Goal: Task Accomplishment & Management: Use online tool/utility

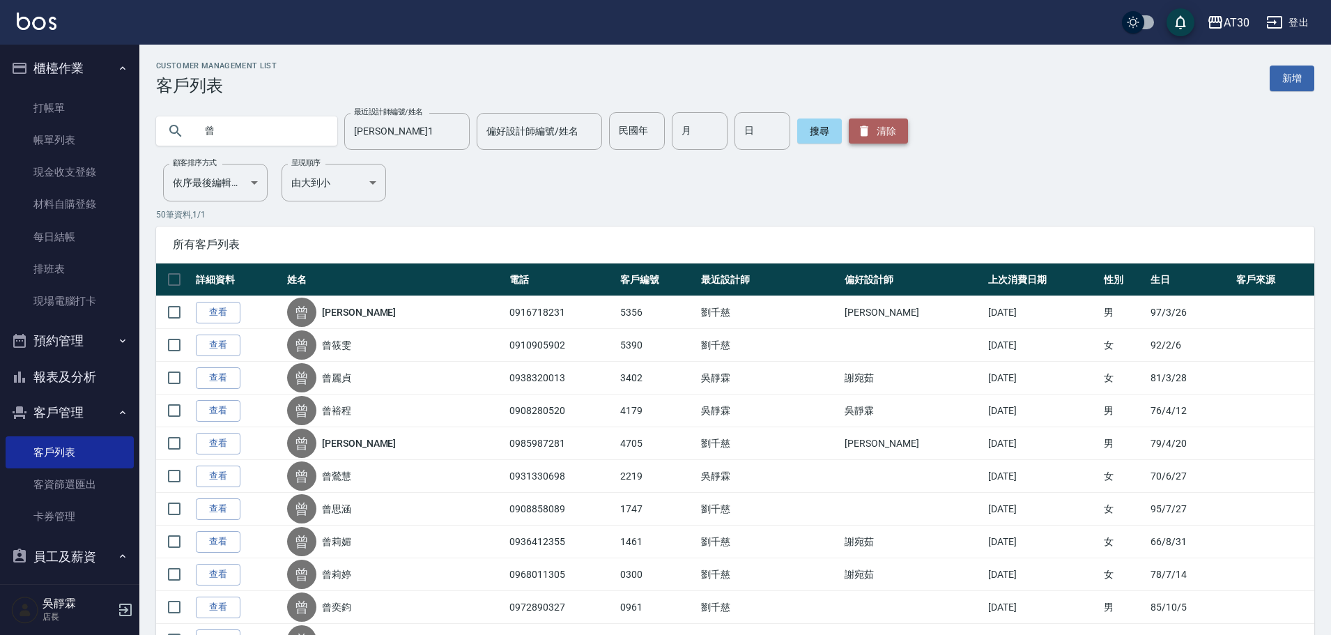
drag, startPoint x: 890, startPoint y: 128, endPoint x: 883, endPoint y: 130, distance: 7.3
click at [889, 128] on button "清除" at bounding box center [878, 130] width 59 height 25
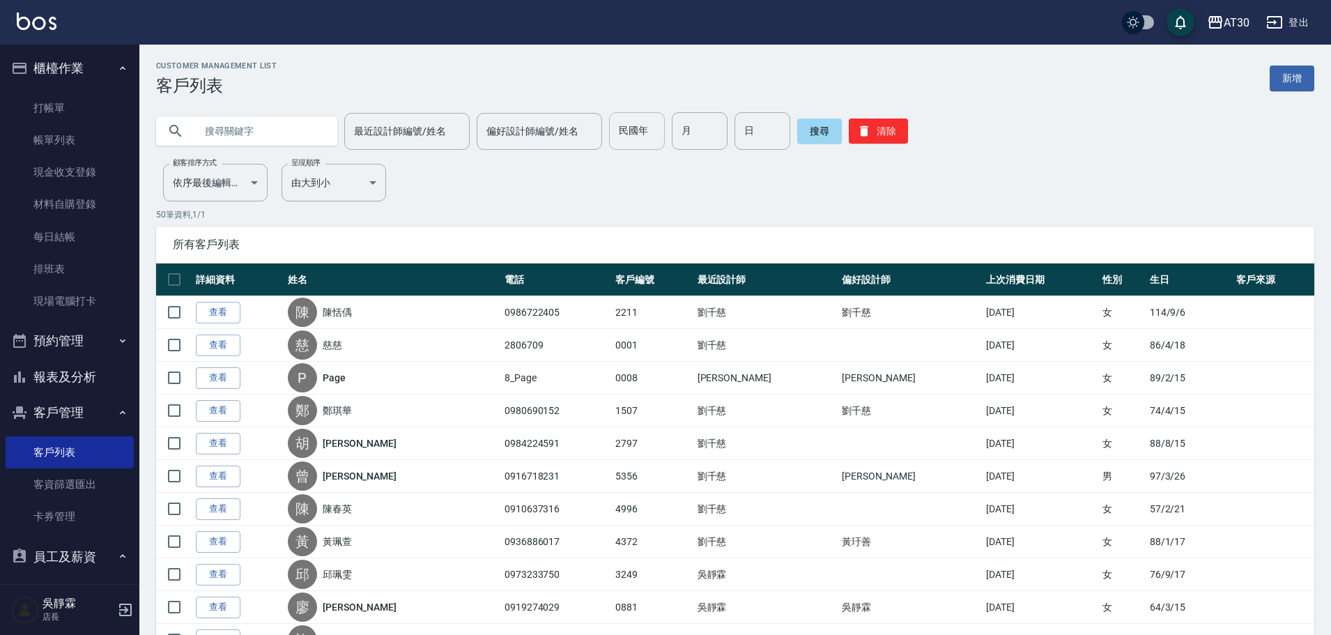
click at [615, 128] on div "民國年 民國年" at bounding box center [637, 131] width 56 height 38
type input "68"
type input "7"
type input "9"
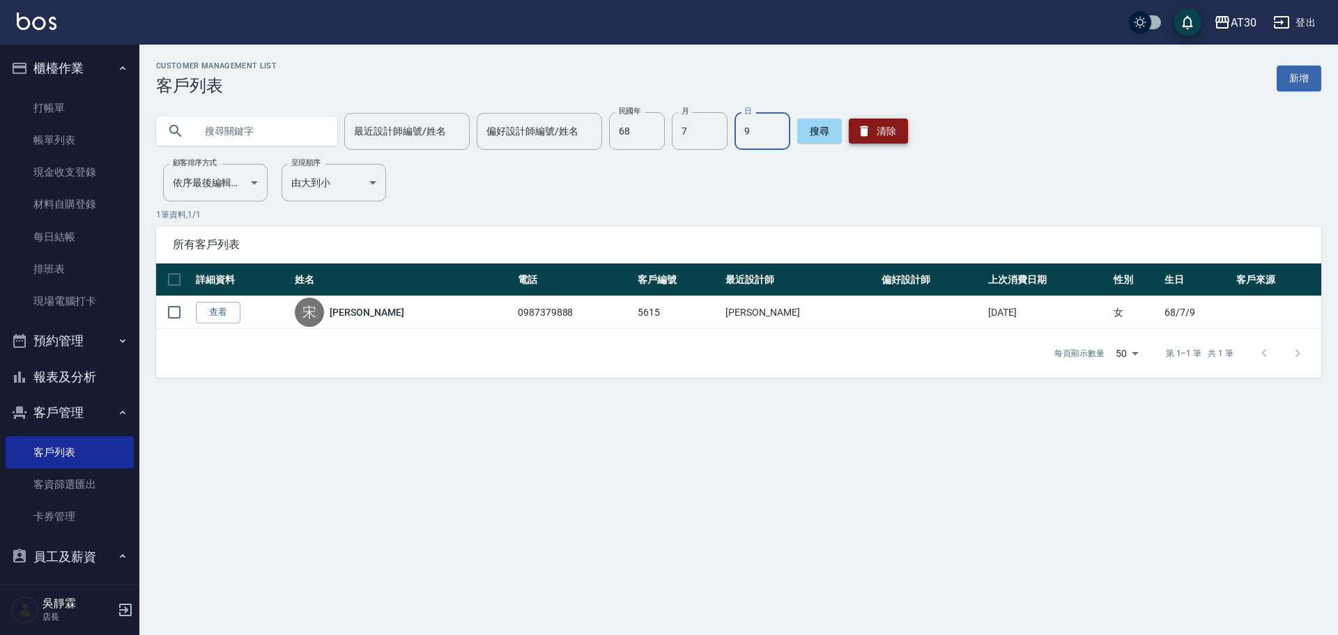
click at [884, 131] on button "清除" at bounding box center [878, 130] width 59 height 25
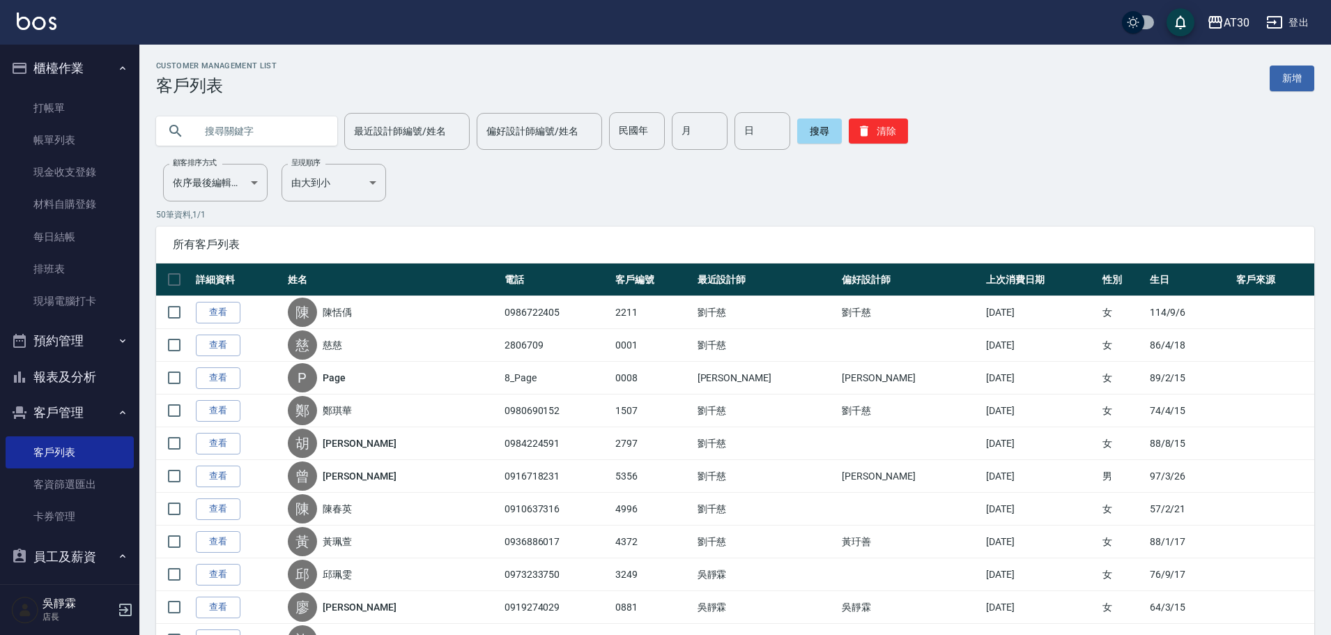
click at [616, 125] on div "民國年 民國年" at bounding box center [637, 131] width 56 height 38
type input "71"
type input "9"
type input "20"
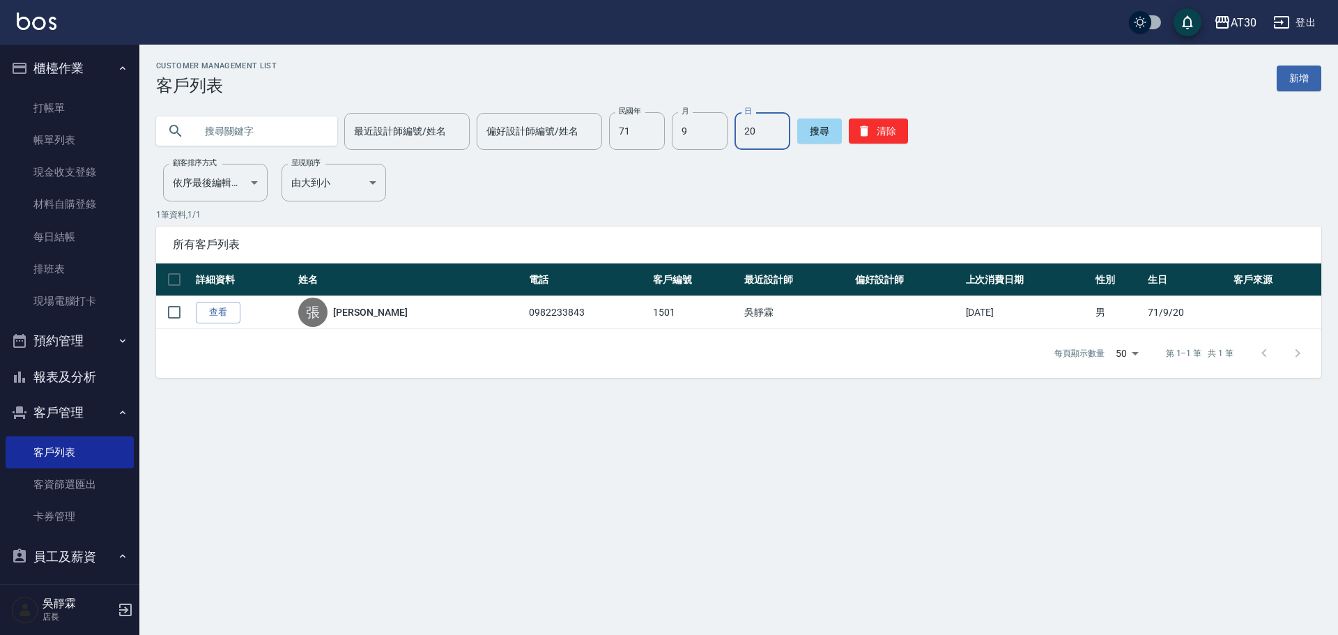
click at [903, 139] on div "最近設計師編號/姓名 最近設計師編號/姓名 偏好設計師編號/姓名 偏好設計師編號/姓名 民國年 71 民國年 月 9 月 日 20 日 搜尋 清除" at bounding box center [738, 131] width 1165 height 38
click at [900, 134] on button "清除" at bounding box center [878, 130] width 59 height 25
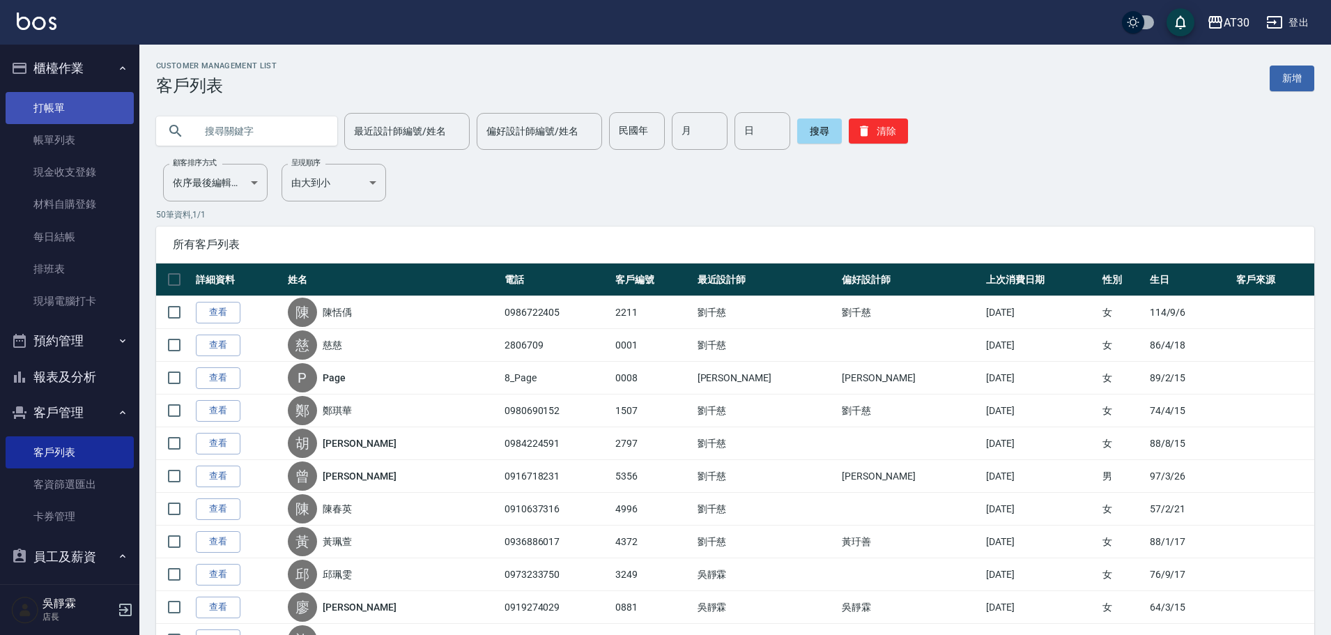
drag, startPoint x: 0, startPoint y: 668, endPoint x: 66, endPoint y: 115, distance: 556.6
click at [66, 115] on link "打帳單" at bounding box center [70, 108] width 128 height 32
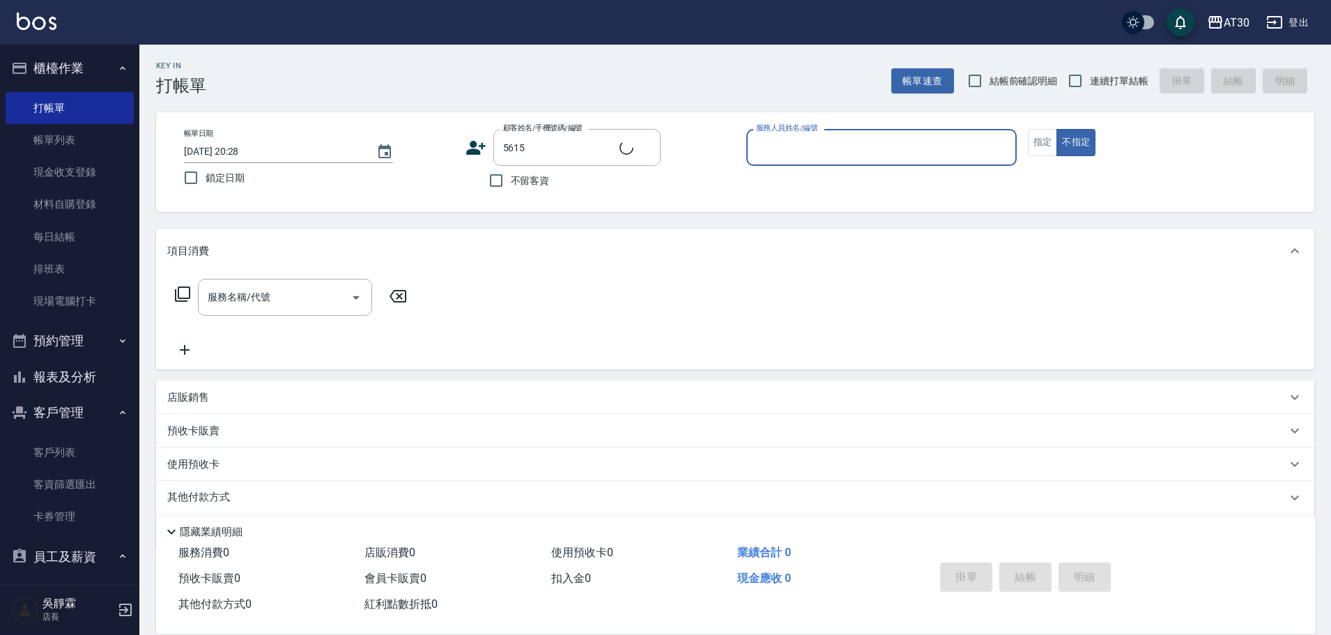
type input "[PERSON_NAME]/0987379888/5615"
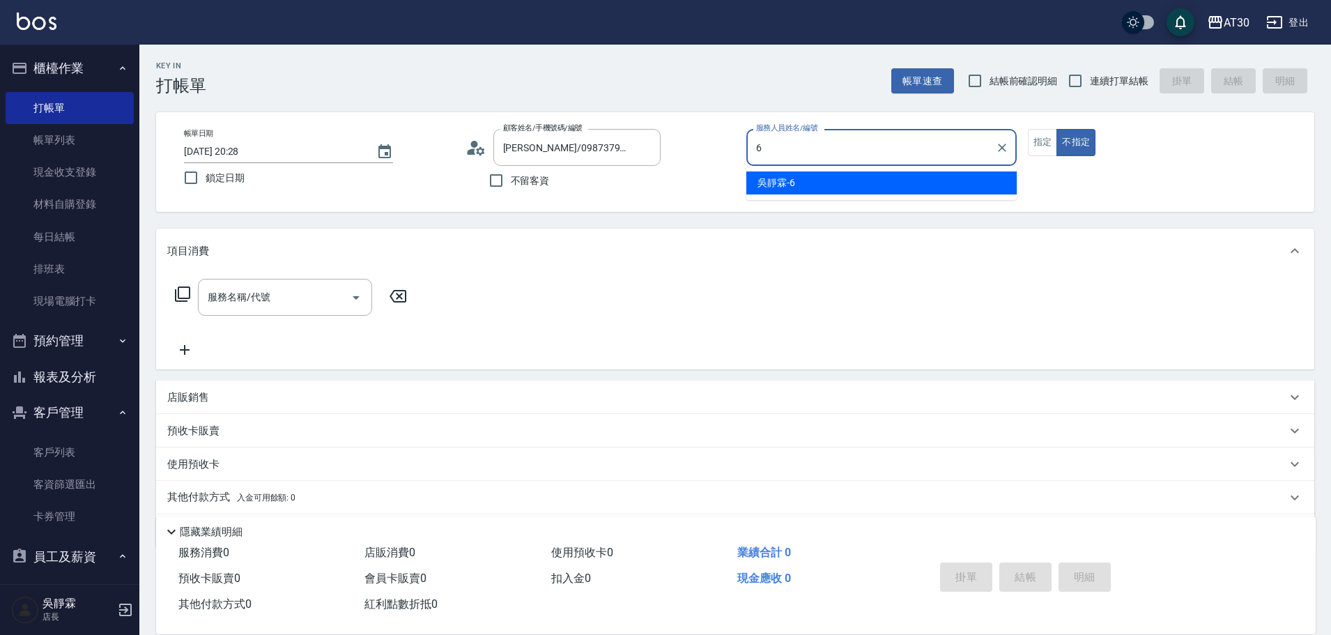
type input "吳靜霖-6"
type button "false"
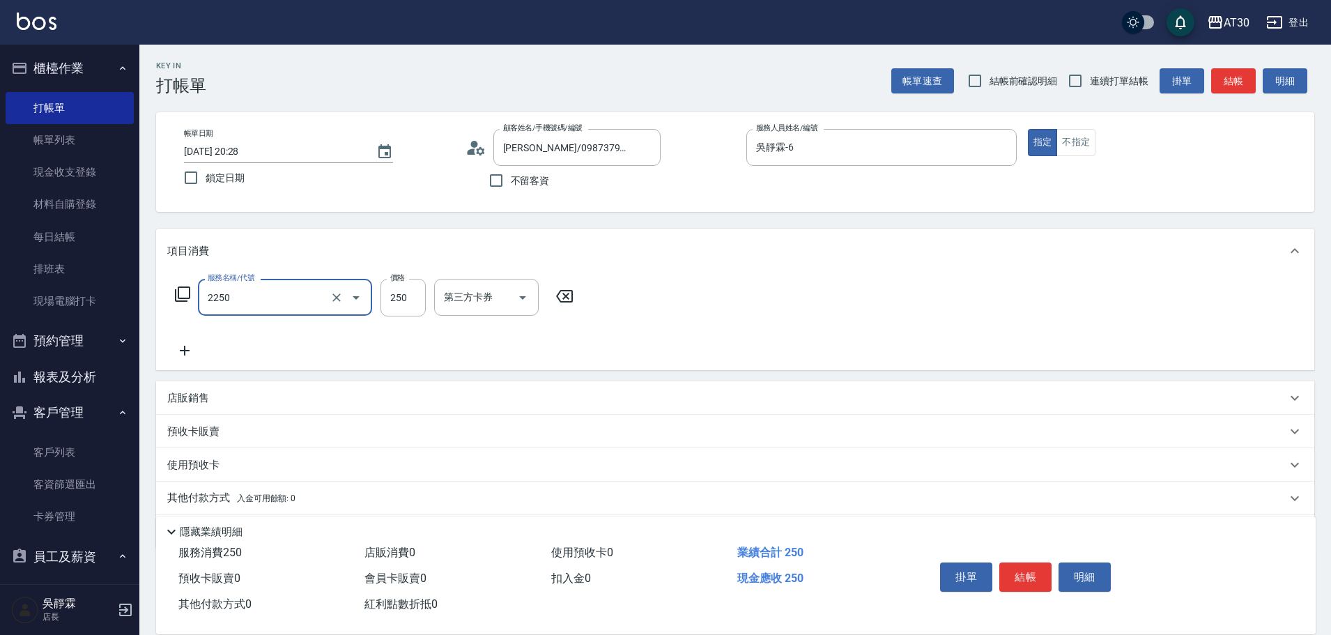
type input "剪髮(2250)"
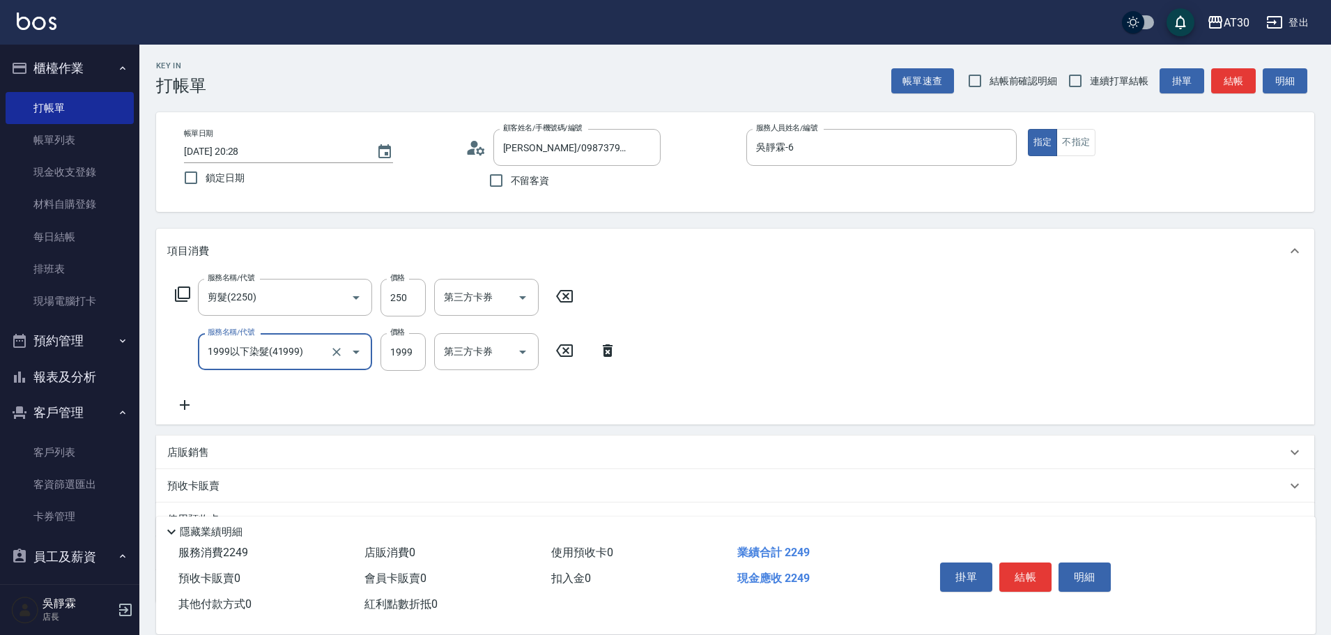
type input "1999以下染髮(41999)"
type input "1500"
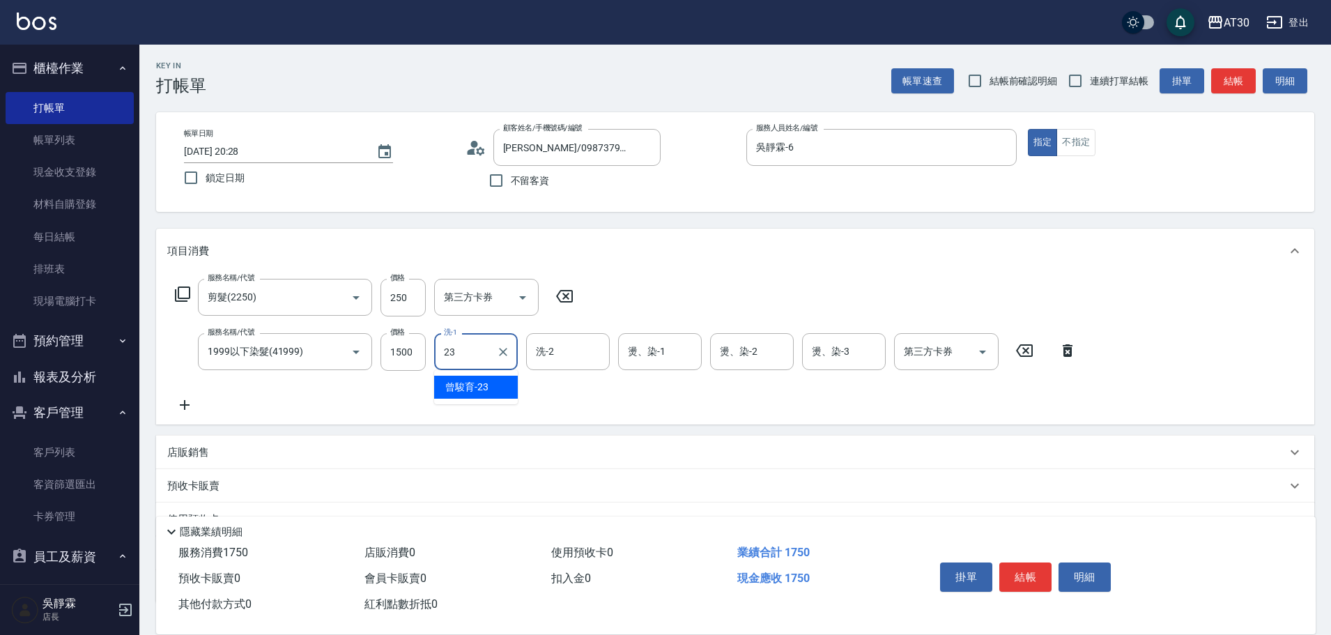
type input "曾駿育-23"
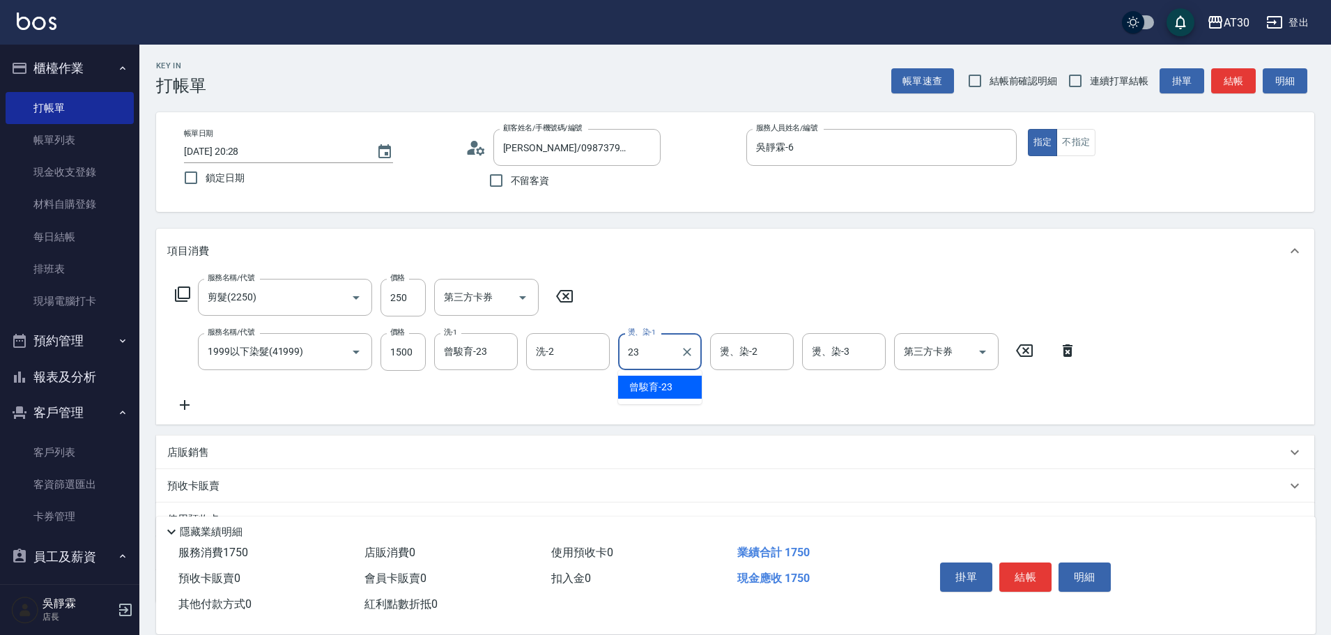
type input "曾駿育-23"
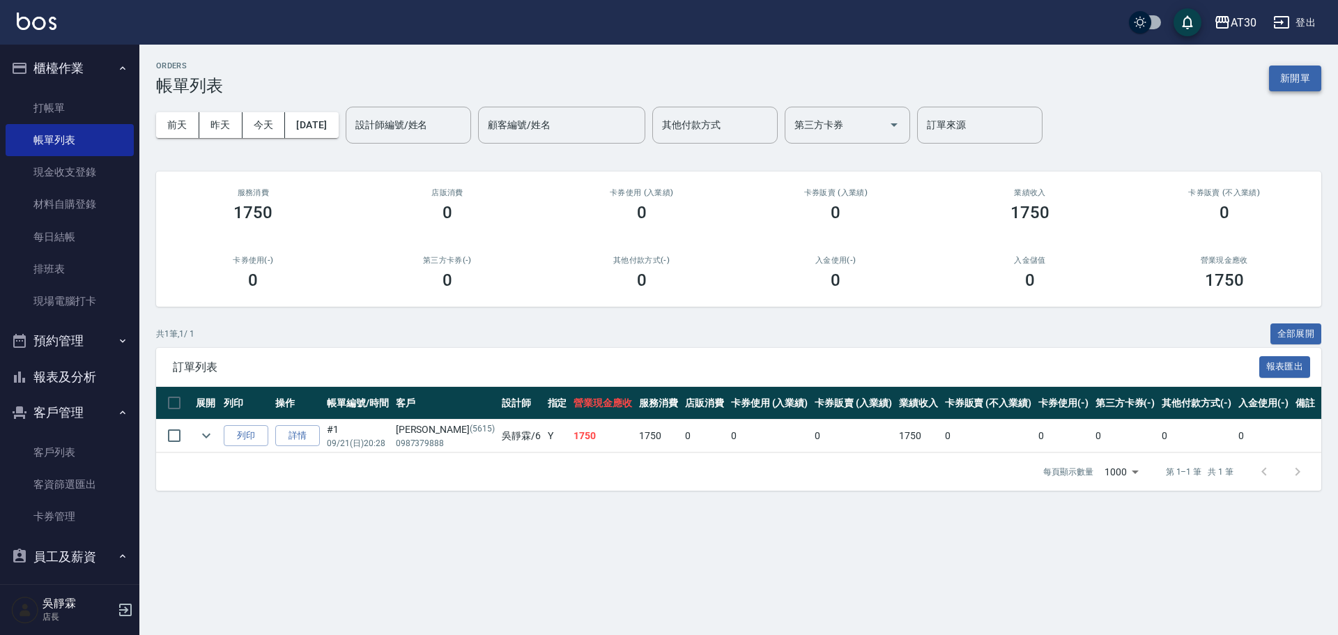
click at [1307, 77] on button "新開單" at bounding box center [1295, 79] width 52 height 26
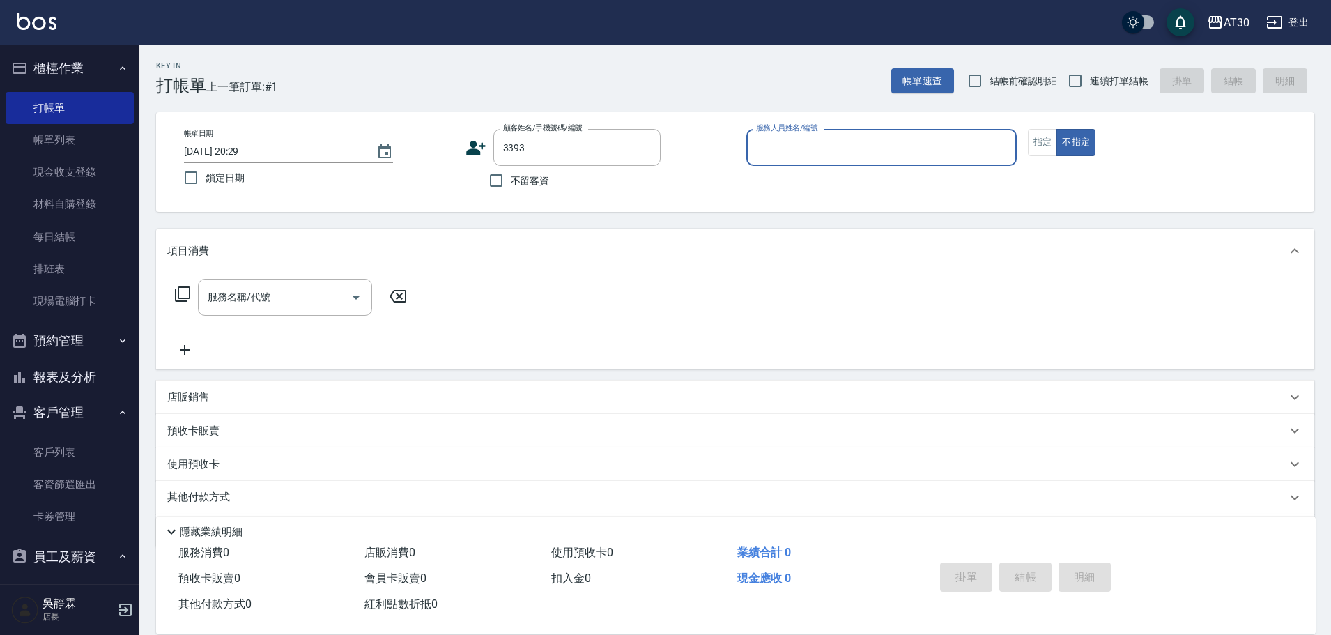
type input "[PERSON_NAME]/0981832886/3393"
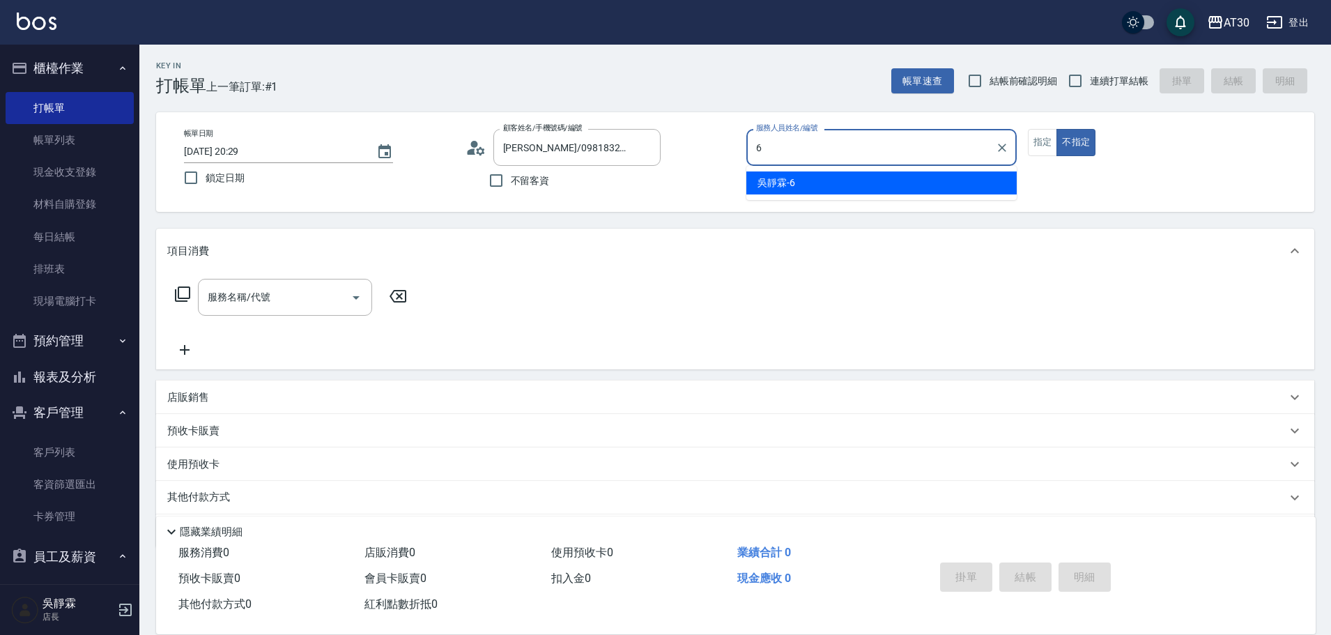
type input "吳靜霖-6"
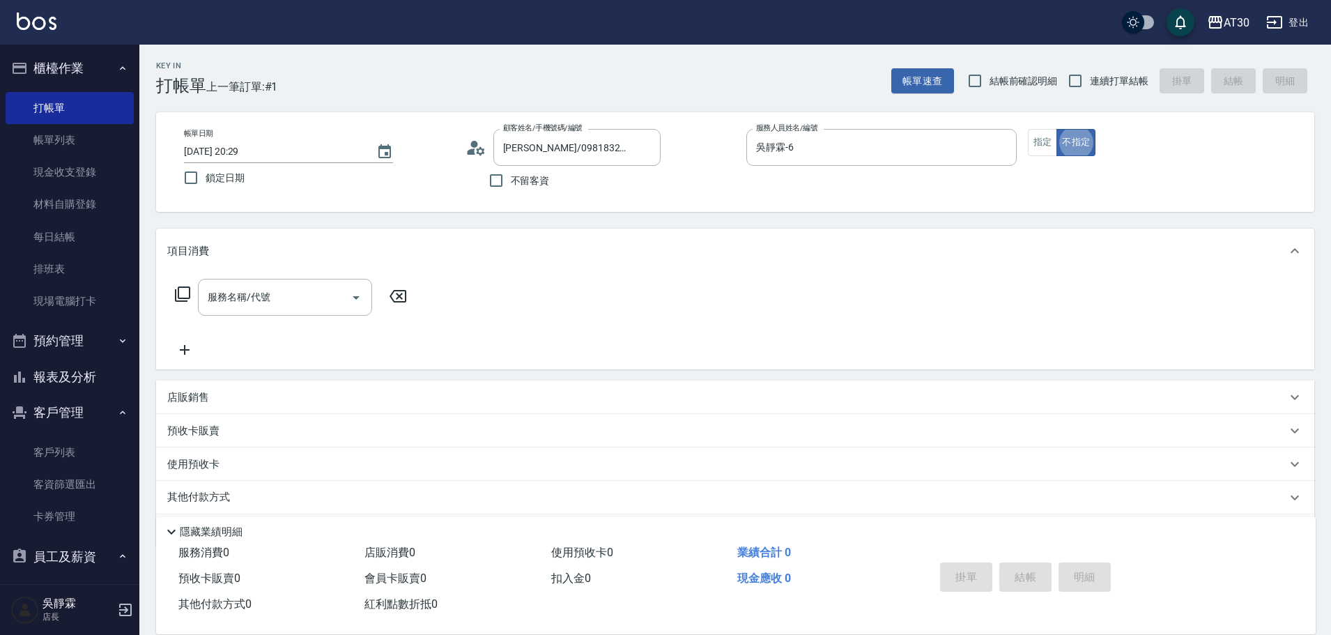
type button "false"
click at [186, 291] on icon at bounding box center [182, 294] width 17 height 17
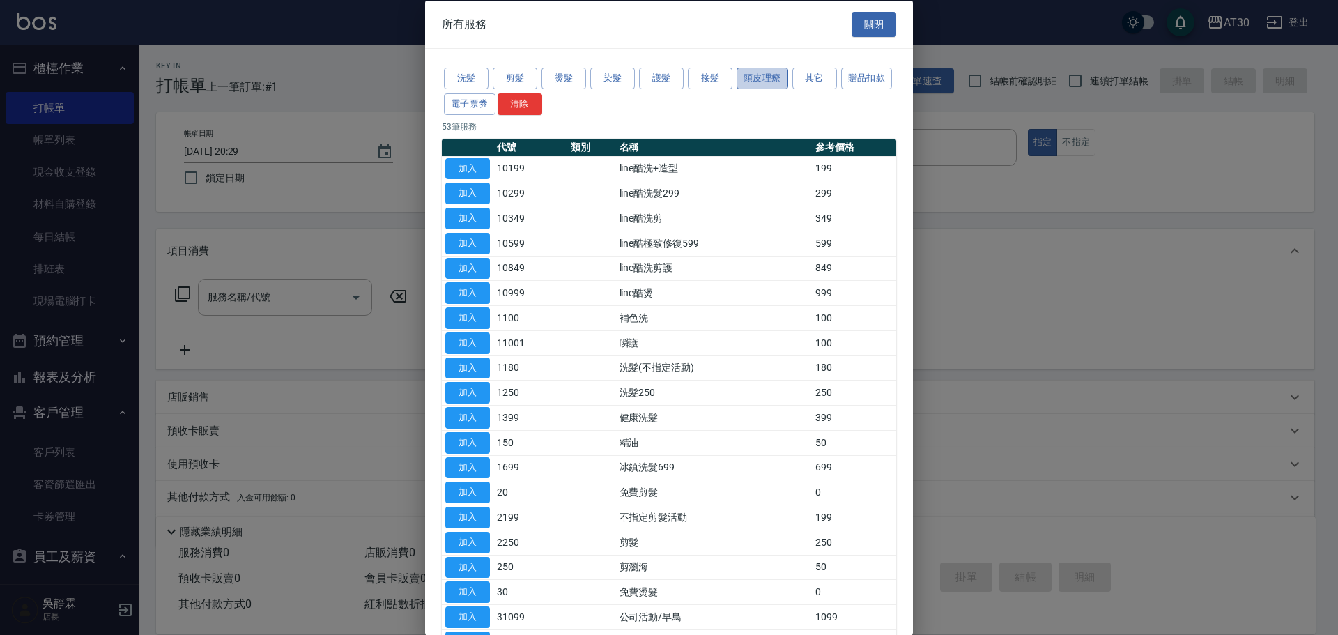
click at [748, 73] on button "頭皮理療" at bounding box center [763, 79] width 52 height 22
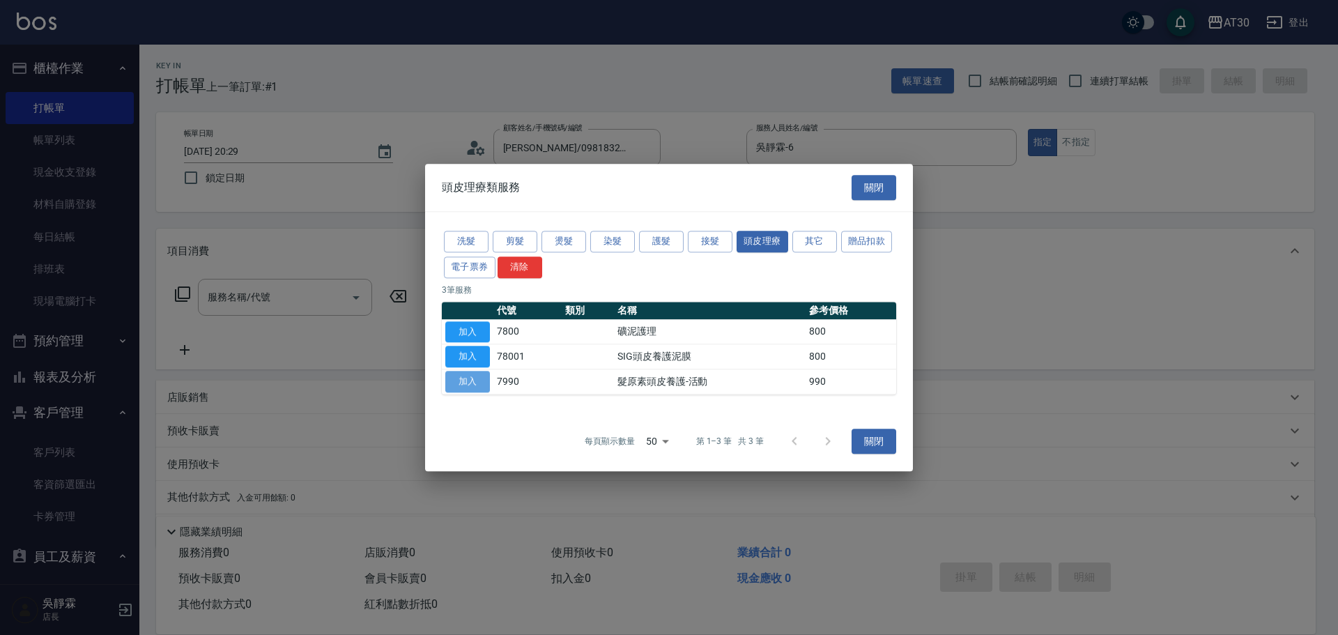
drag, startPoint x: 464, startPoint y: 383, endPoint x: 473, endPoint y: 380, distance: 9.5
click at [464, 382] on button "加入" at bounding box center [467, 382] width 45 height 22
type input "髮原素頭皮養護-活動(7990)"
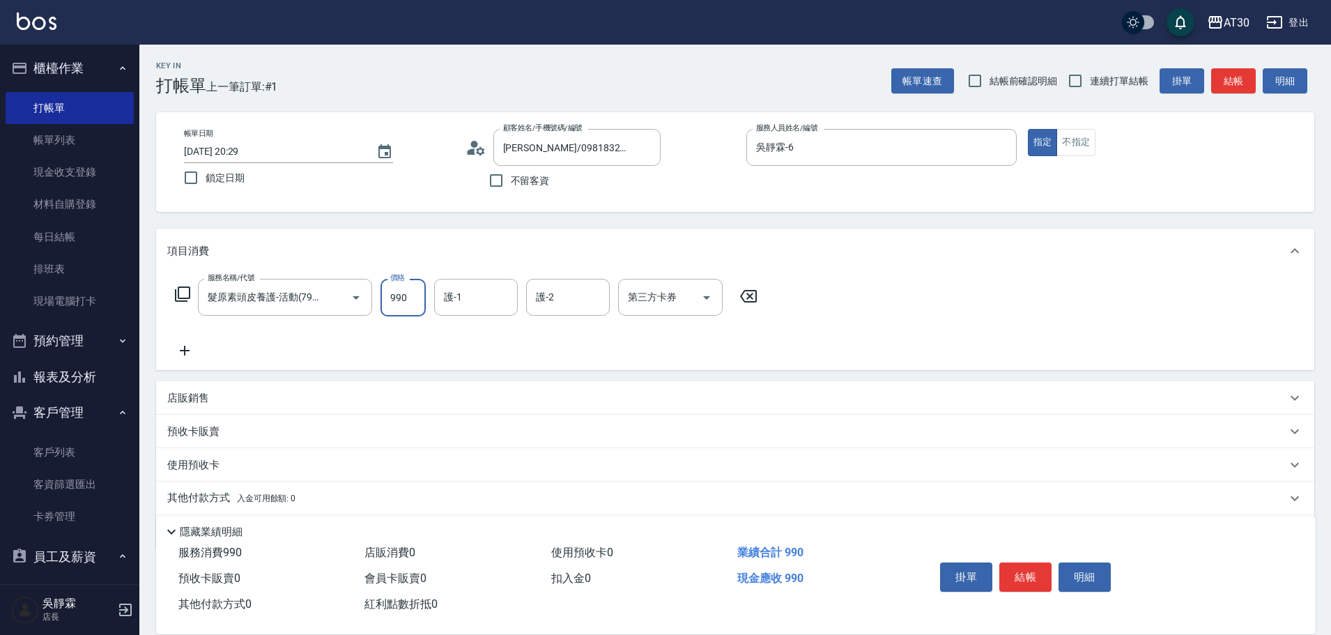
click at [407, 302] on input "990" at bounding box center [402, 298] width 45 height 38
type input "1200"
type input "吳靜霖-6"
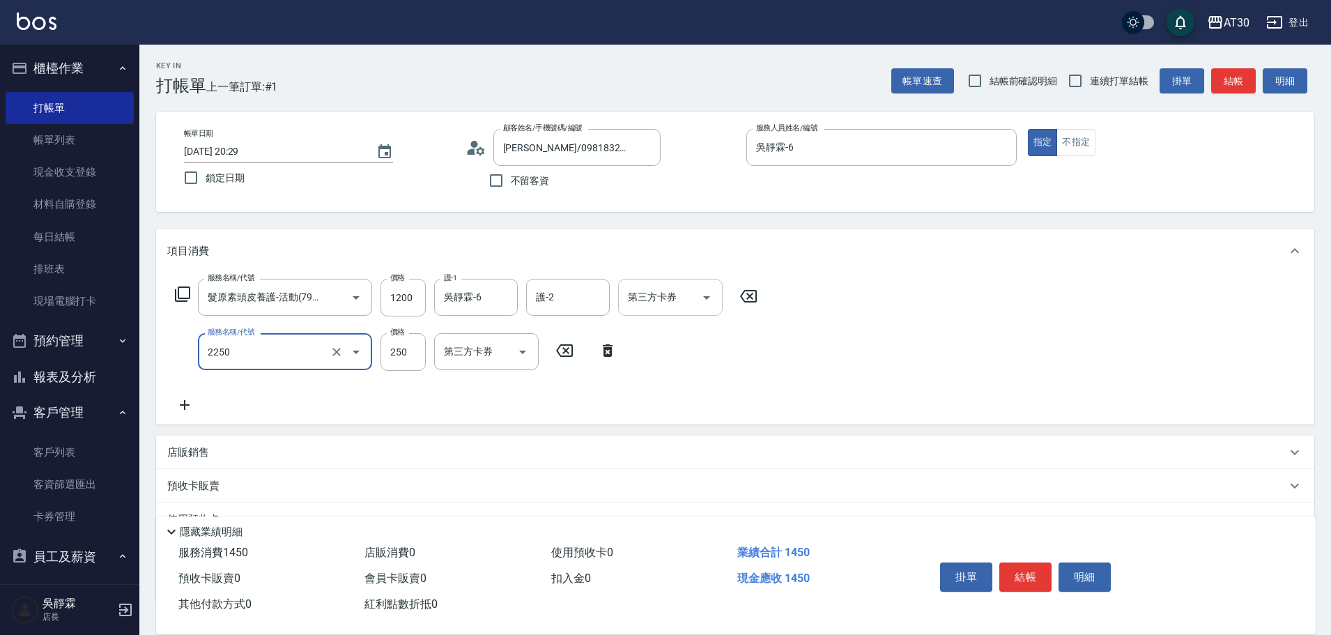
type input "剪髮(2250)"
type input "300"
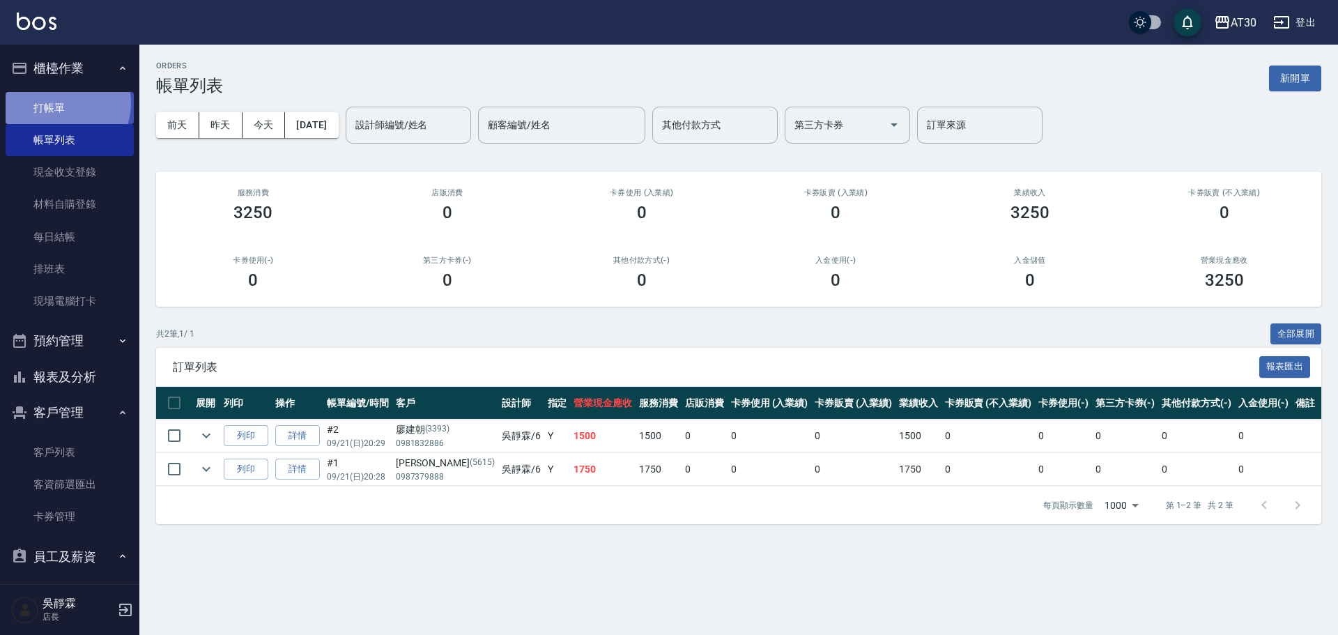
click at [59, 102] on link "打帳單" at bounding box center [70, 108] width 128 height 32
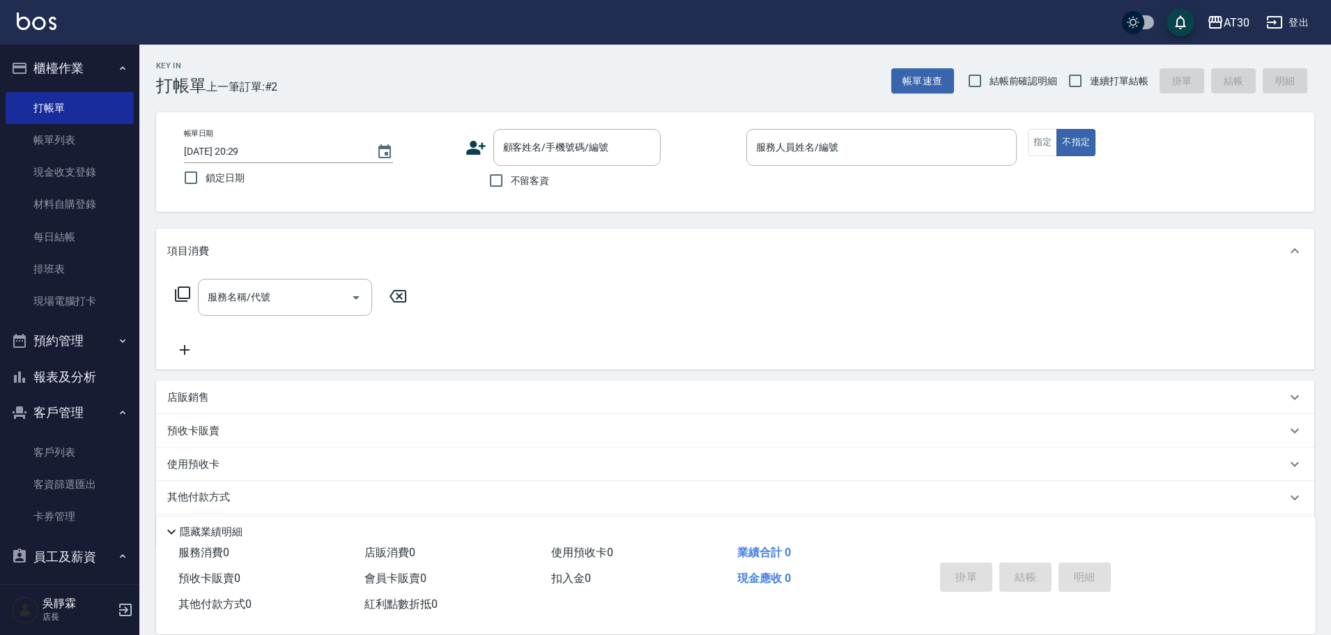
click at [474, 141] on icon at bounding box center [476, 148] width 20 height 14
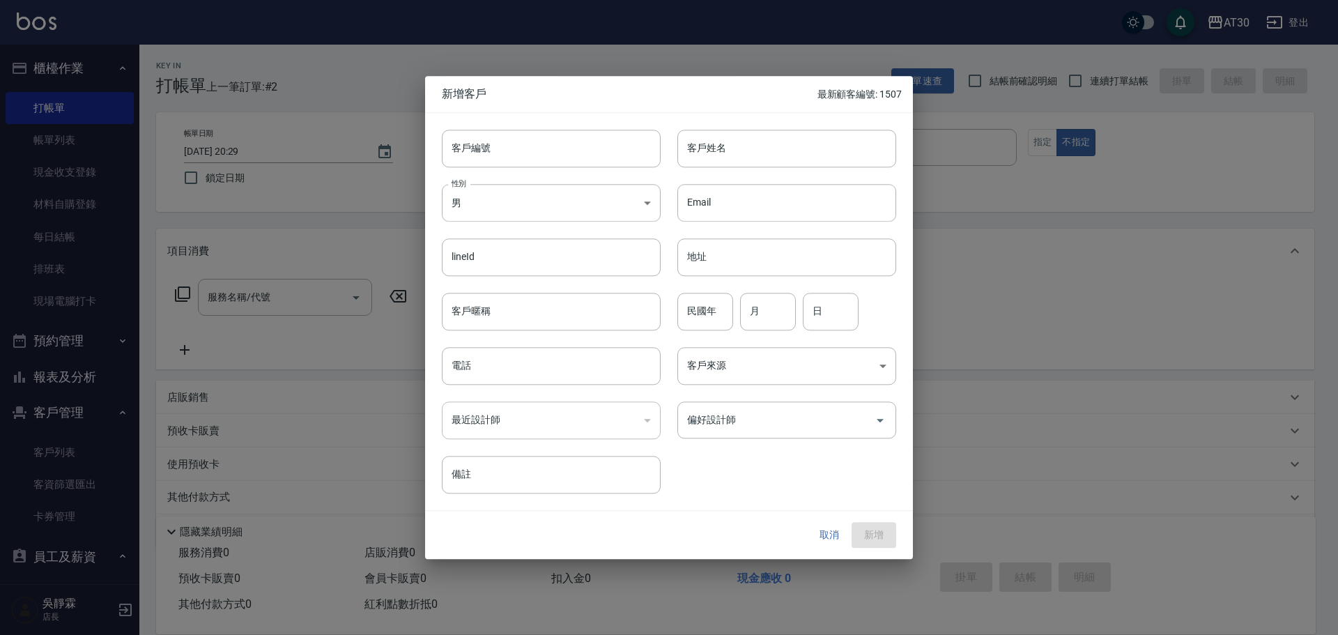
click at [515, 167] on div "性別 男 [DEMOGRAPHIC_DATA] 性別" at bounding box center [543, 194] width 236 height 54
click at [518, 153] on input "客戶編號" at bounding box center [551, 149] width 219 height 38
type input "1510"
type input "盧寶鈴"
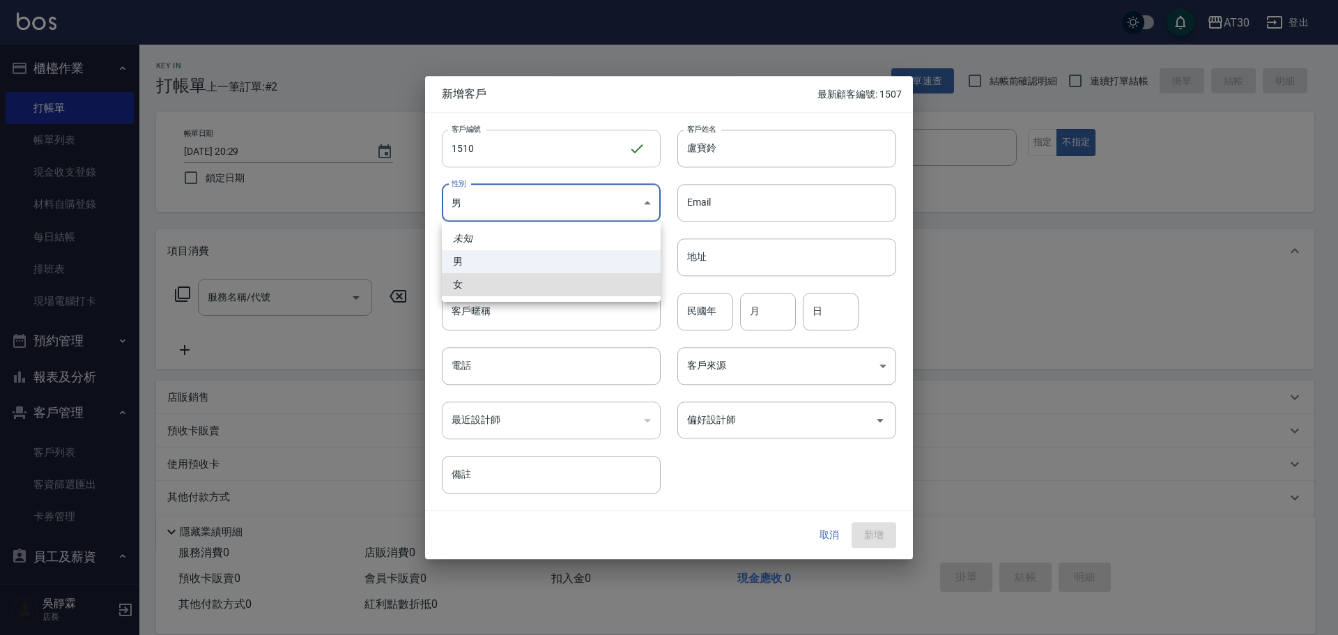
type input "[DEMOGRAPHIC_DATA]"
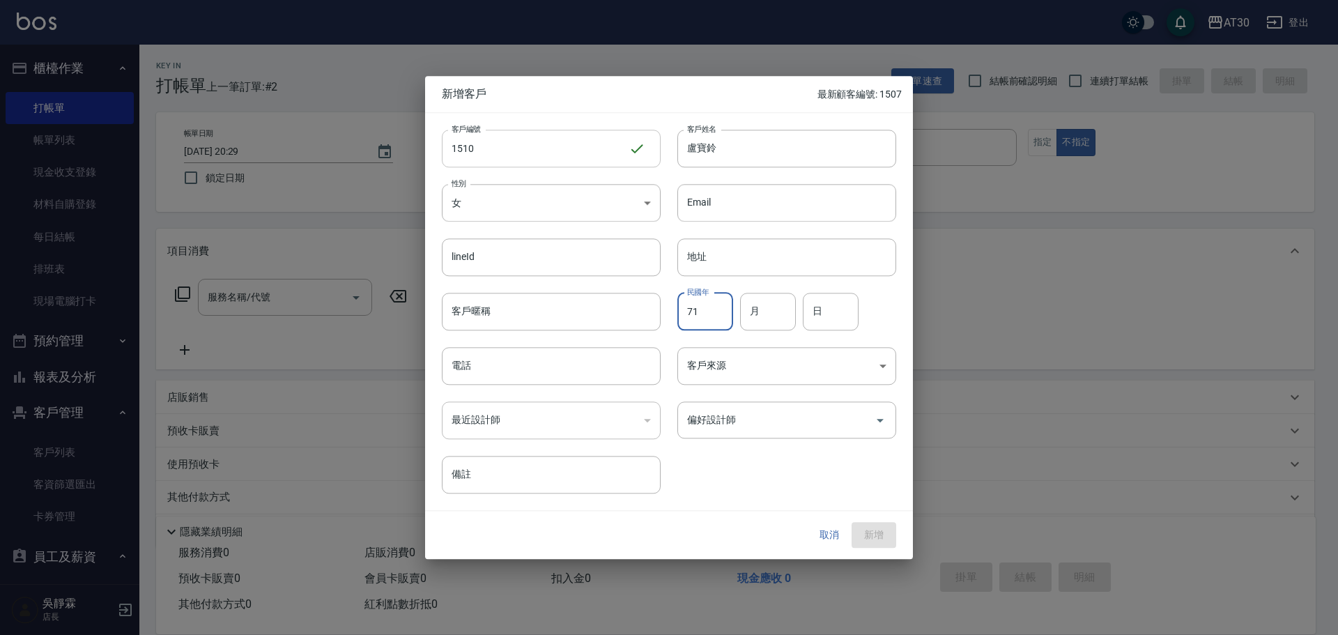
type input "71"
type input "12"
type input "13"
type input "0955972229"
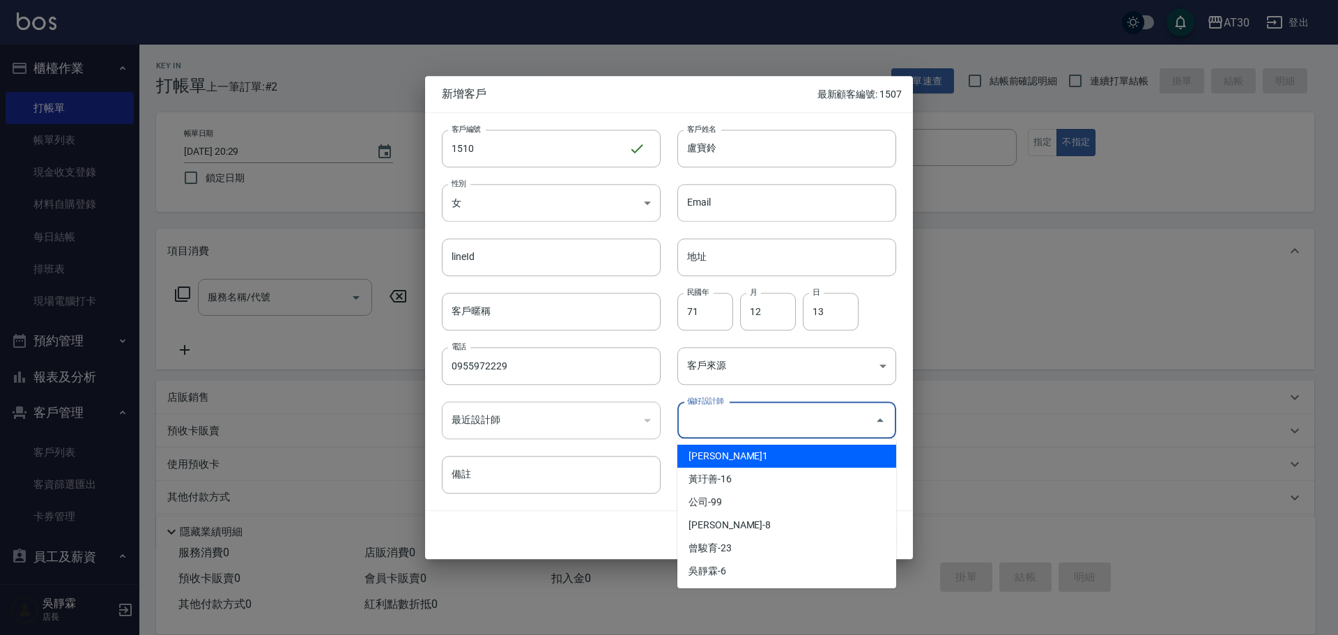
click at [764, 411] on input "偏好設計師" at bounding box center [776, 420] width 185 height 24
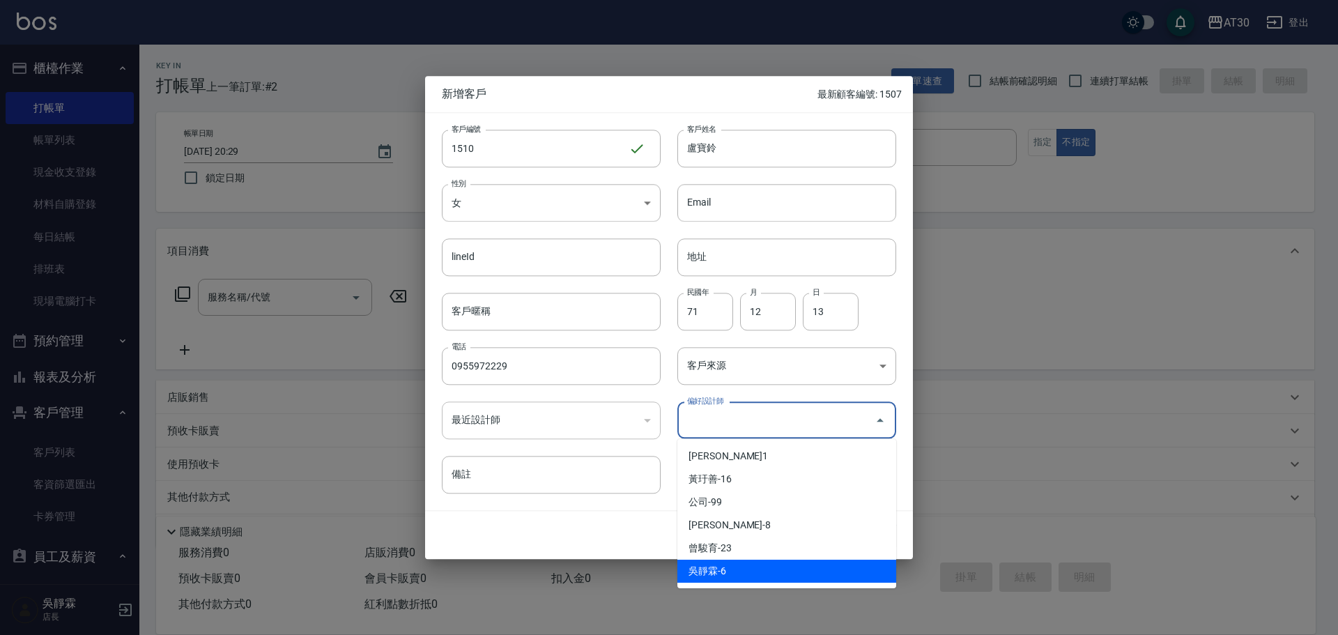
click at [747, 569] on li "吳靜霖-6" at bounding box center [786, 571] width 219 height 23
type input "吳靜霖"
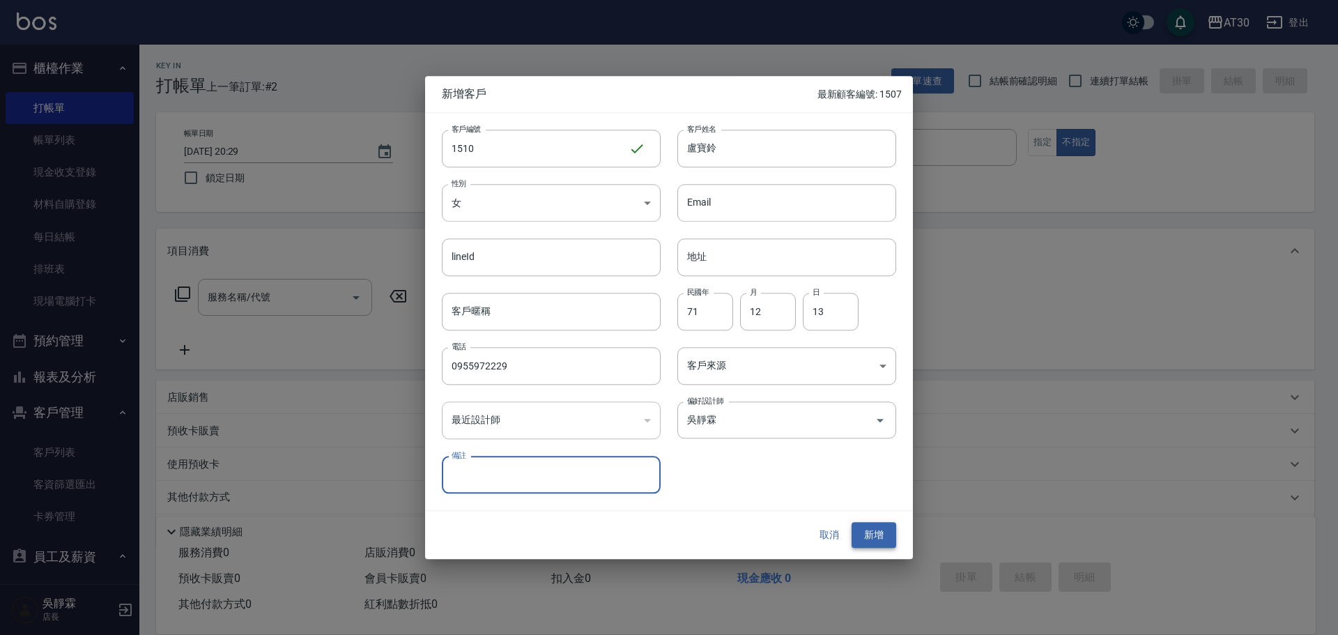
click at [888, 530] on button "新增" at bounding box center [874, 536] width 45 height 26
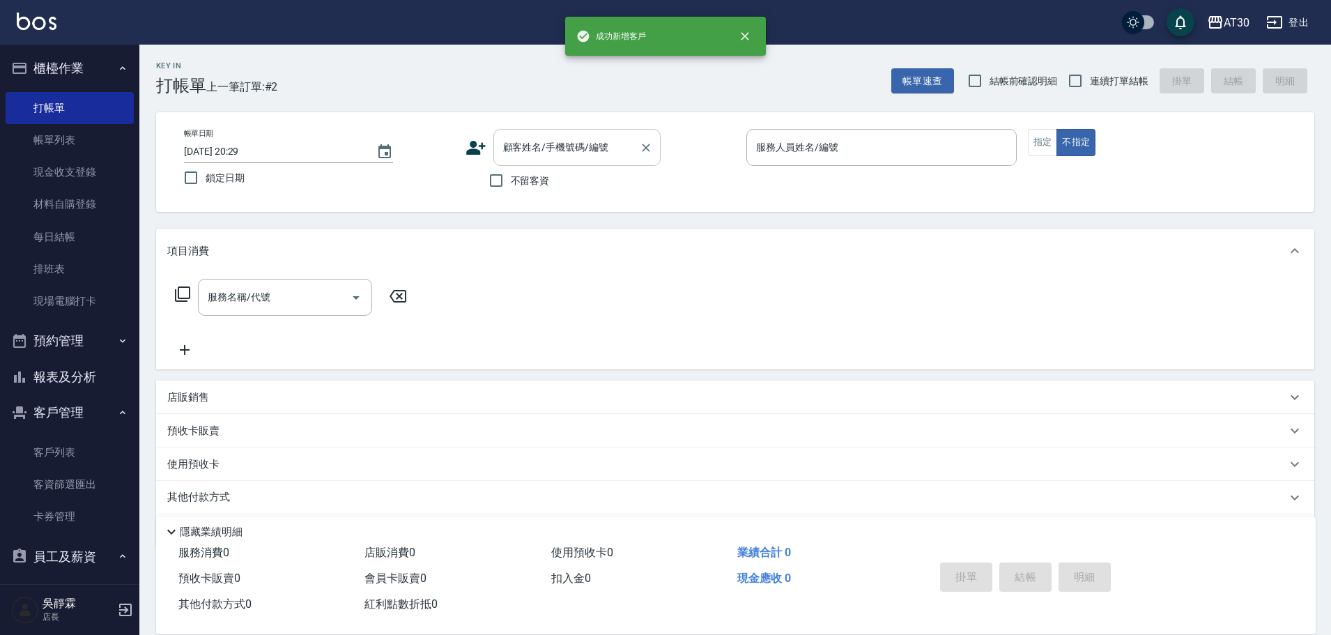
click at [567, 147] on input "顧客姓名/手機號碼/編號" at bounding box center [567, 147] width 134 height 24
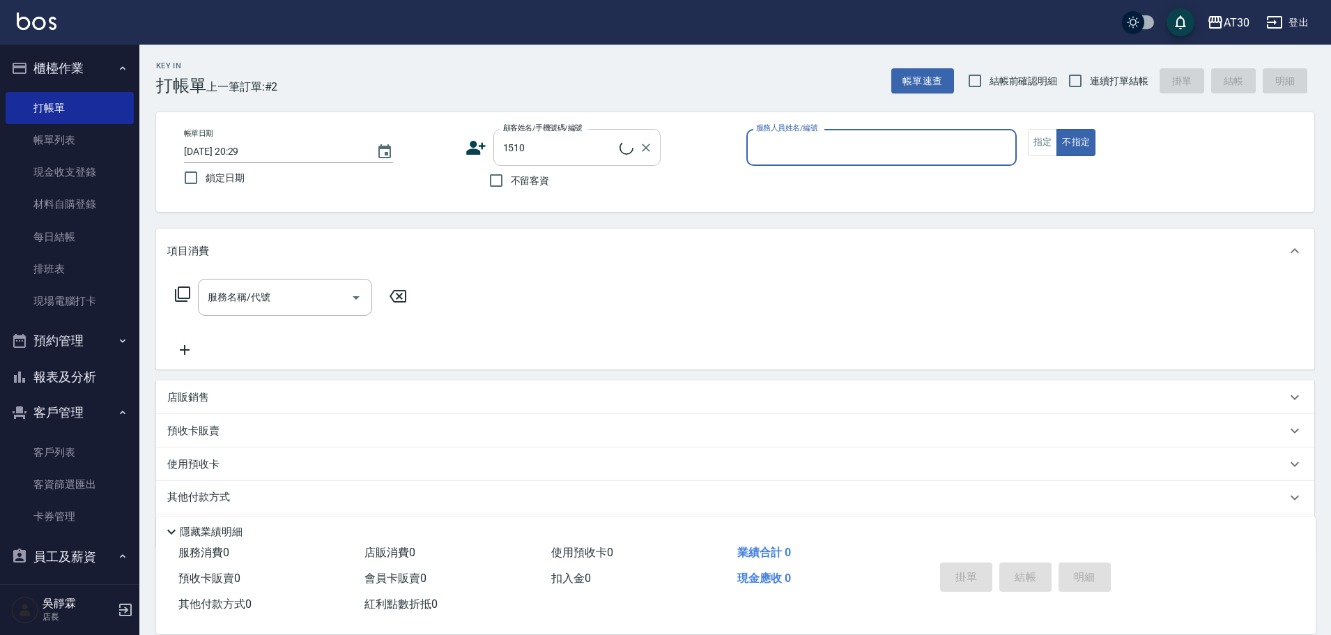
type input "[PERSON_NAME]/0955972229/1510"
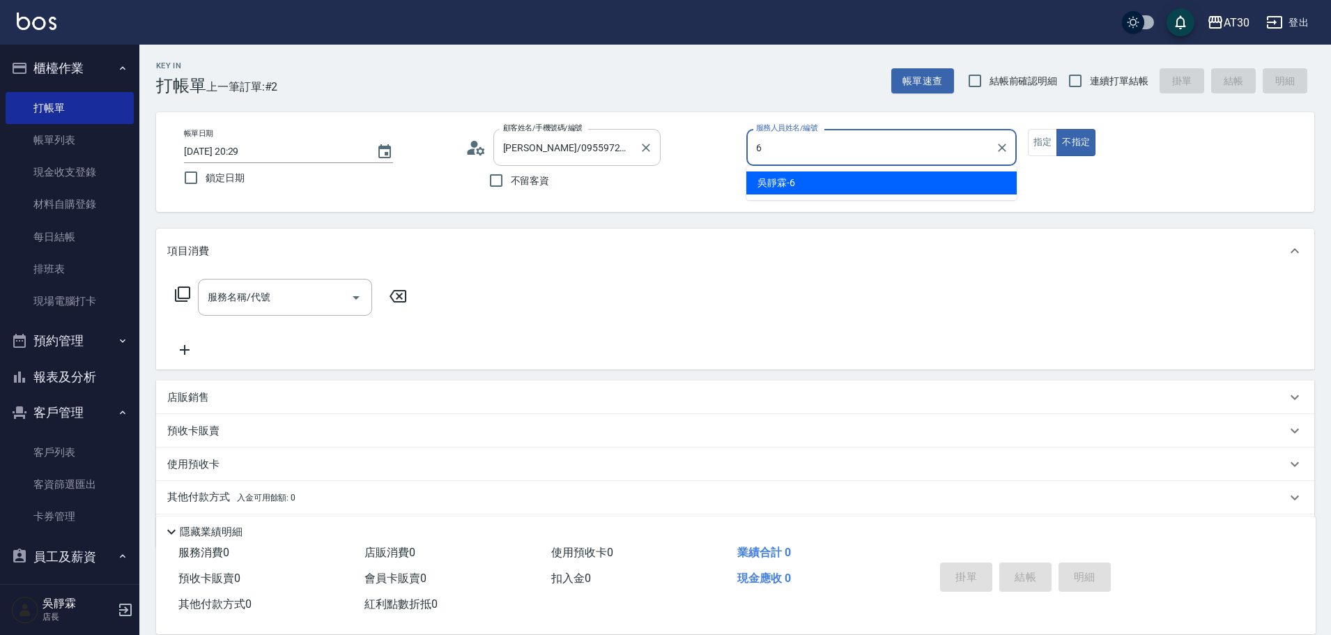
type input "吳靜霖-6"
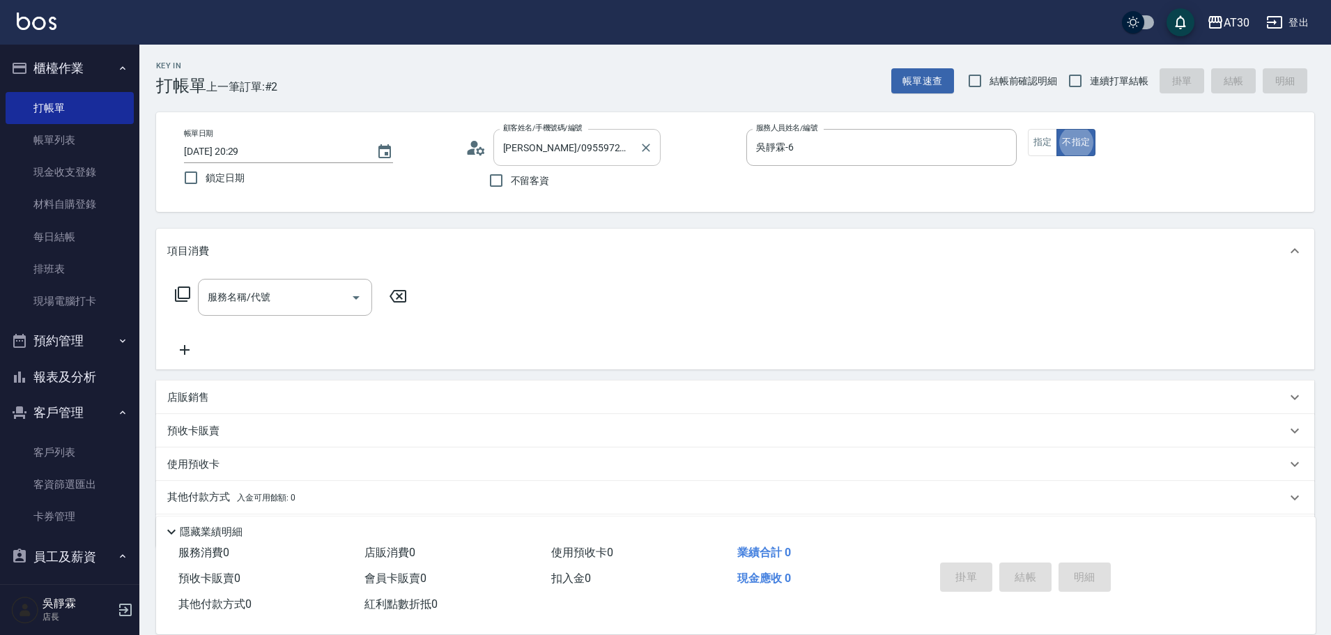
type button "false"
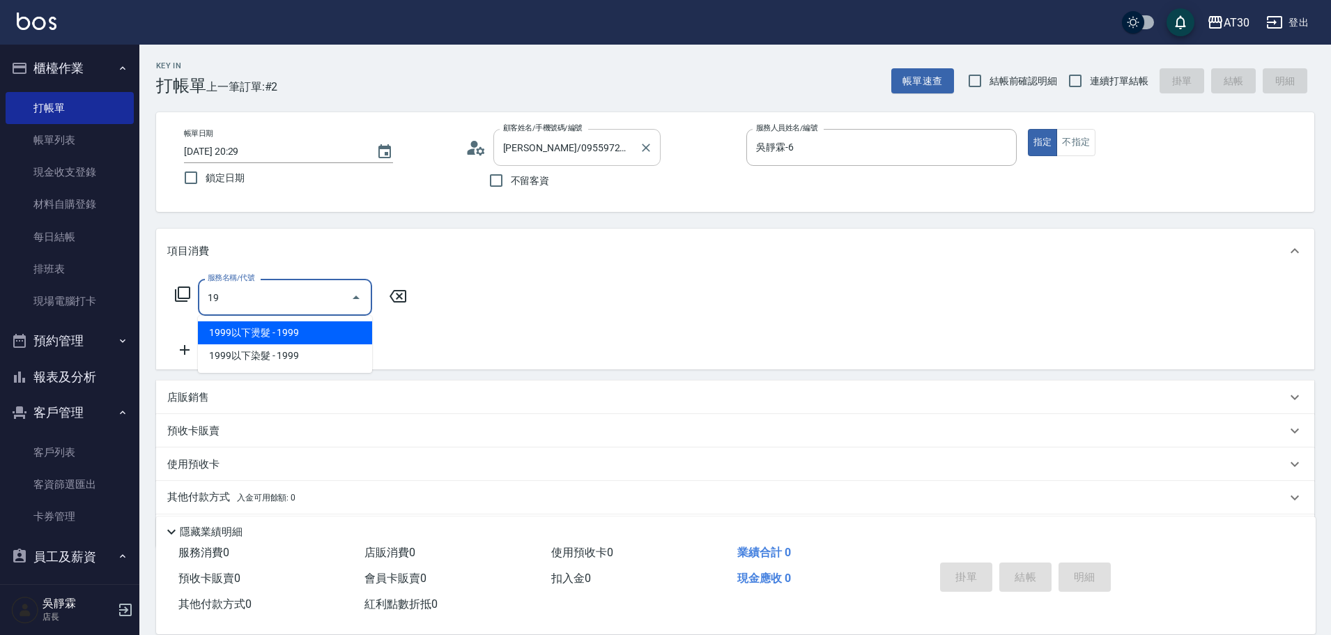
type input "1"
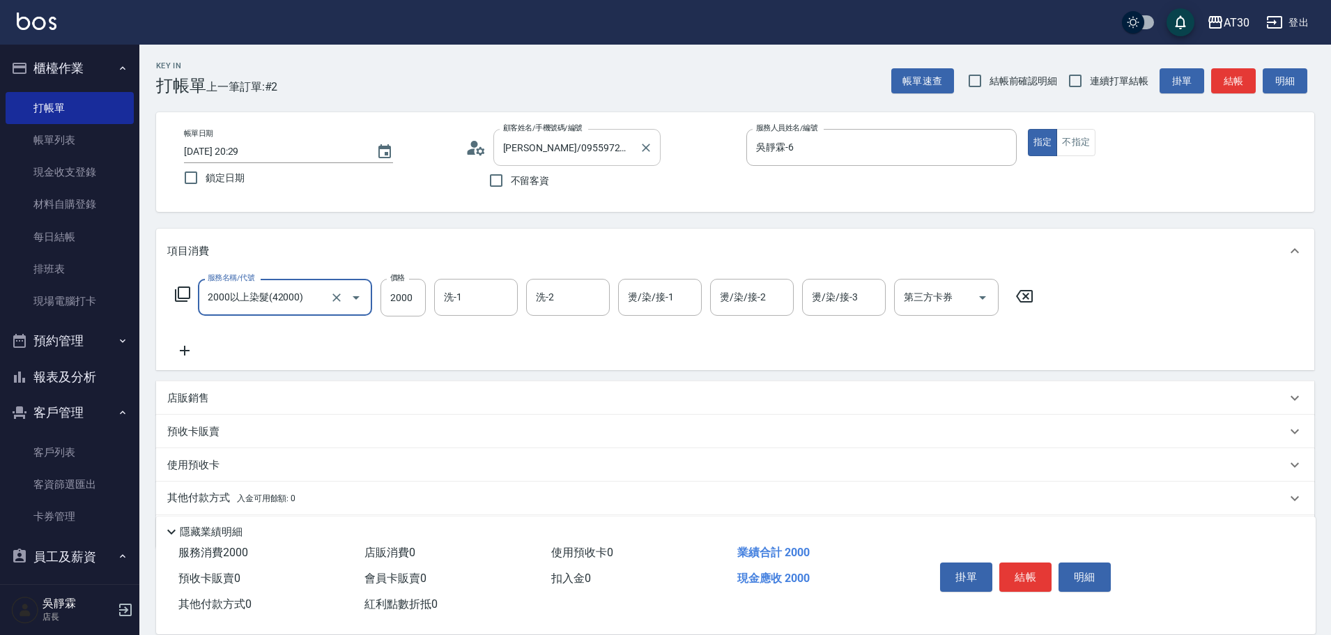
type input "2000以上染髮(42000)"
type input "1000"
click at [1032, 295] on icon at bounding box center [1024, 296] width 17 height 13
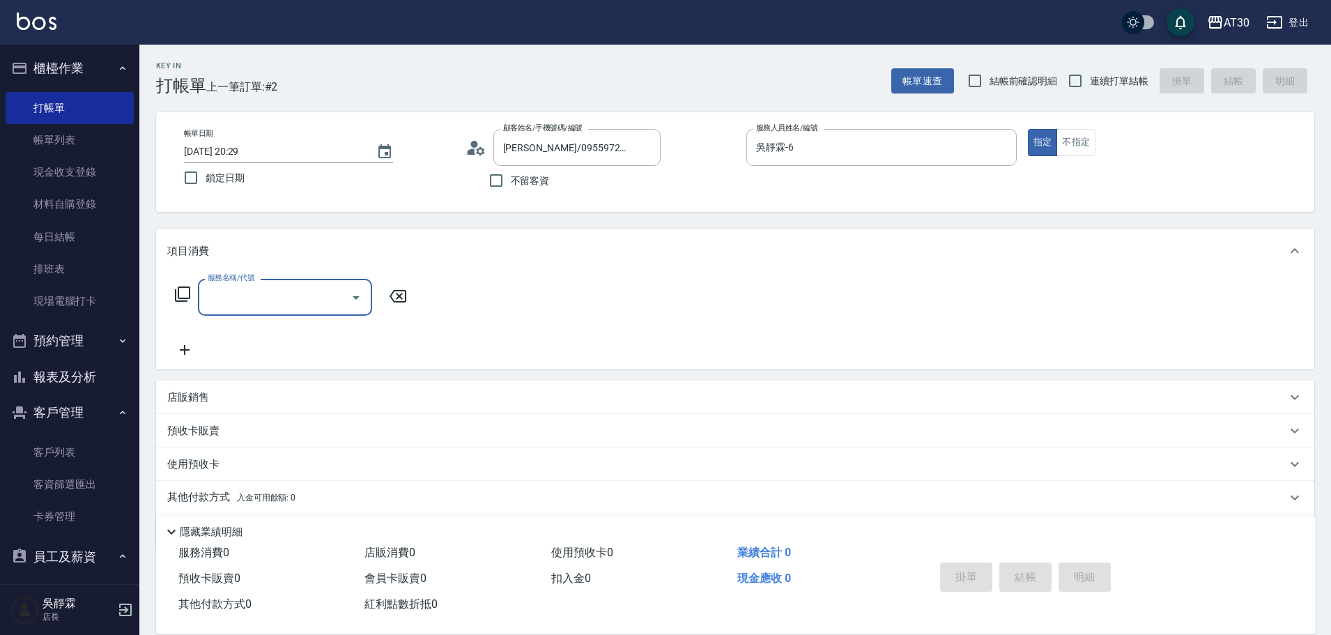
click at [242, 299] on input "服務名稱/代號" at bounding box center [274, 297] width 141 height 24
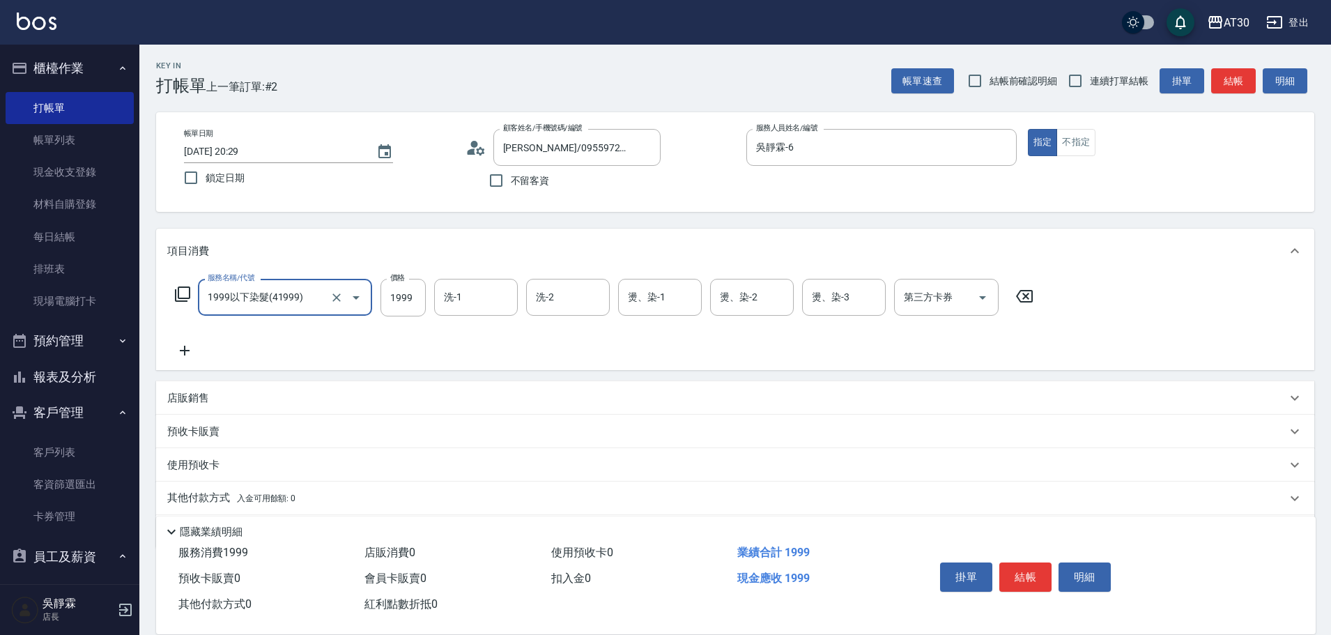
type input "1999以下染髮(41999)"
type input "1499"
type input "曾駿育-23"
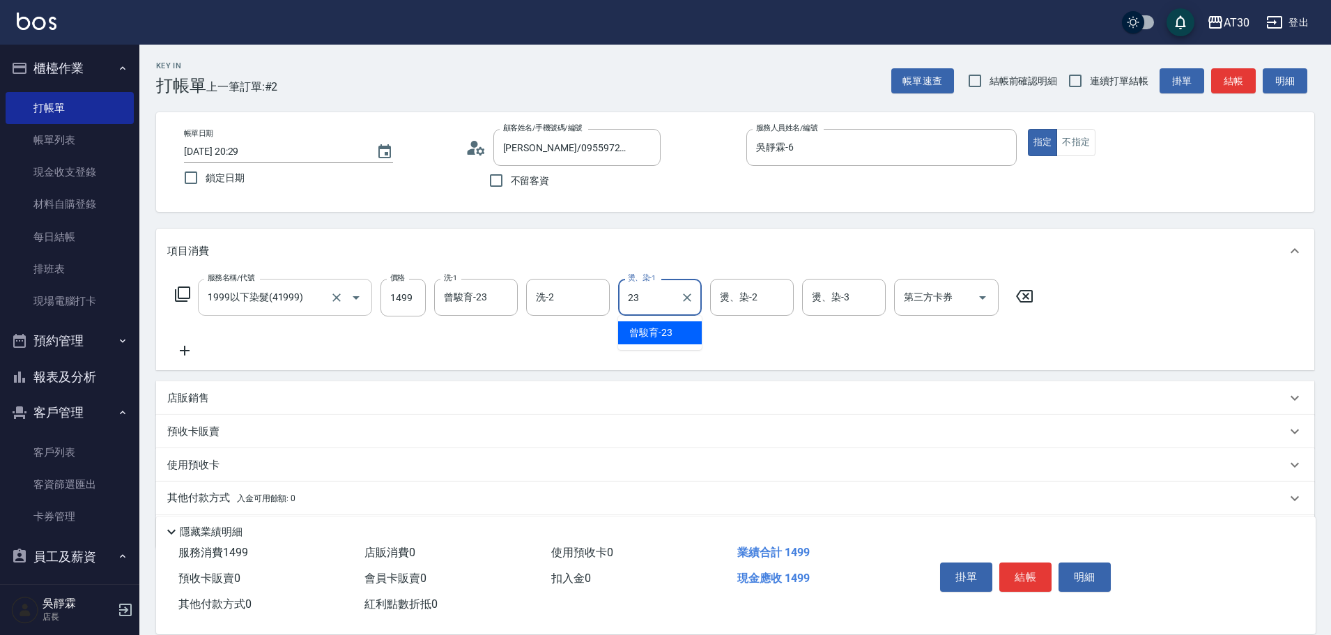
type input "曾駿育-23"
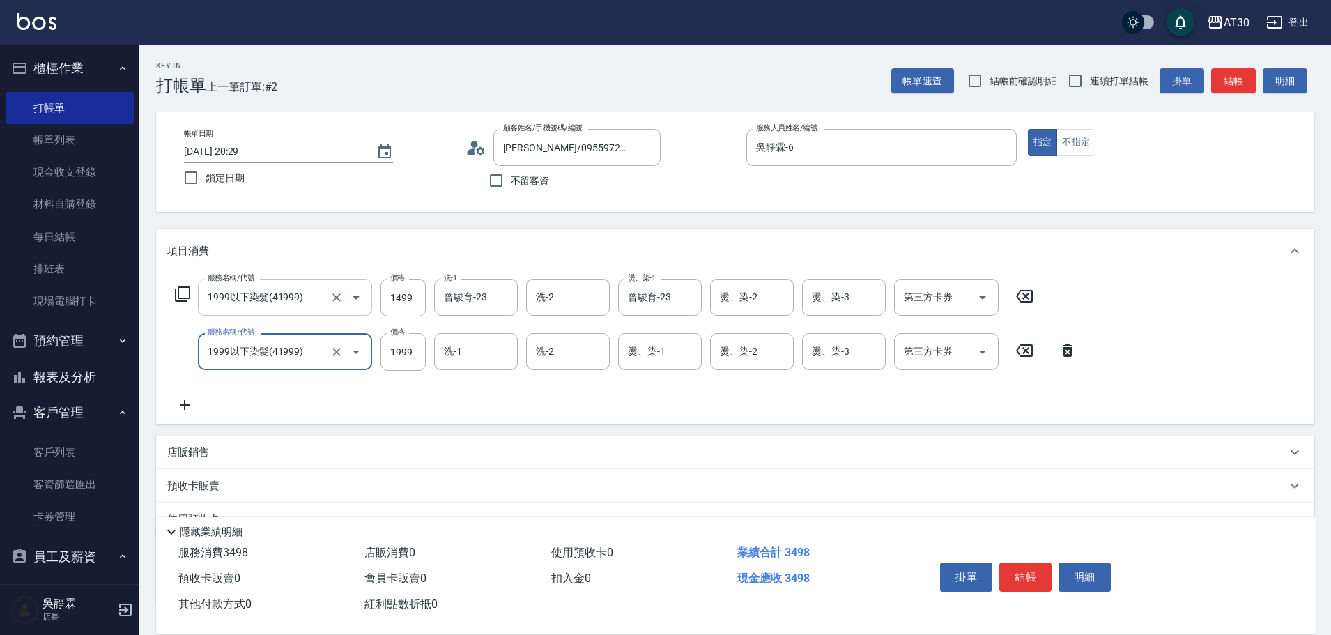
type input "1999以下染髮(41999)"
type input "1000"
type input "吳靜霖-6"
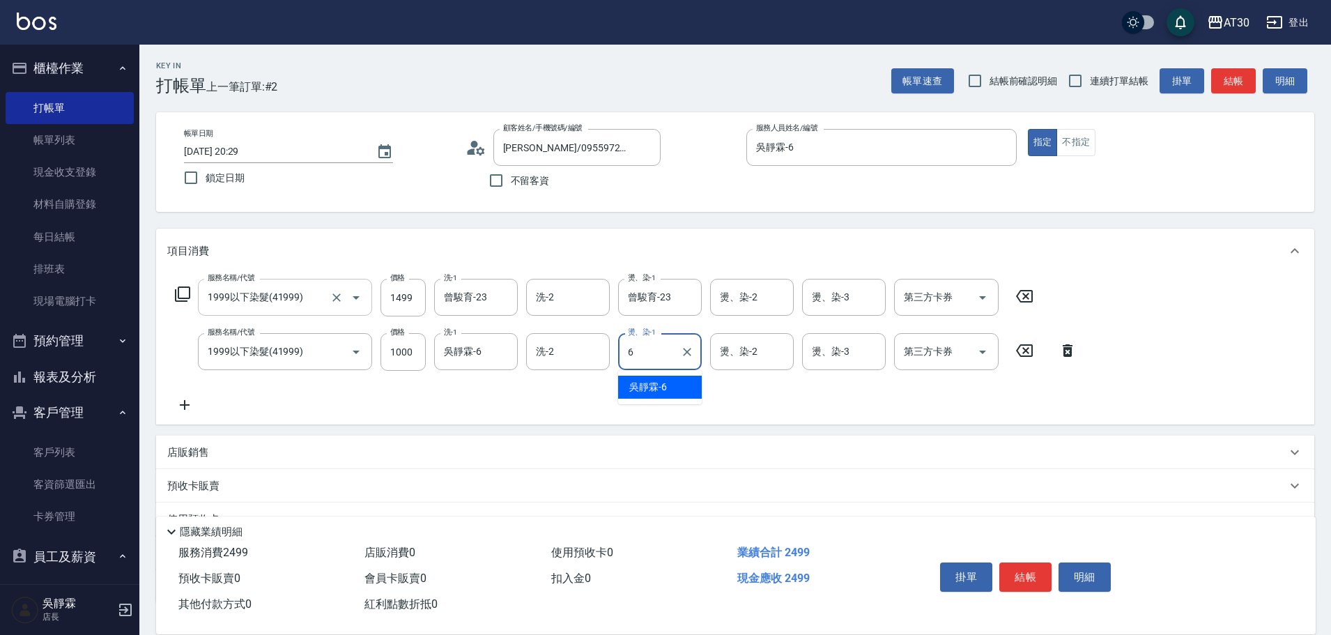
type input "吳靜霖-6"
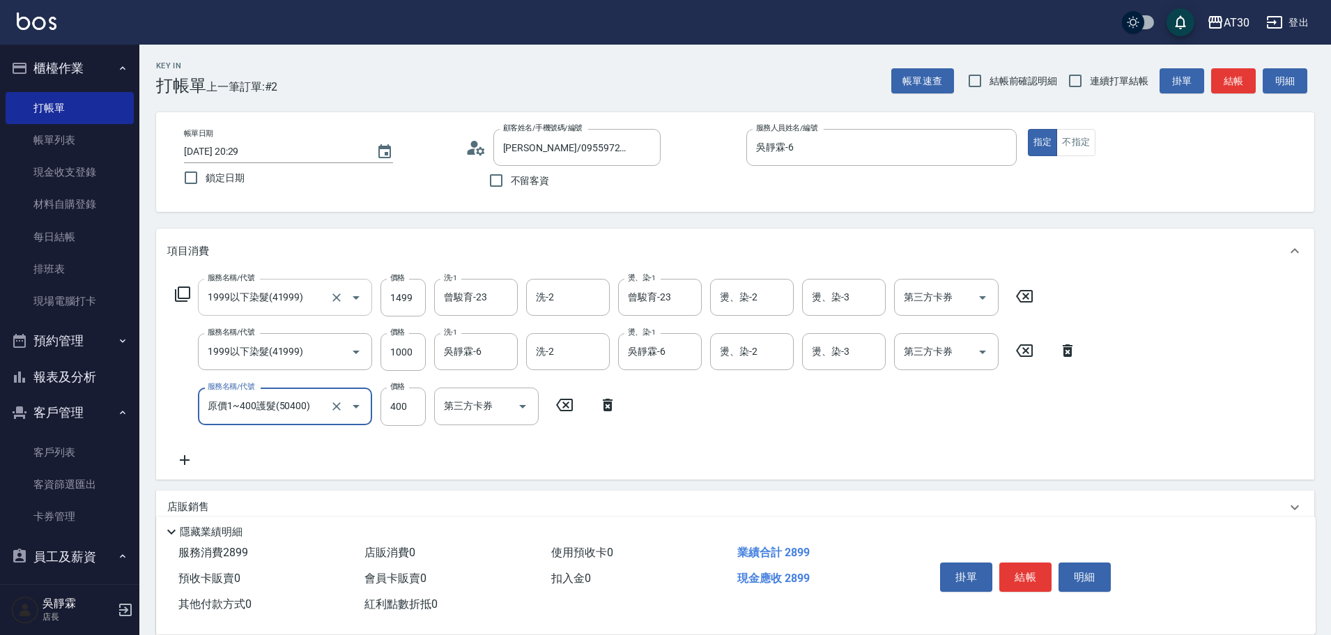
type input "原價1~400護髮(50400)"
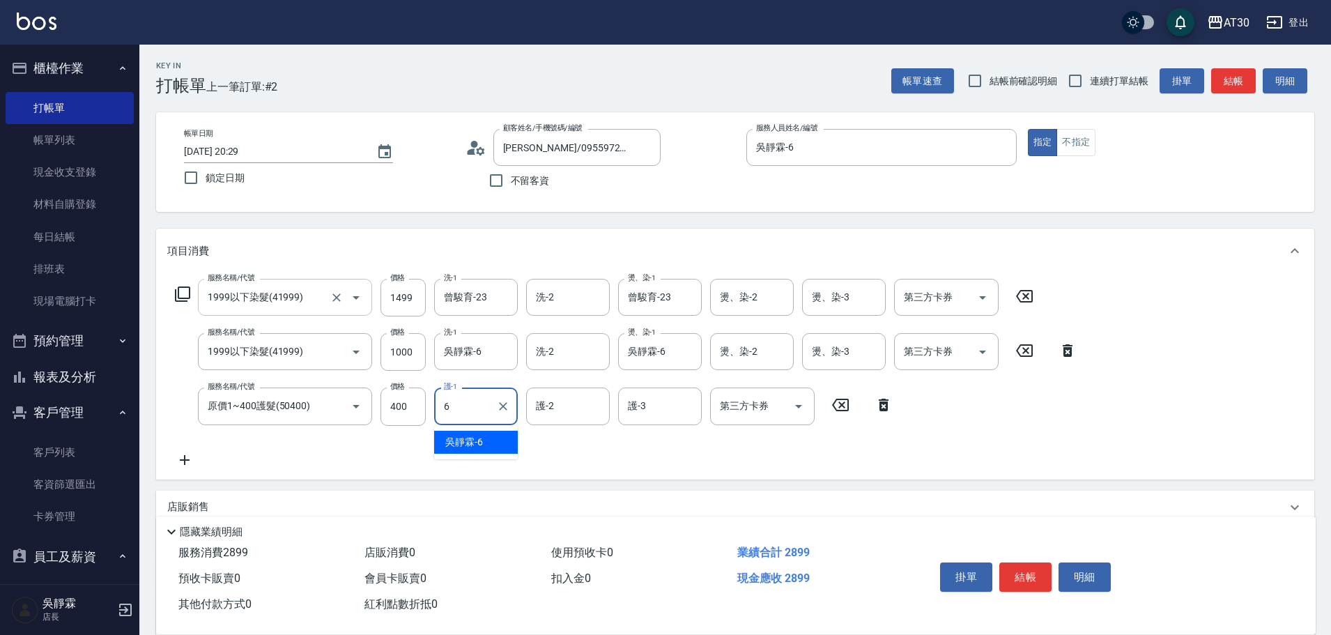
type input "吳靜霖-6"
click at [430, 288] on div "服務名稱/代號 1999以下染髮(41999) 服務名稱/代號 價格 1499 價格 洗-1 [PERSON_NAME]育-23 洗-1 洗-2 洗-2 燙、…" at bounding box center [604, 298] width 875 height 38
click at [416, 291] on input "1499" at bounding box center [402, 298] width 45 height 38
click at [413, 298] on input "1499" at bounding box center [402, 298] width 45 height 38
type input "1599"
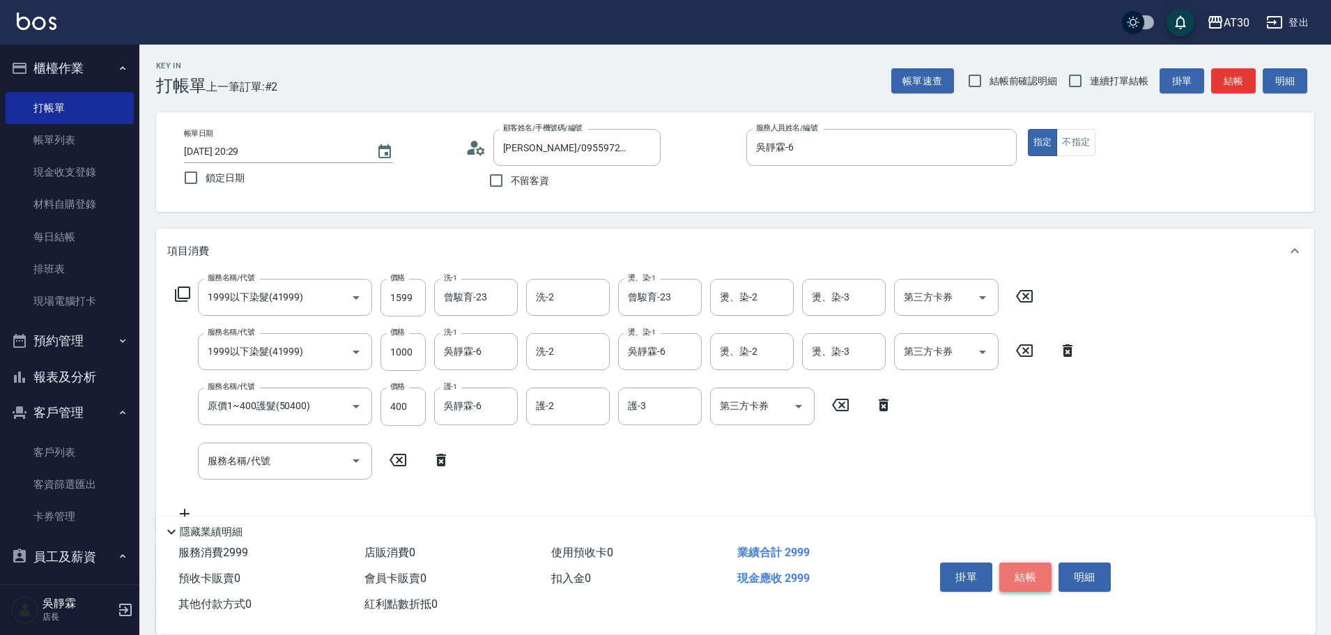
click at [1031, 576] on button "結帳" at bounding box center [1025, 576] width 52 height 29
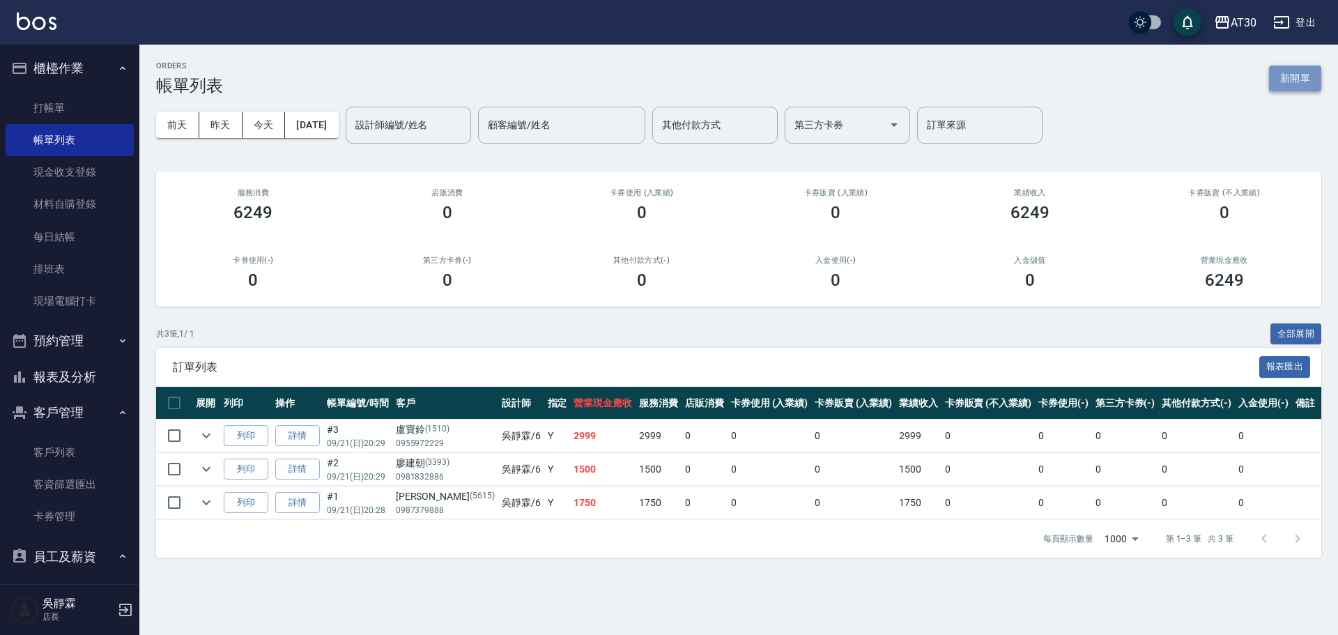
click at [1301, 72] on button "新開單" at bounding box center [1295, 79] width 52 height 26
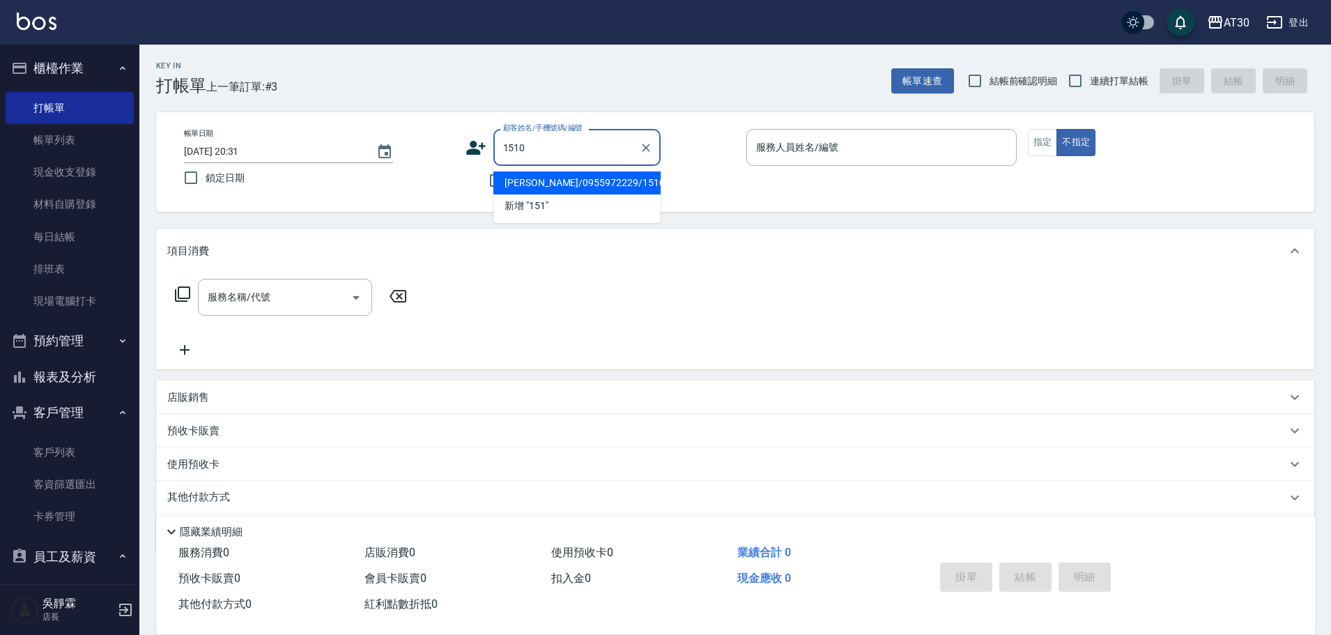
type input "[PERSON_NAME]/0955972229/1510"
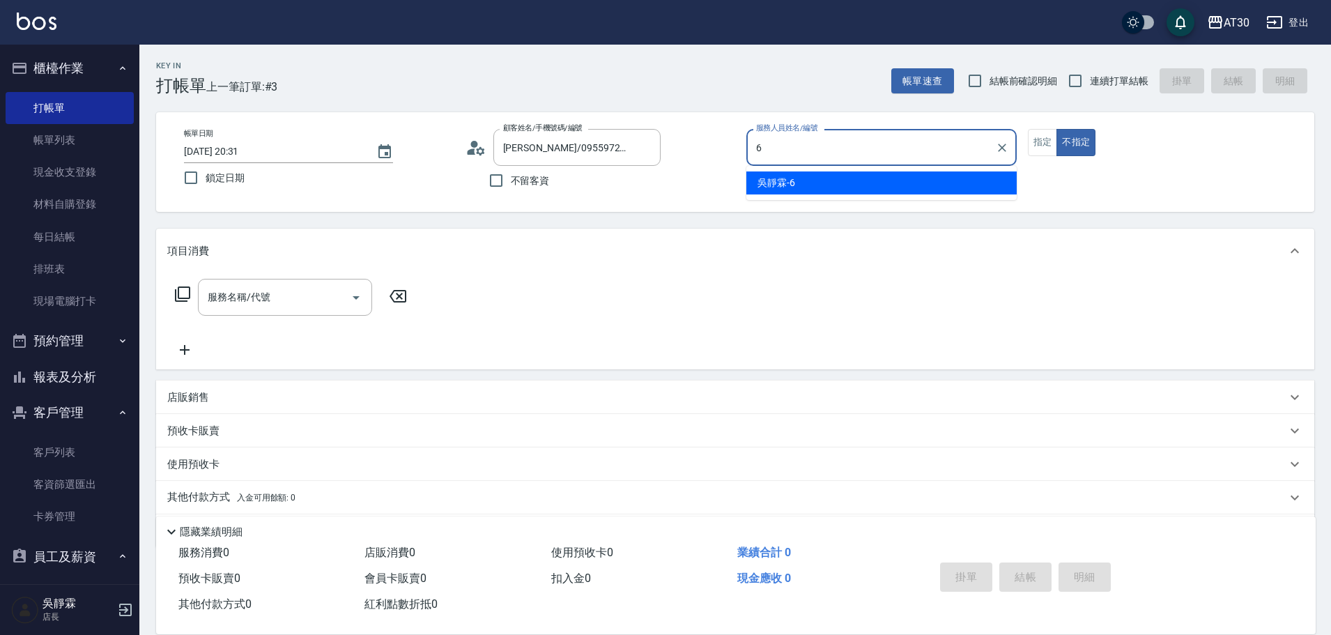
type input "吳靜霖-6"
type button "false"
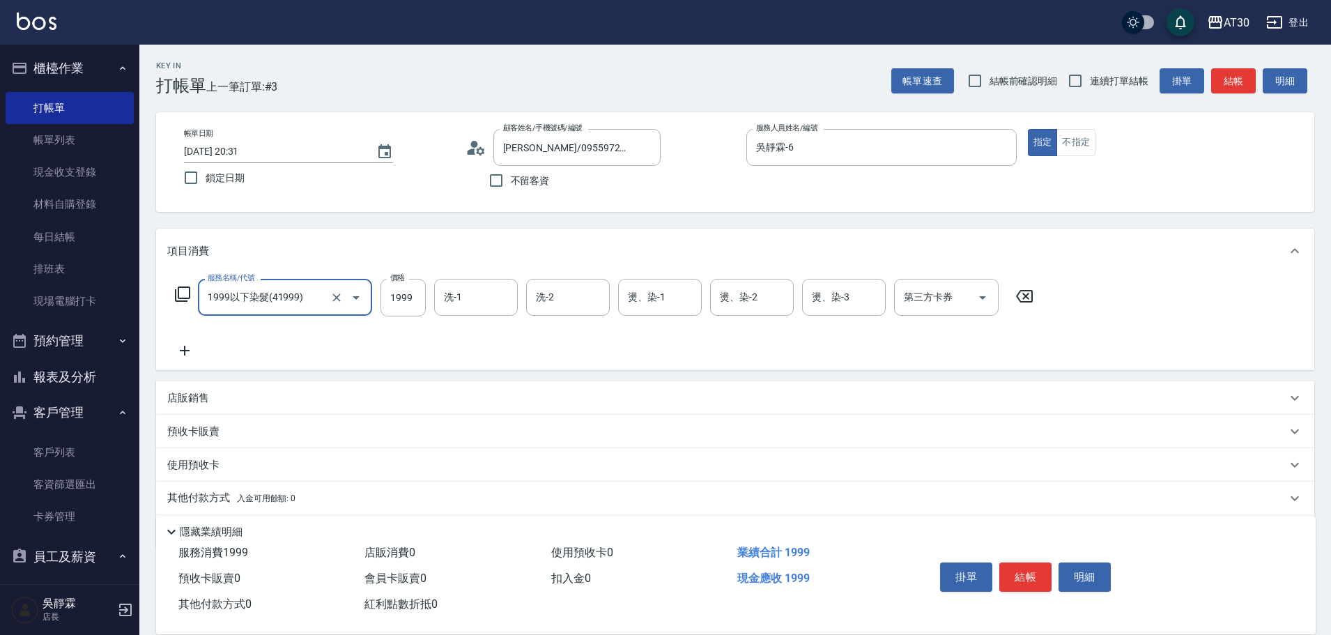
type input "1999以下染髮(41999)"
type input "1599"
type input "曾駿育-23"
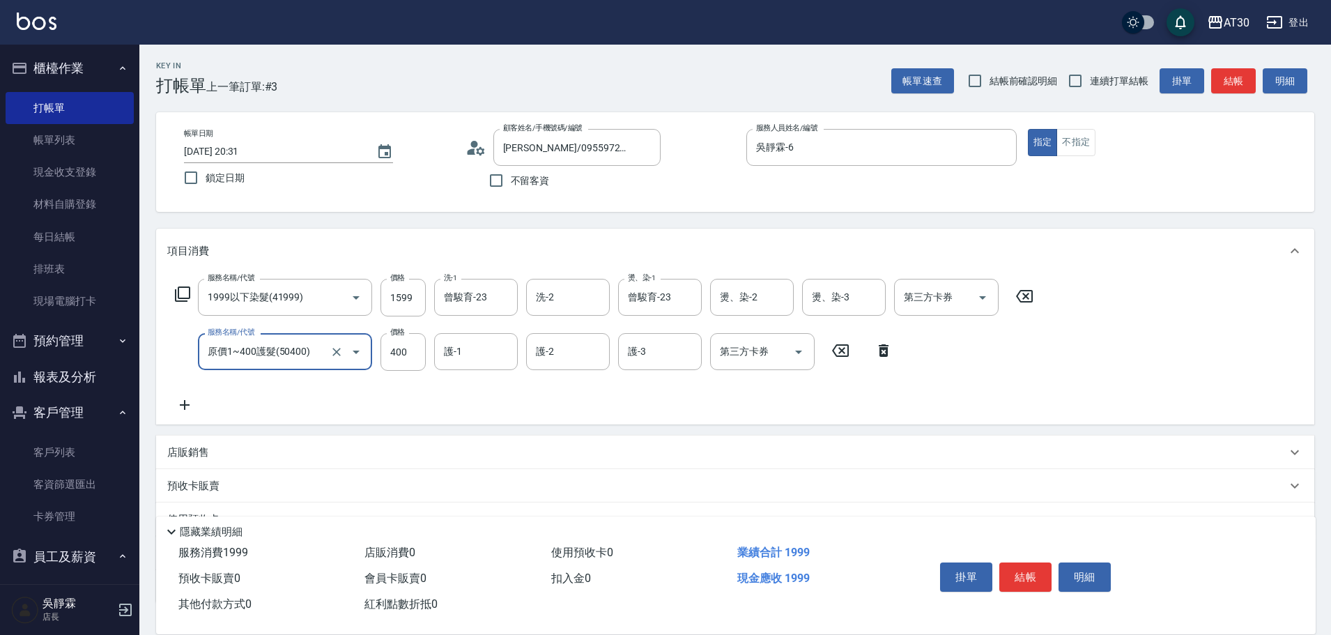
type input "原價1~400護髮(50400)"
type input "曾駿育-23"
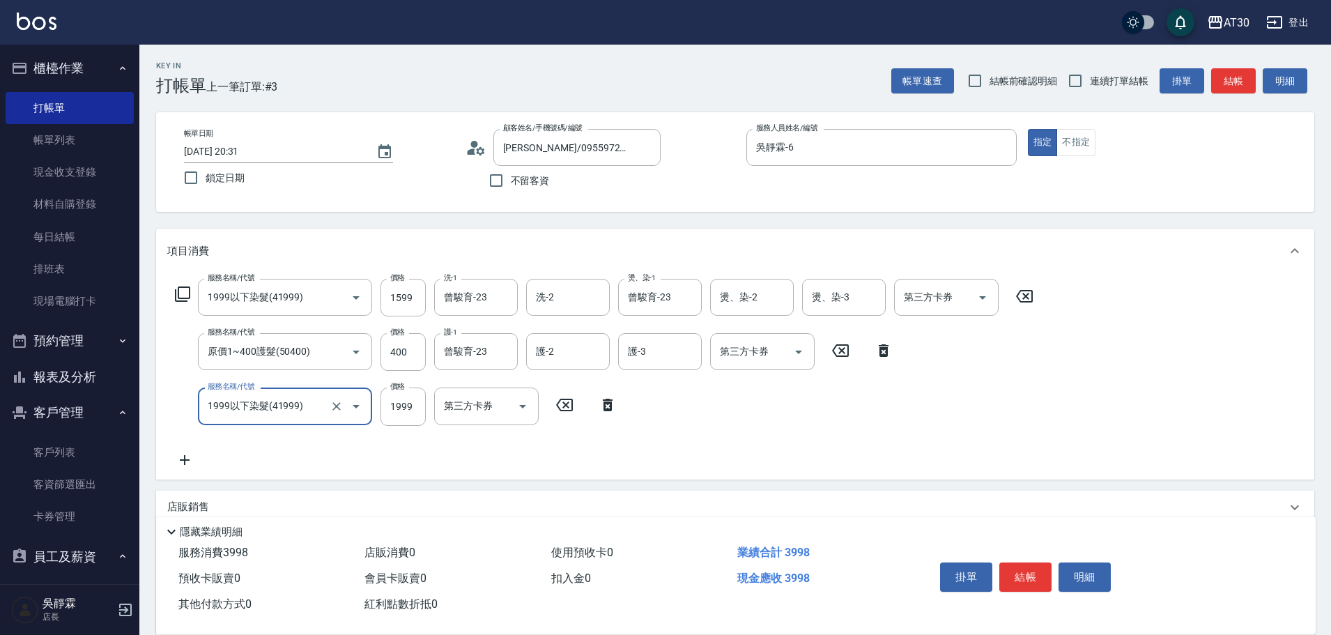
type input "1999以下染髮(41999)"
type input "1000"
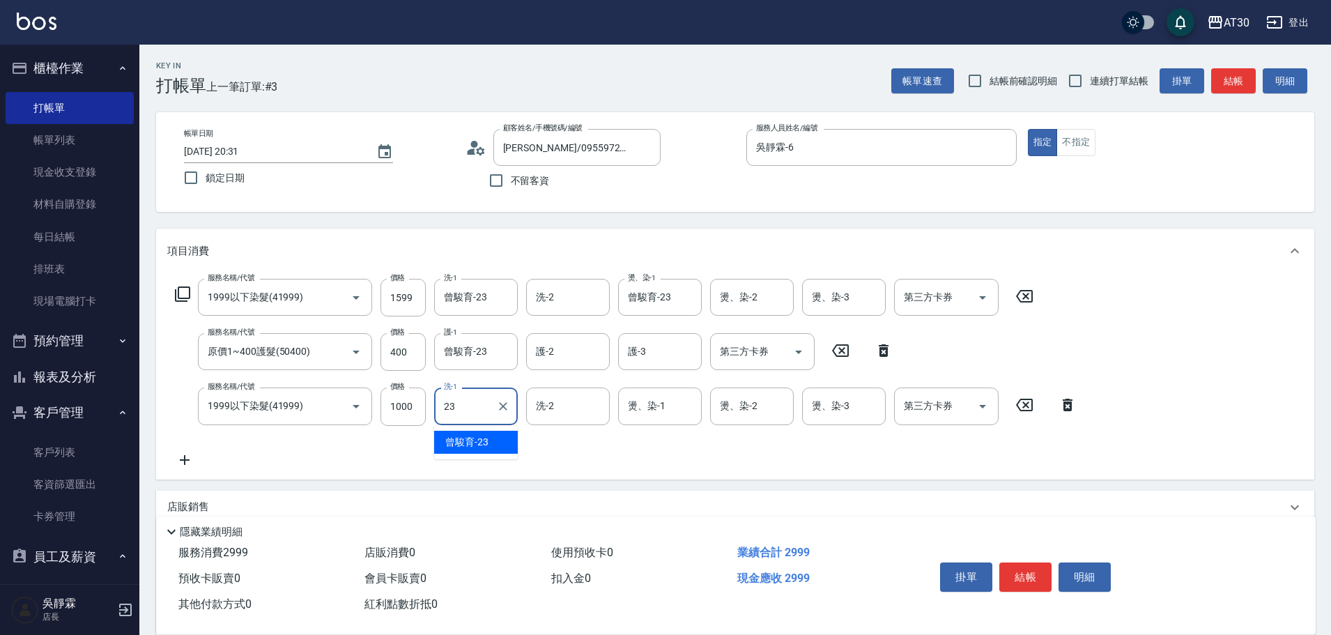
type input "曾駿育-23"
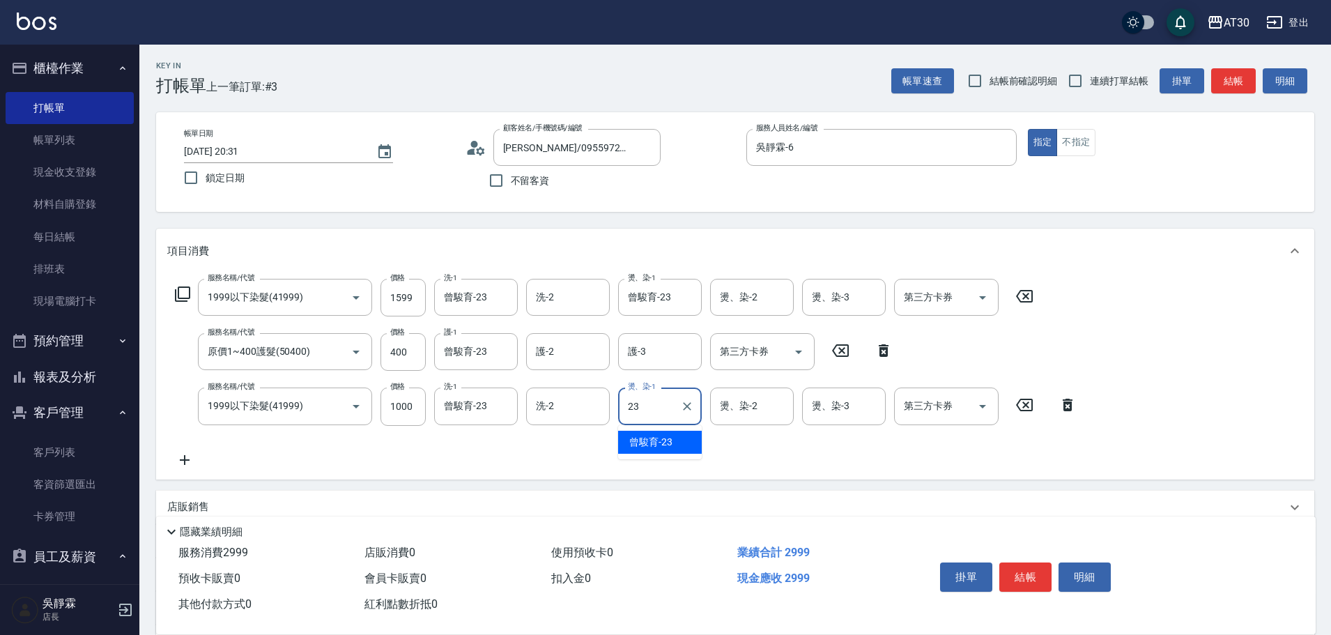
type input "曾駿育-23"
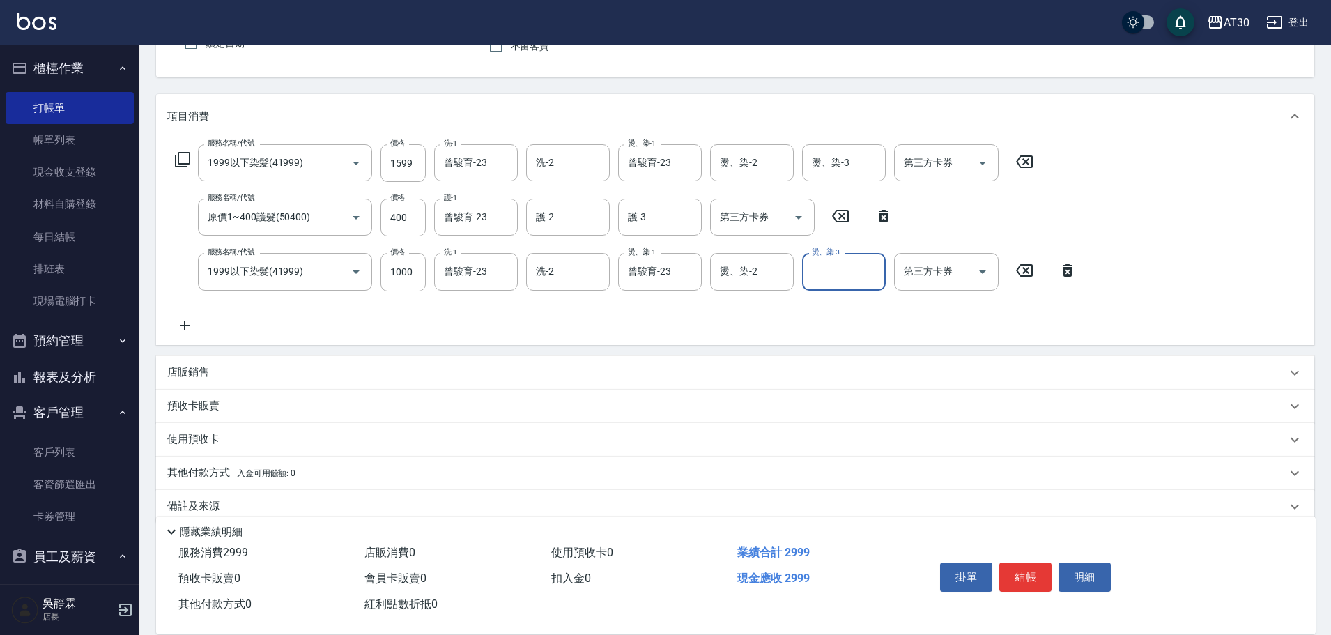
scroll to position [157, 0]
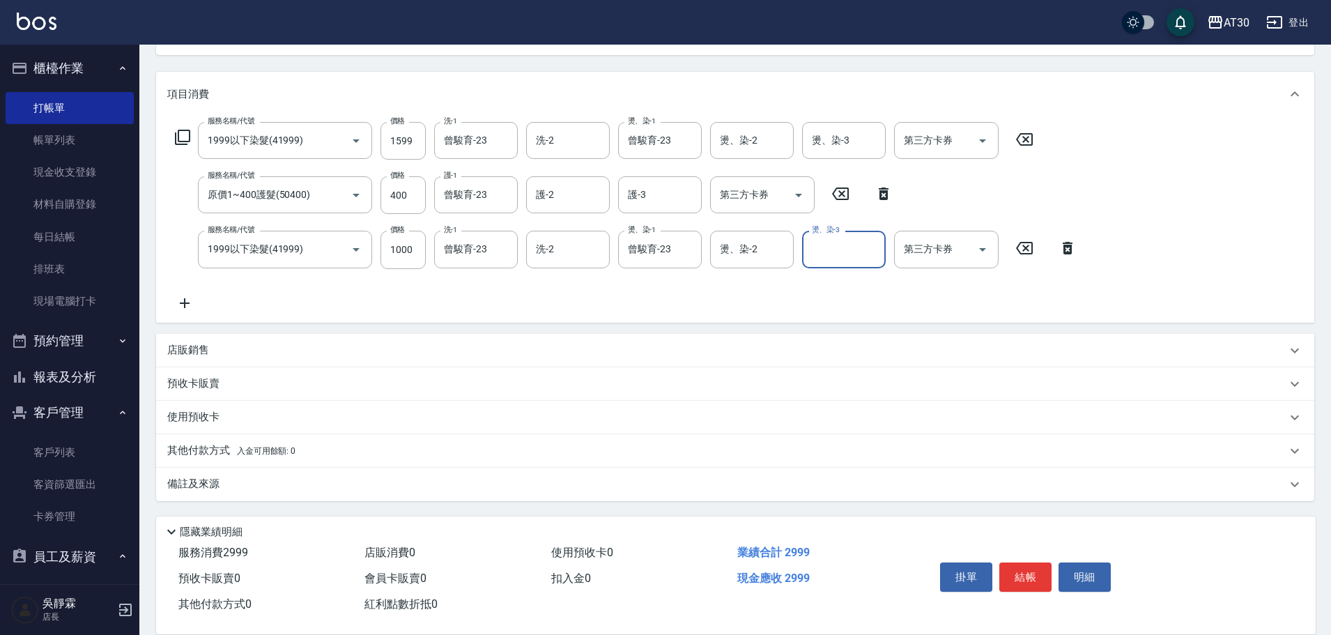
click at [254, 449] on span "入金可用餘額: 0" at bounding box center [266, 451] width 59 height 10
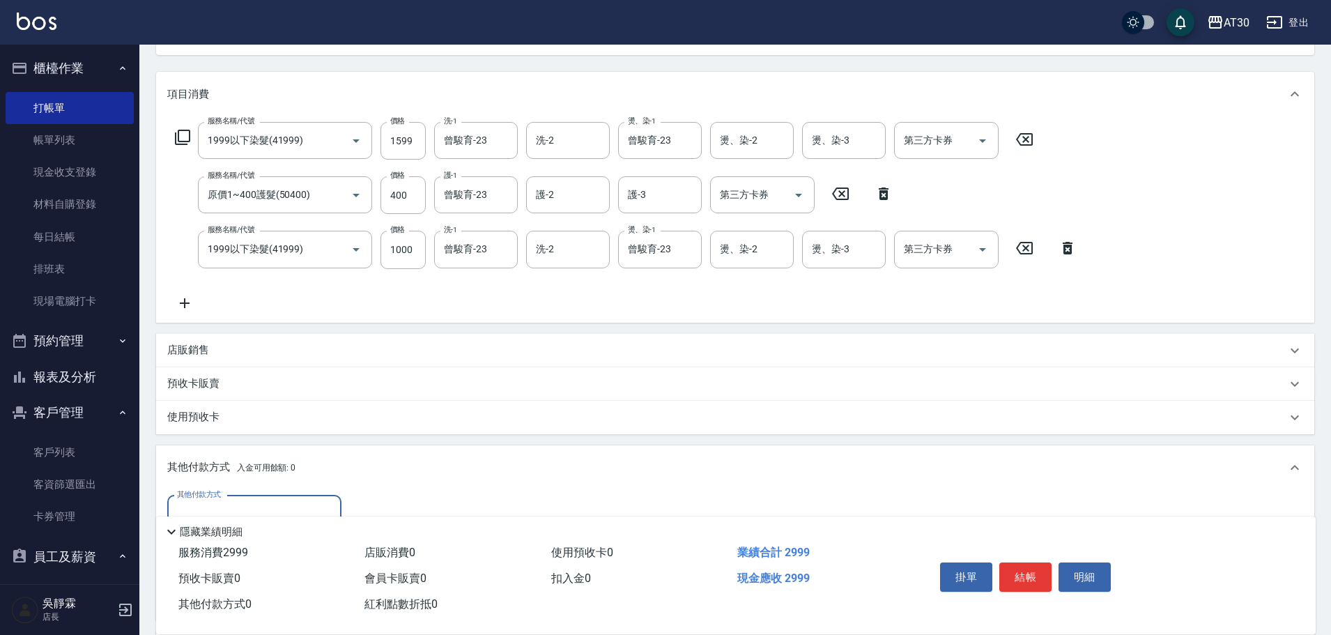
scroll to position [0, 0]
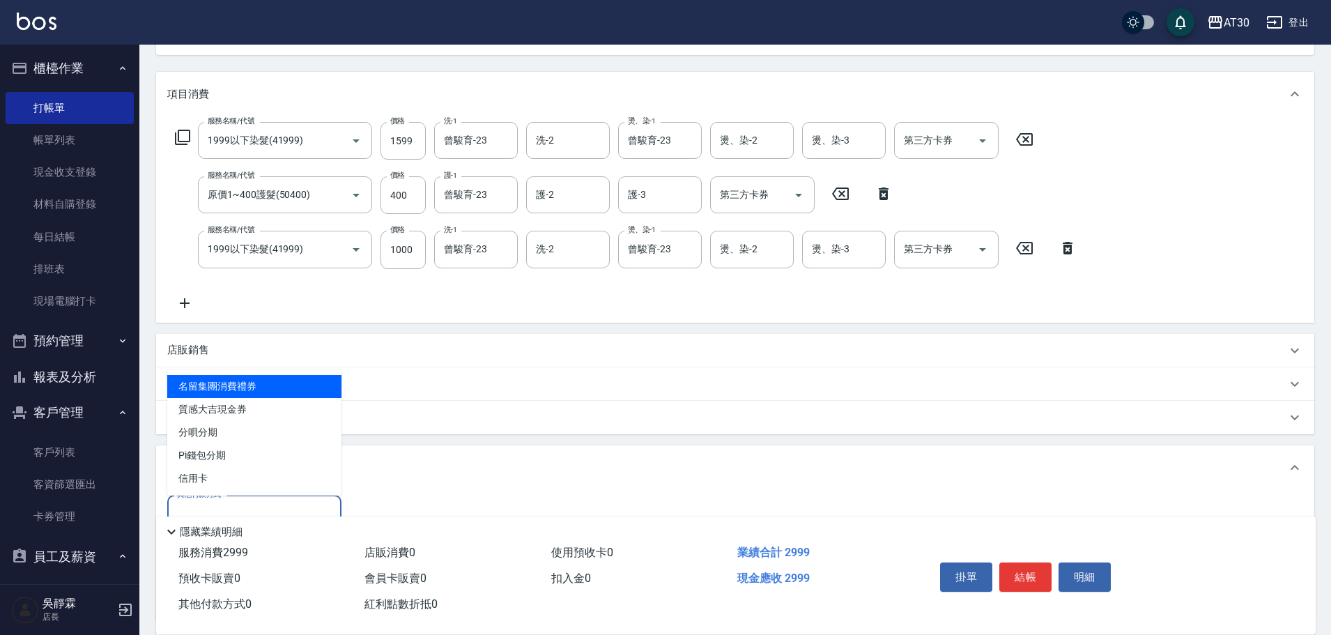
click at [234, 504] on input "其他付款方式" at bounding box center [255, 514] width 162 height 24
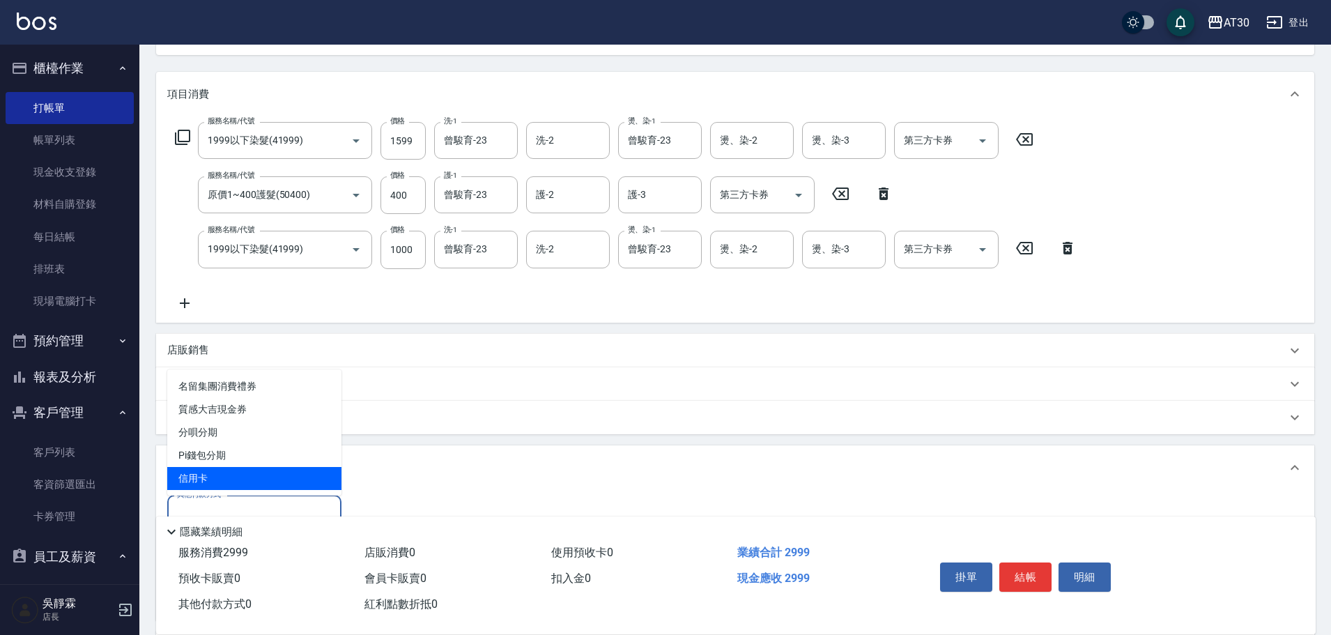
click at [238, 478] on span "信用卡" at bounding box center [254, 478] width 174 height 23
type input "信用卡"
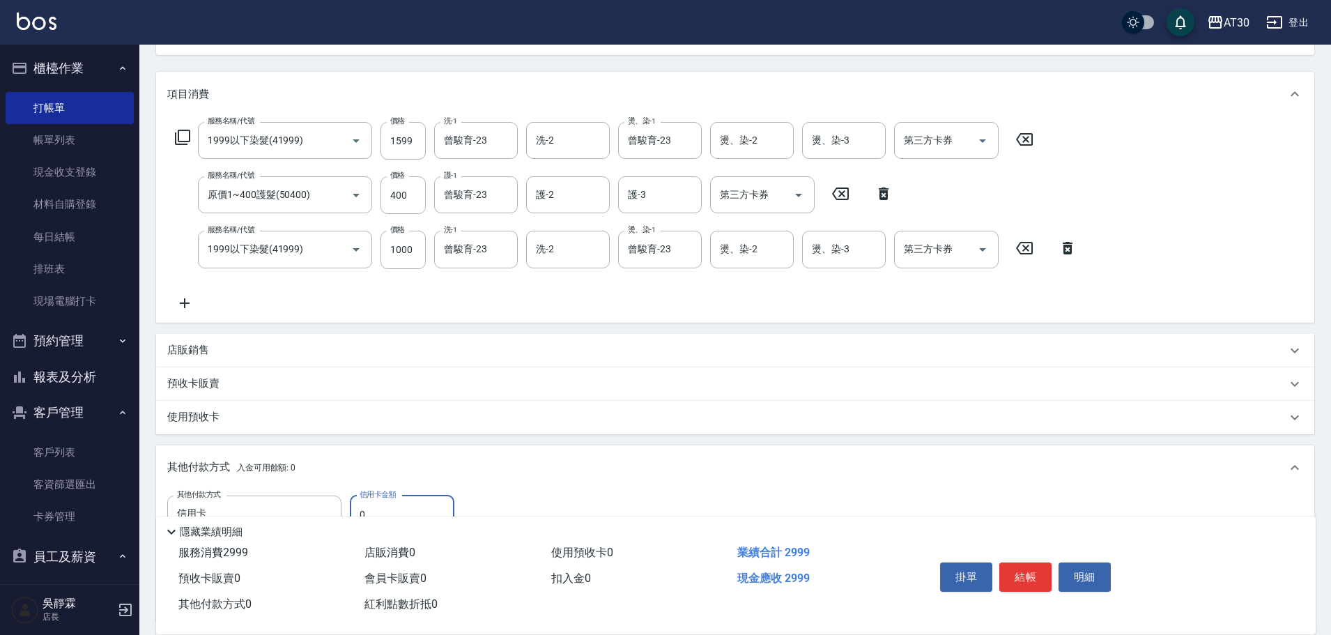
drag, startPoint x: 378, startPoint y: 504, endPoint x: 356, endPoint y: 511, distance: 23.4
click at [356, 511] on div "Key In 打帳單 上一筆訂單:#3 帳單速查 結帳前確認明細 連續打單結帳 掛單 結帳 明細 帳單日期 [DATE] 20:31 鎖定日期 顧客姓名/手機…" at bounding box center [735, 344] width 1192 height 912
type input "2999"
click at [1028, 563] on button "結帳" at bounding box center [1025, 576] width 52 height 29
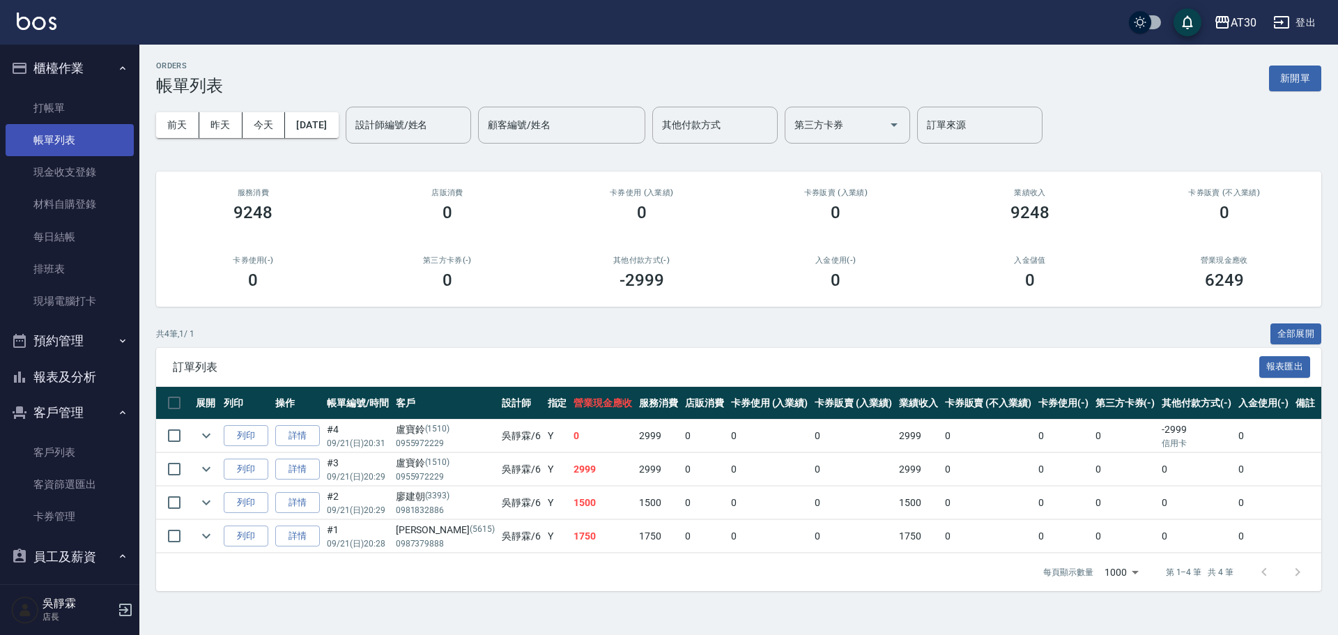
click at [57, 125] on link "帳單列表" at bounding box center [70, 140] width 128 height 32
click at [295, 470] on link "詳情" at bounding box center [297, 470] width 45 height 22
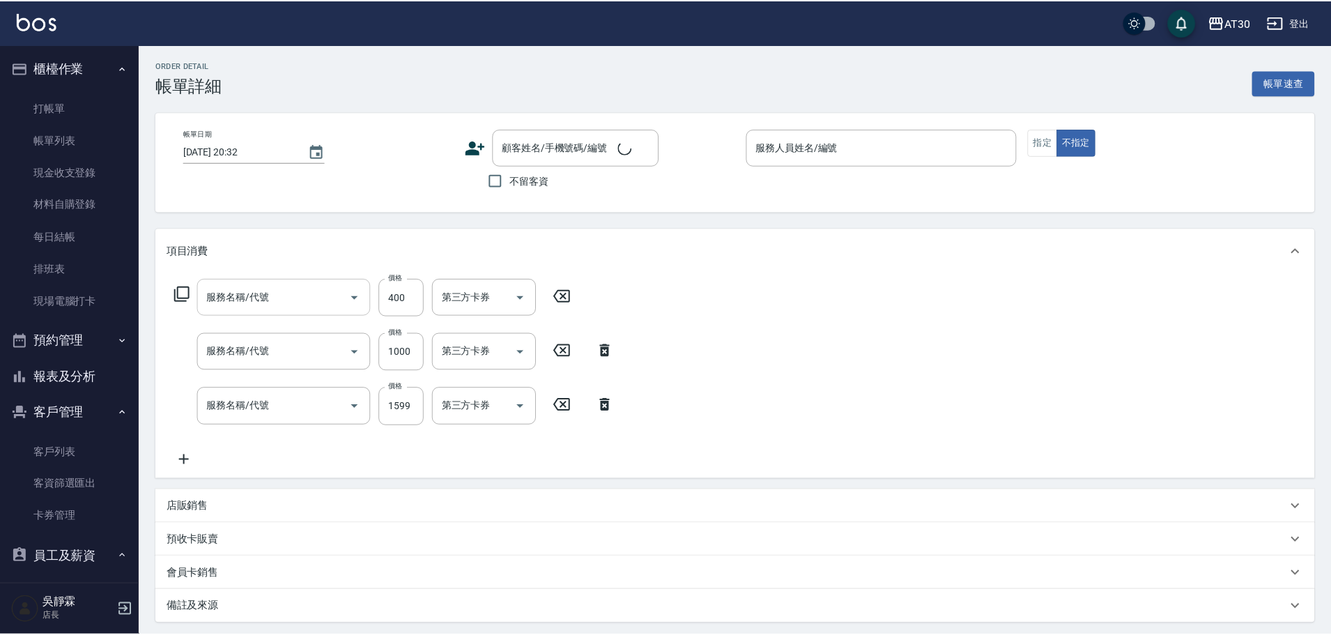
type input "[DATE] 20:29"
type input "吳靜霖-6"
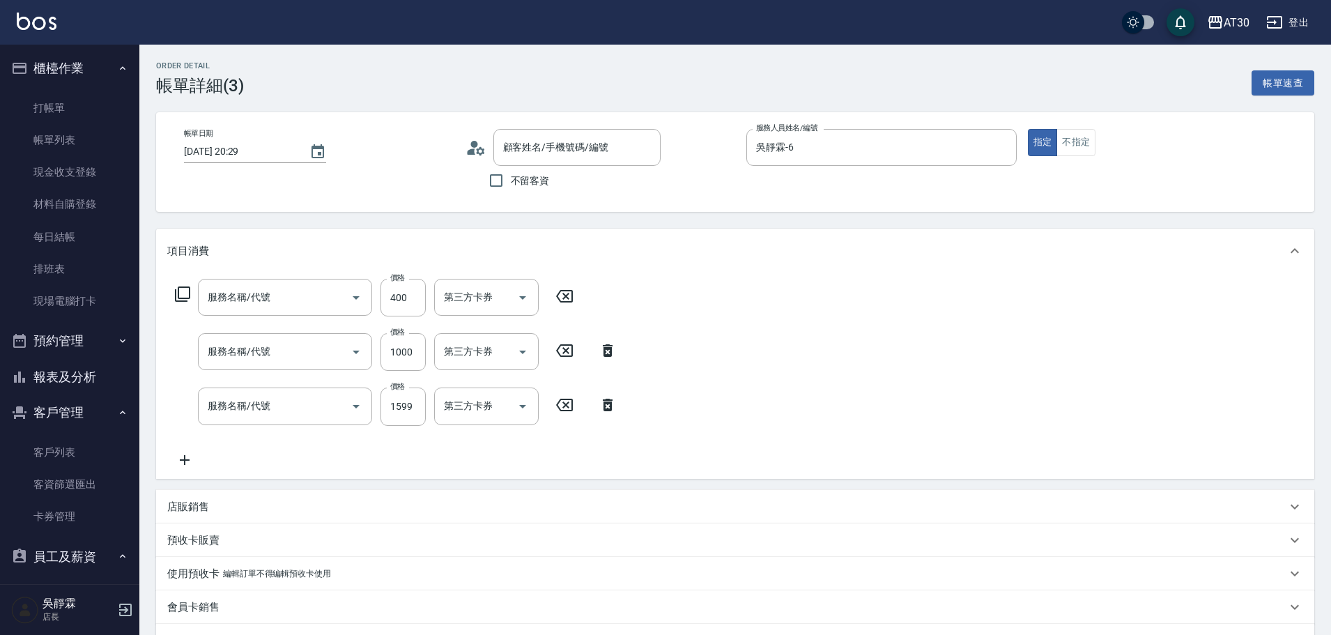
type input "原價1~400護髮(50400)"
type input "1999以下染髮(41999)"
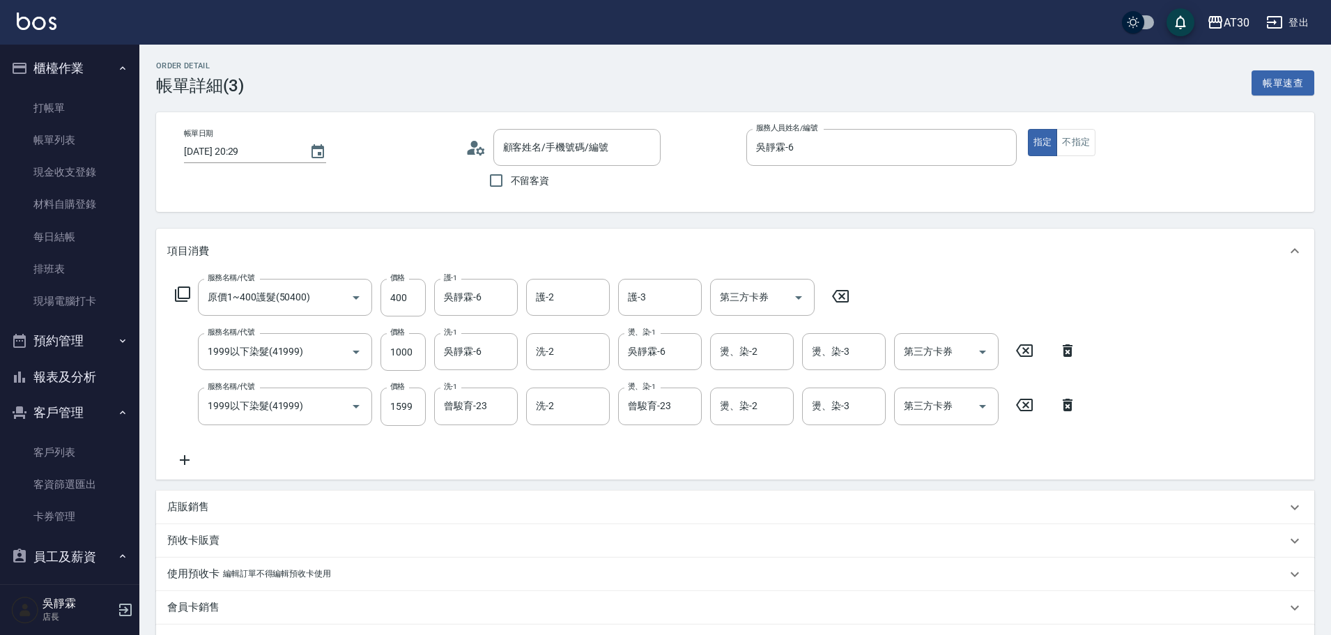
type input "[PERSON_NAME]/0955972229/1510"
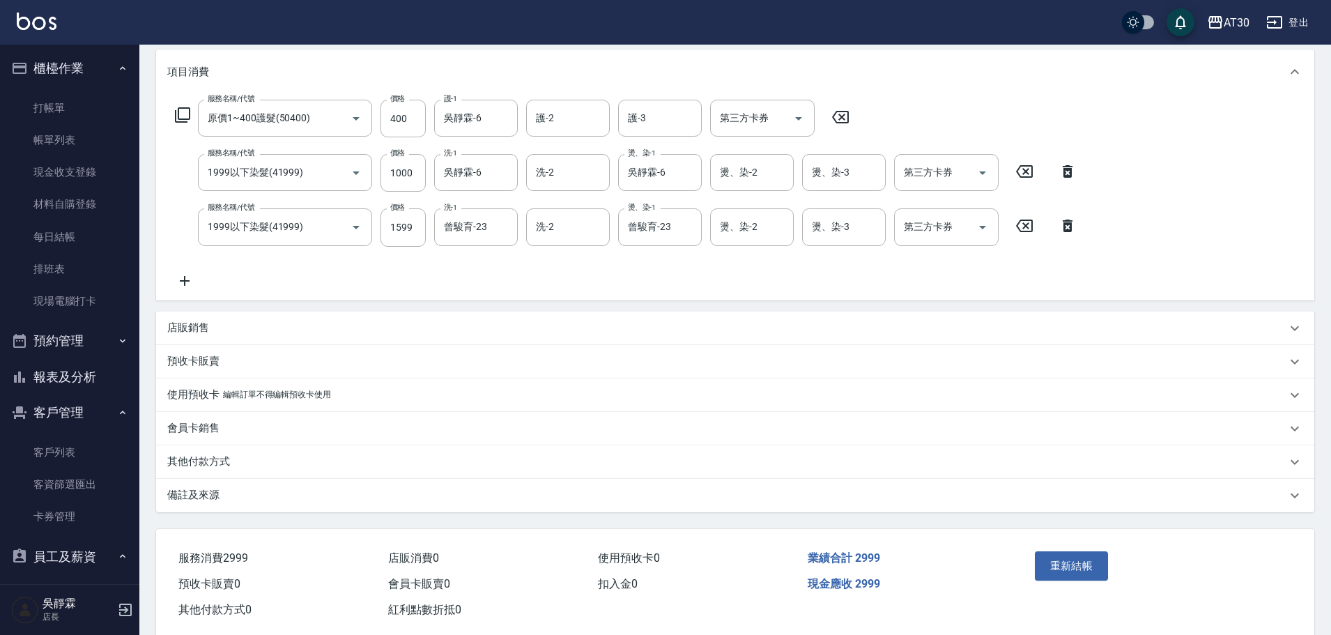
scroll to position [207, 0]
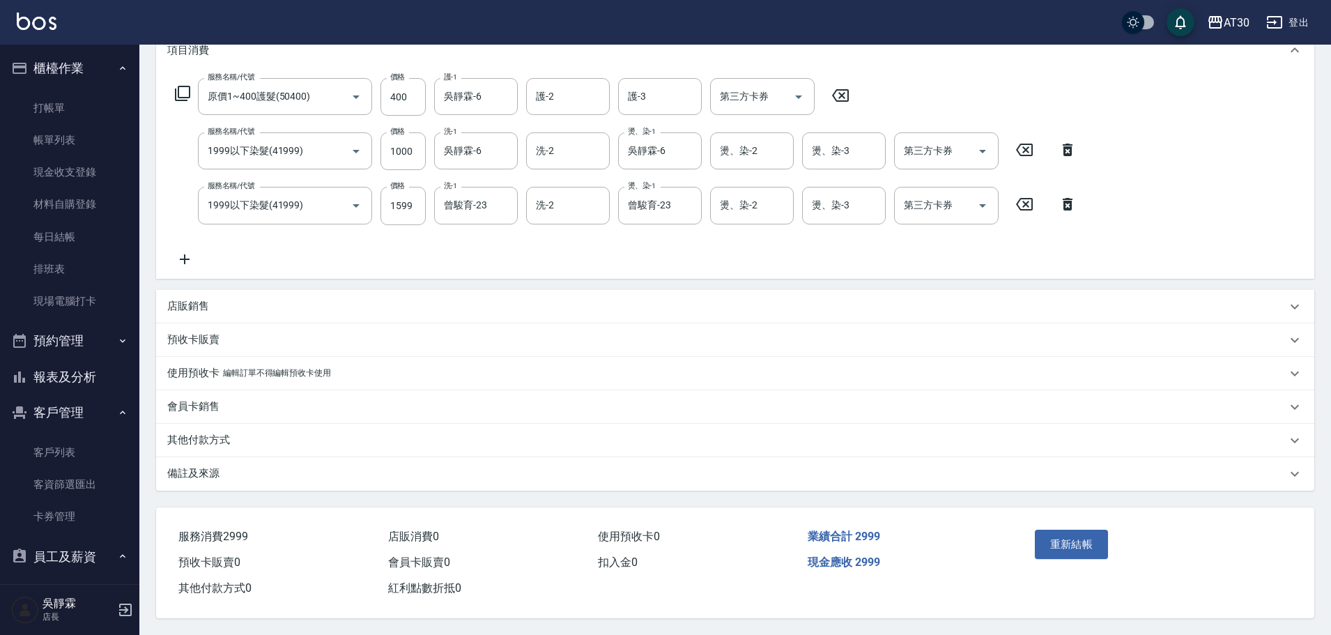
click at [224, 433] on p "其他付款方式" at bounding box center [198, 440] width 63 height 15
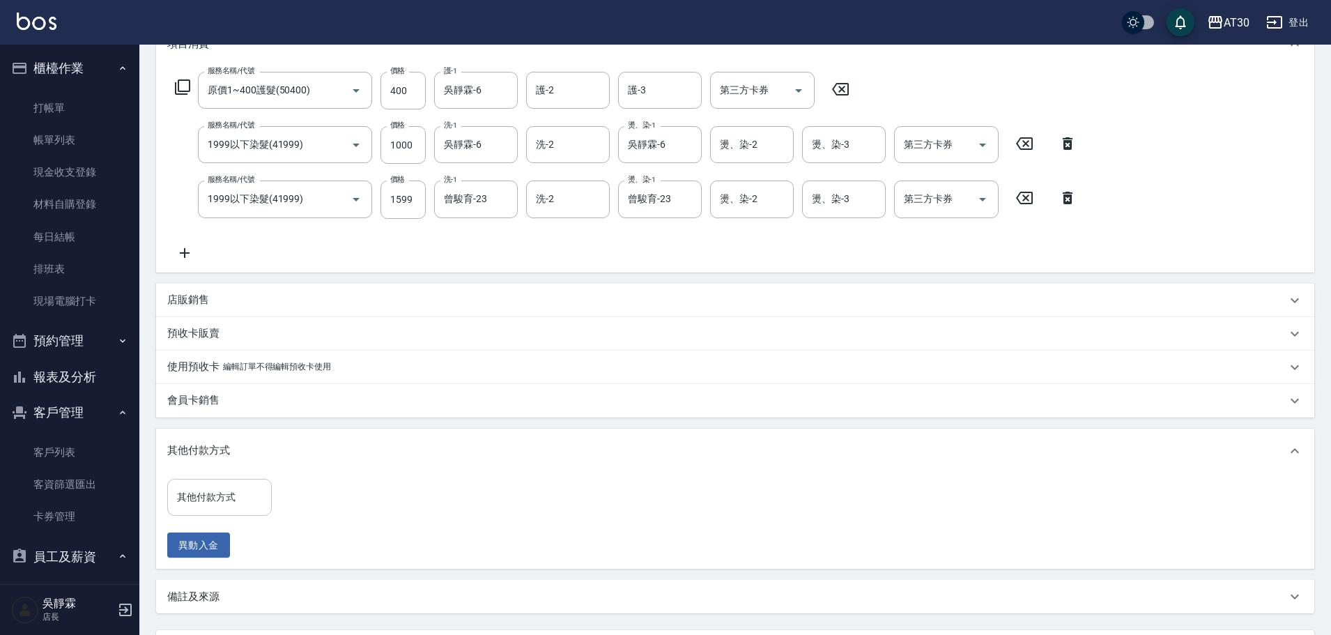
click at [221, 487] on input "其他付款方式" at bounding box center [220, 497] width 92 height 24
click at [221, 447] on span "Pi錢包分期" at bounding box center [219, 438] width 105 height 23
type input "Pi錢包分期"
click at [253, 496] on icon "Clear" at bounding box center [257, 498] width 14 height 14
click at [207, 498] on input "其他付款方式" at bounding box center [220, 497] width 92 height 24
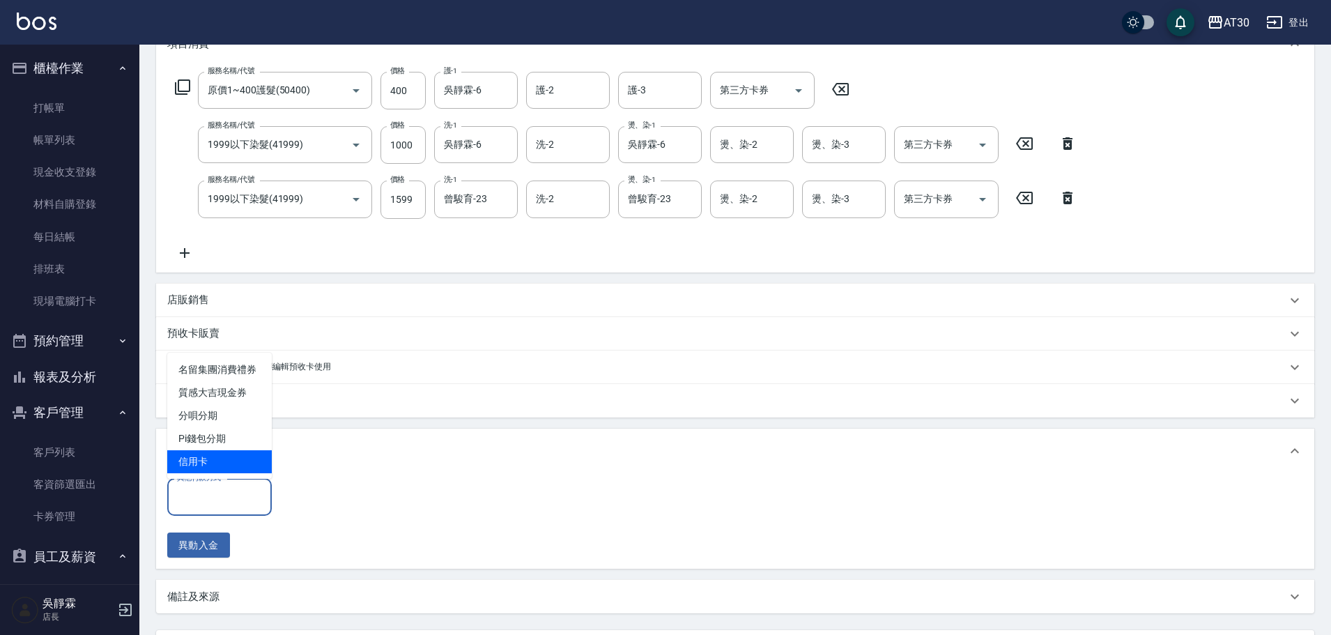
click at [201, 454] on span "信用卡" at bounding box center [219, 461] width 105 height 23
type input "信用卡"
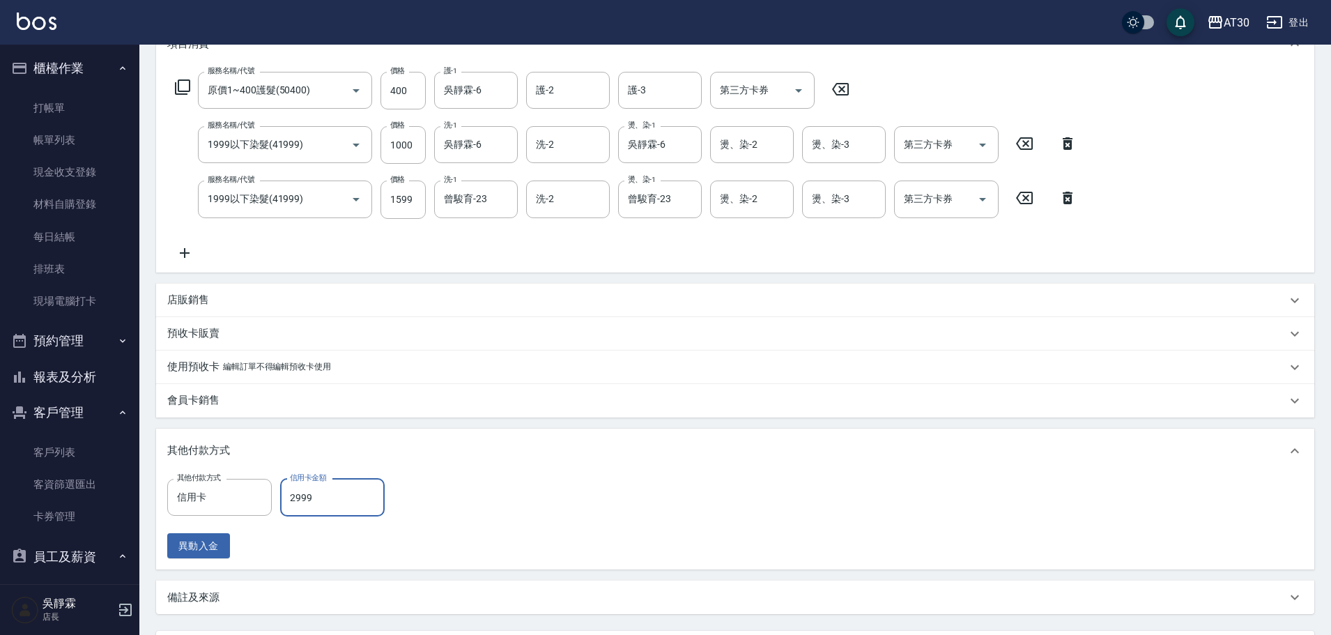
scroll to position [337, 0]
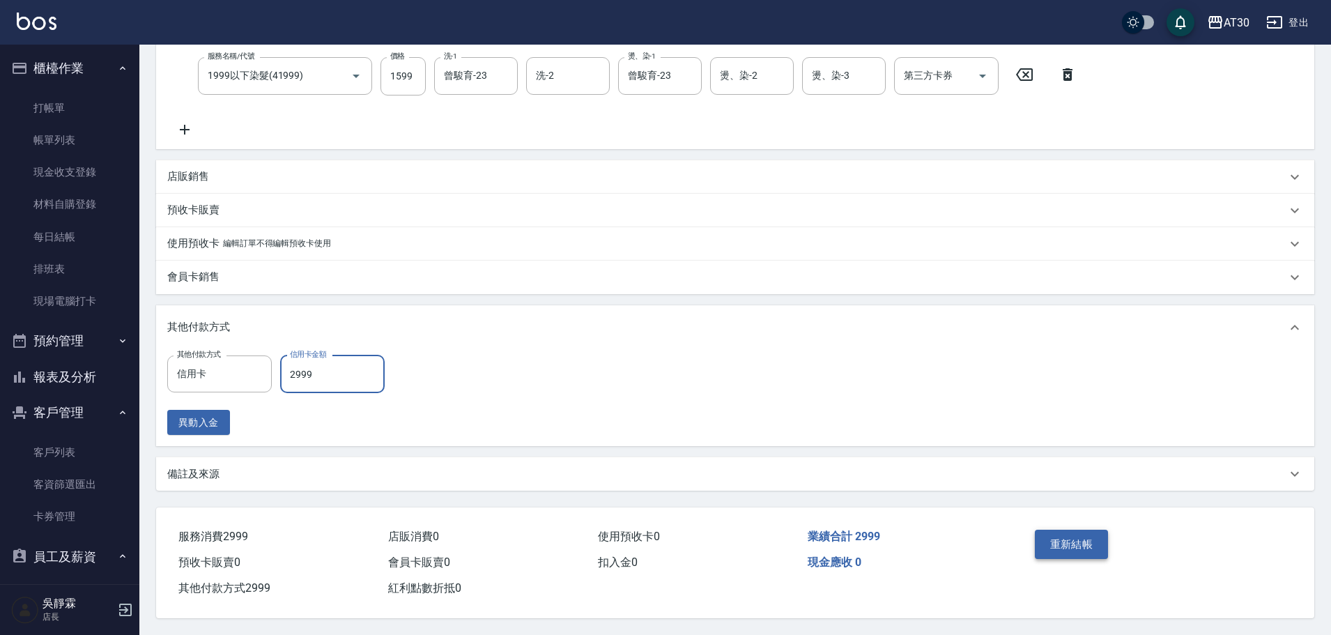
type input "2999"
click at [1082, 537] on button "重新結帳" at bounding box center [1072, 544] width 74 height 29
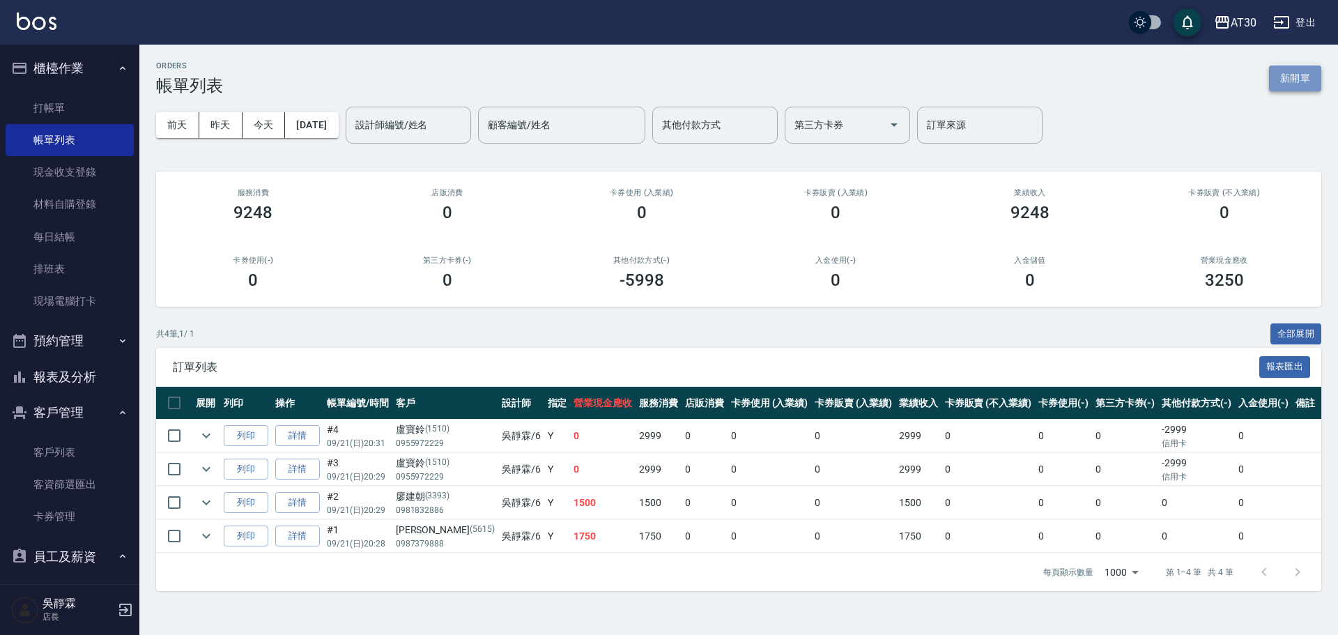
click at [1305, 71] on button "新開單" at bounding box center [1295, 79] width 52 height 26
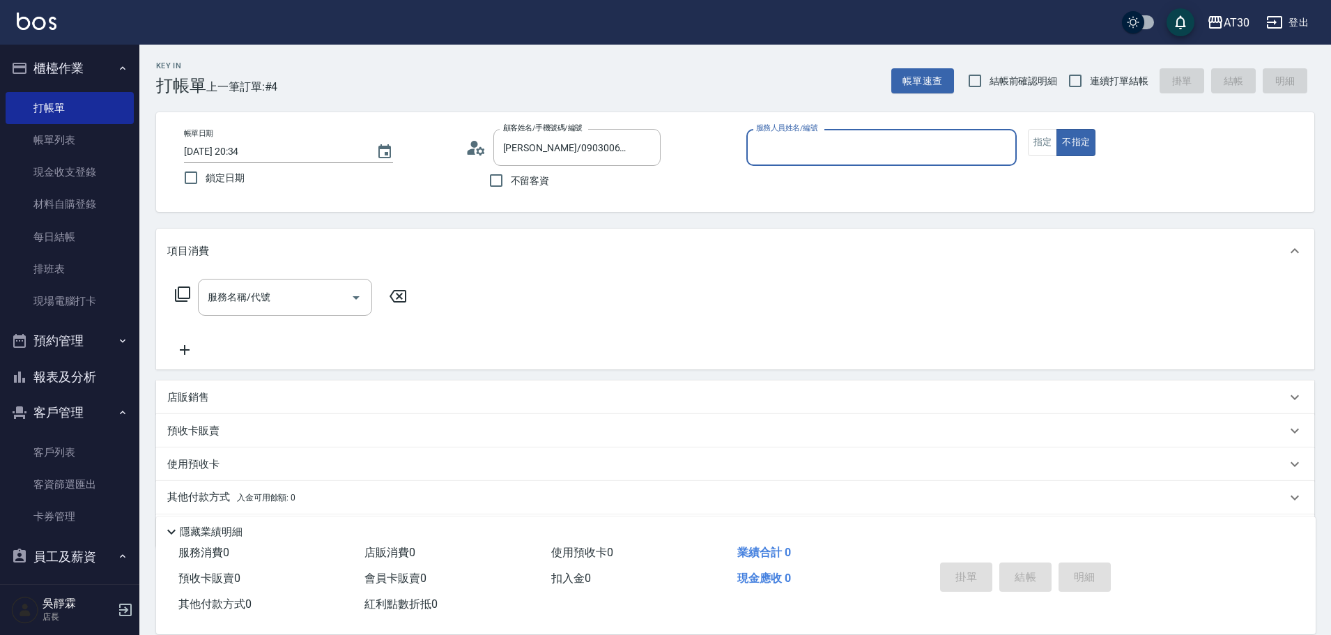
type input "[PERSON_NAME]/0968011305/0300"
type input "[PERSON_NAME]1"
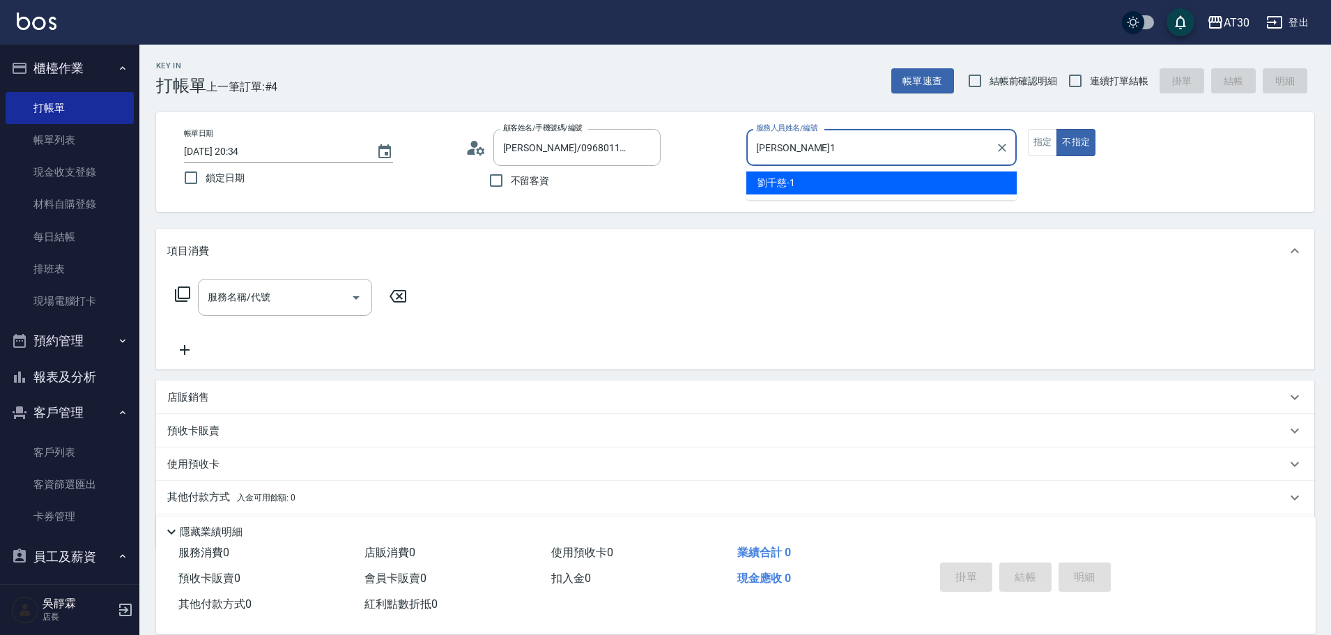
type button "false"
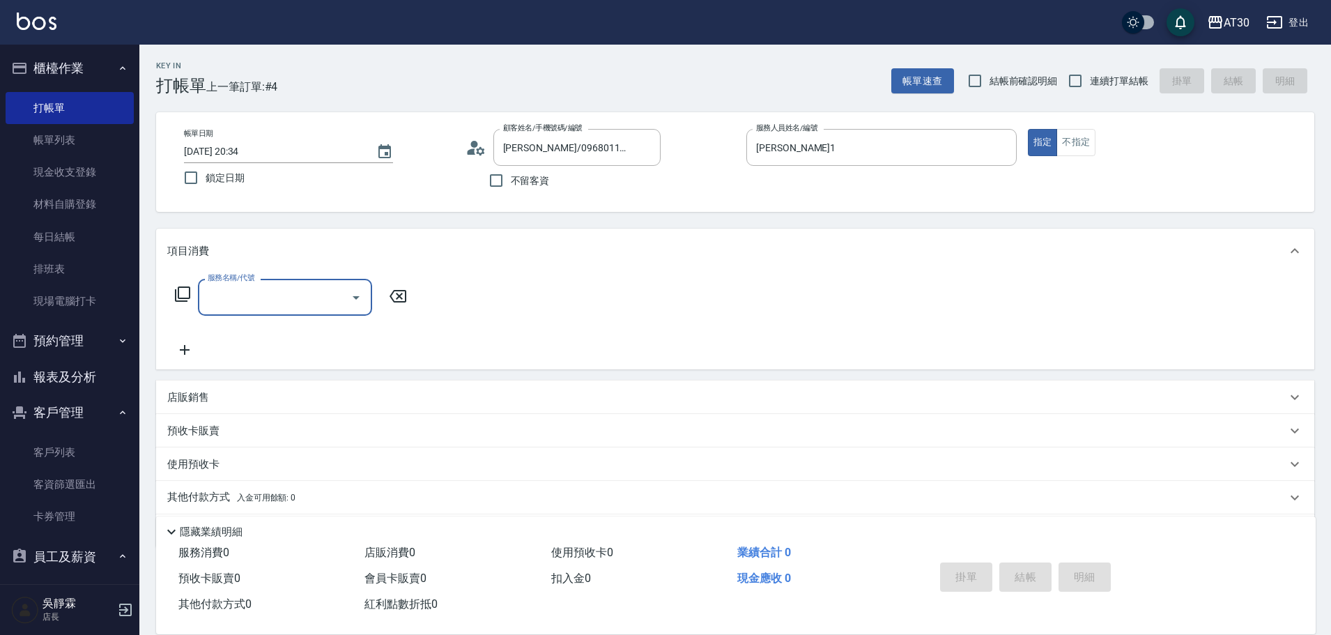
click at [185, 293] on icon at bounding box center [182, 294] width 17 height 17
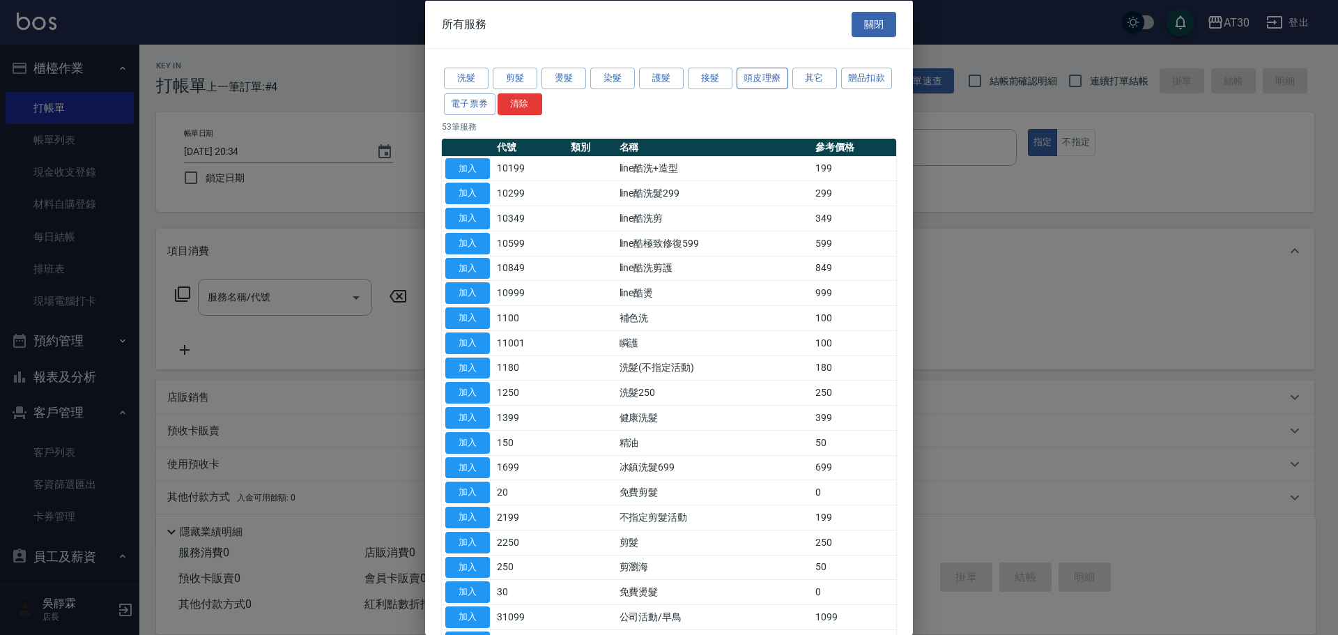
click at [751, 74] on button "頭皮理療" at bounding box center [763, 79] width 52 height 22
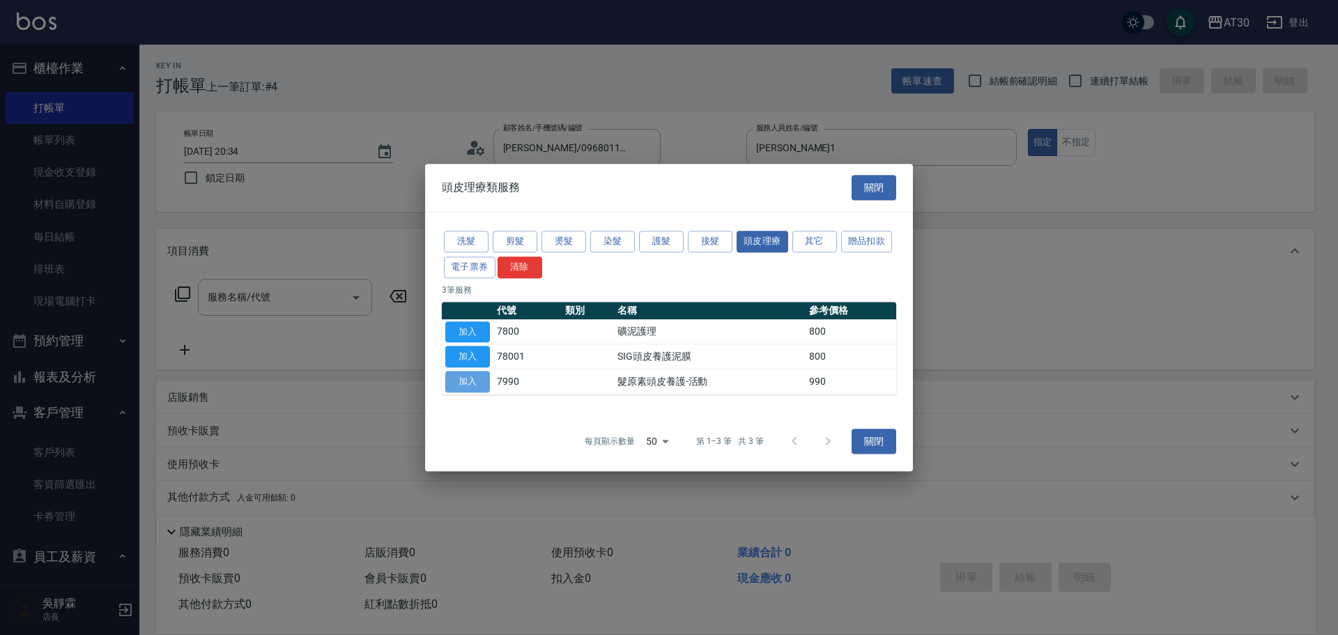
click at [465, 382] on button "加入" at bounding box center [467, 382] width 45 height 22
type input "髮原素頭皮養護-活動(7990)"
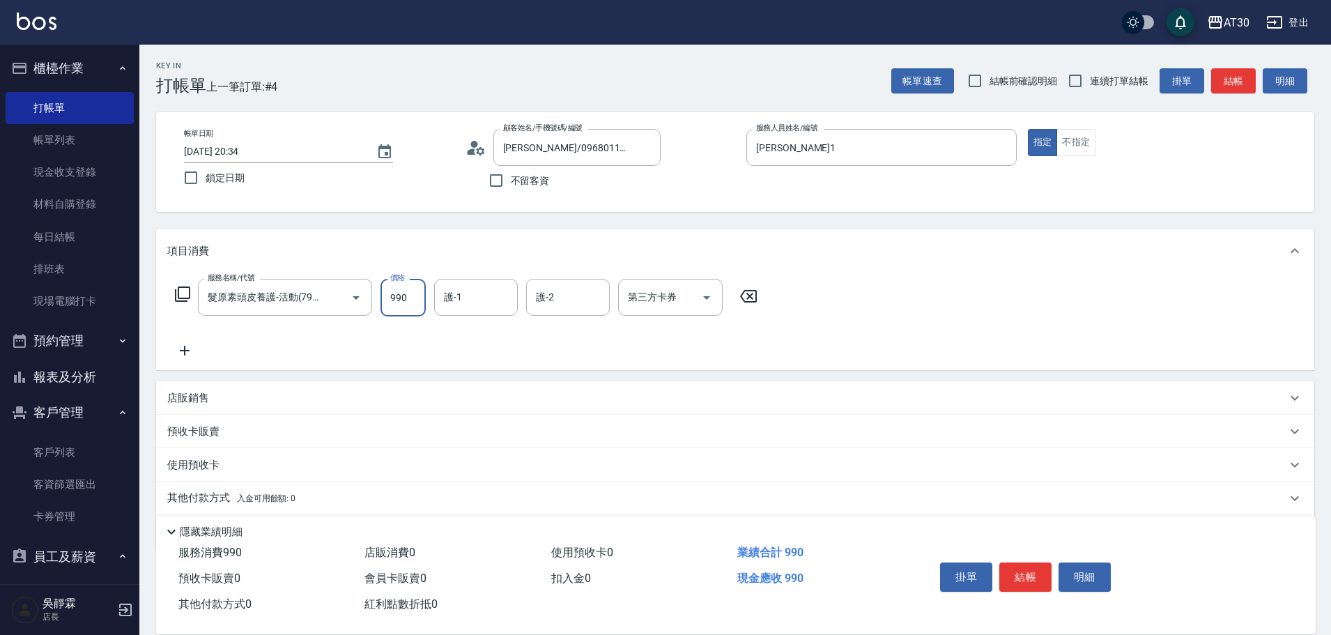
click at [395, 304] on input "990" at bounding box center [402, 298] width 45 height 38
type input "1200"
type input "[PERSON_NAME]1"
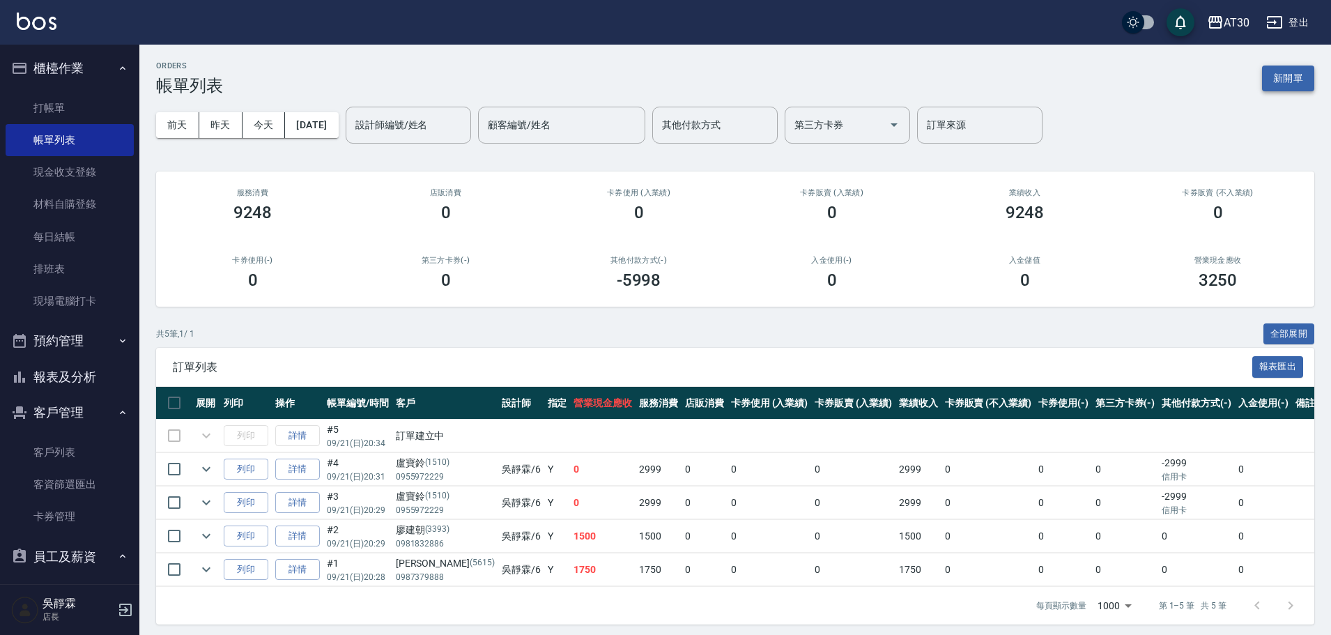
click at [1294, 80] on button "新開單" at bounding box center [1288, 79] width 52 height 26
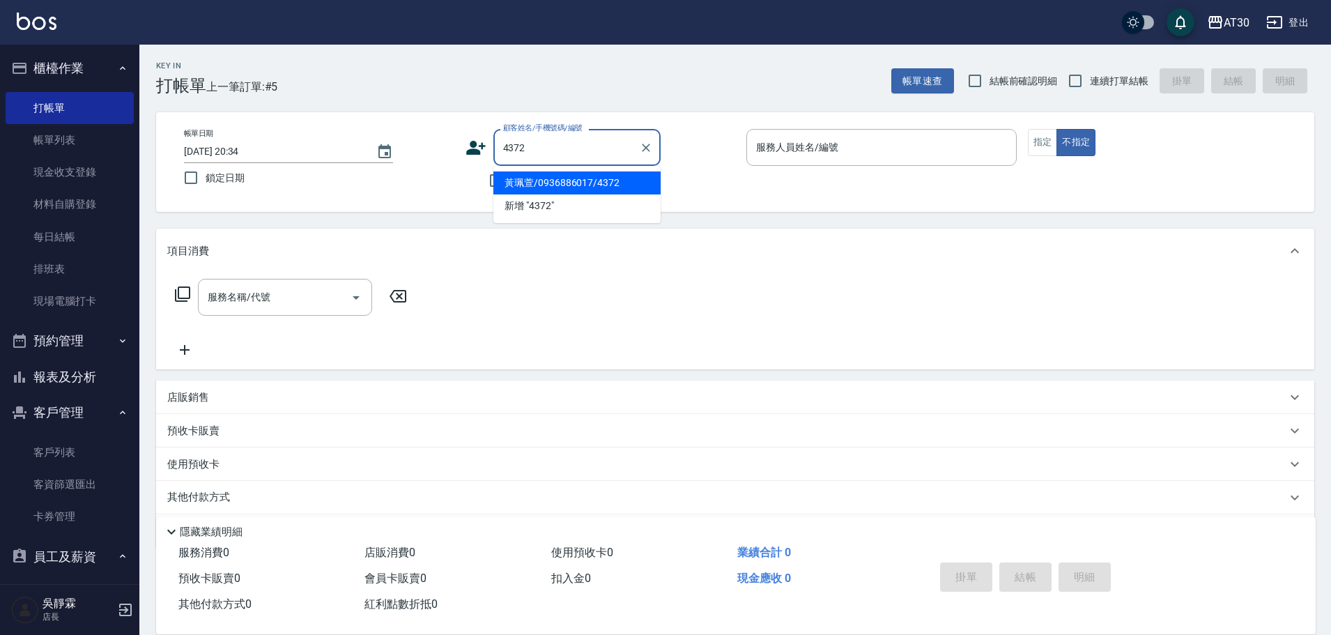
type input "黃珮萱/0936886017/4372"
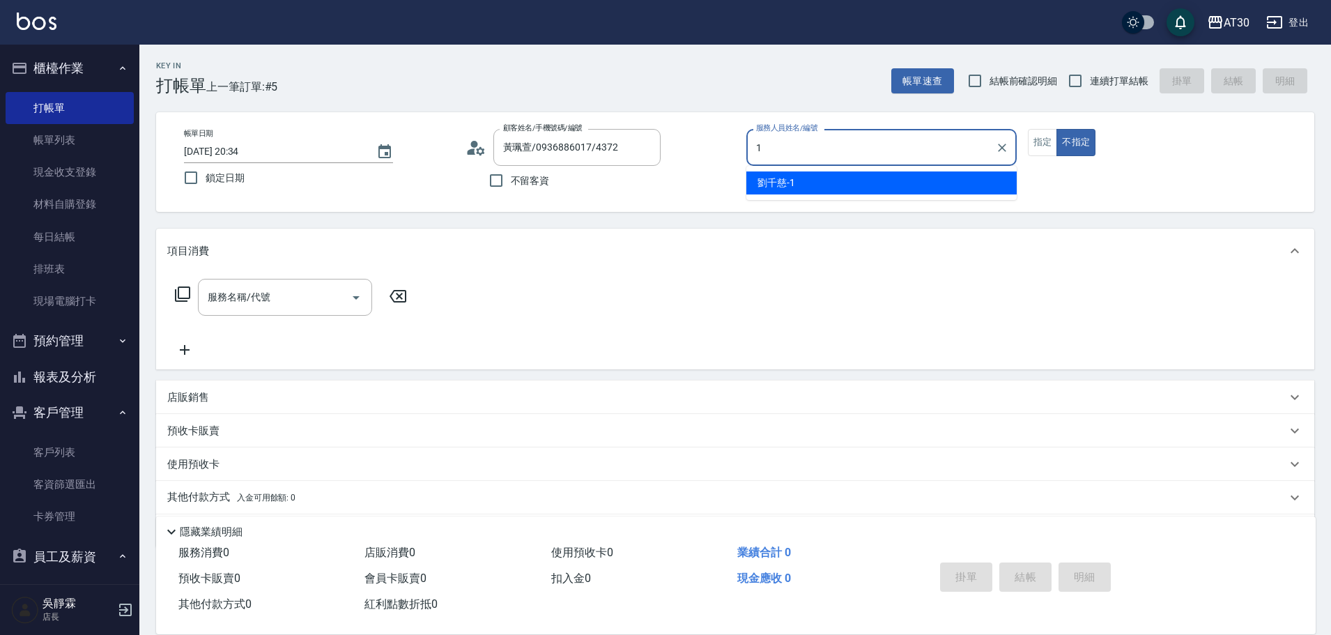
type input "[PERSON_NAME]1"
type button "false"
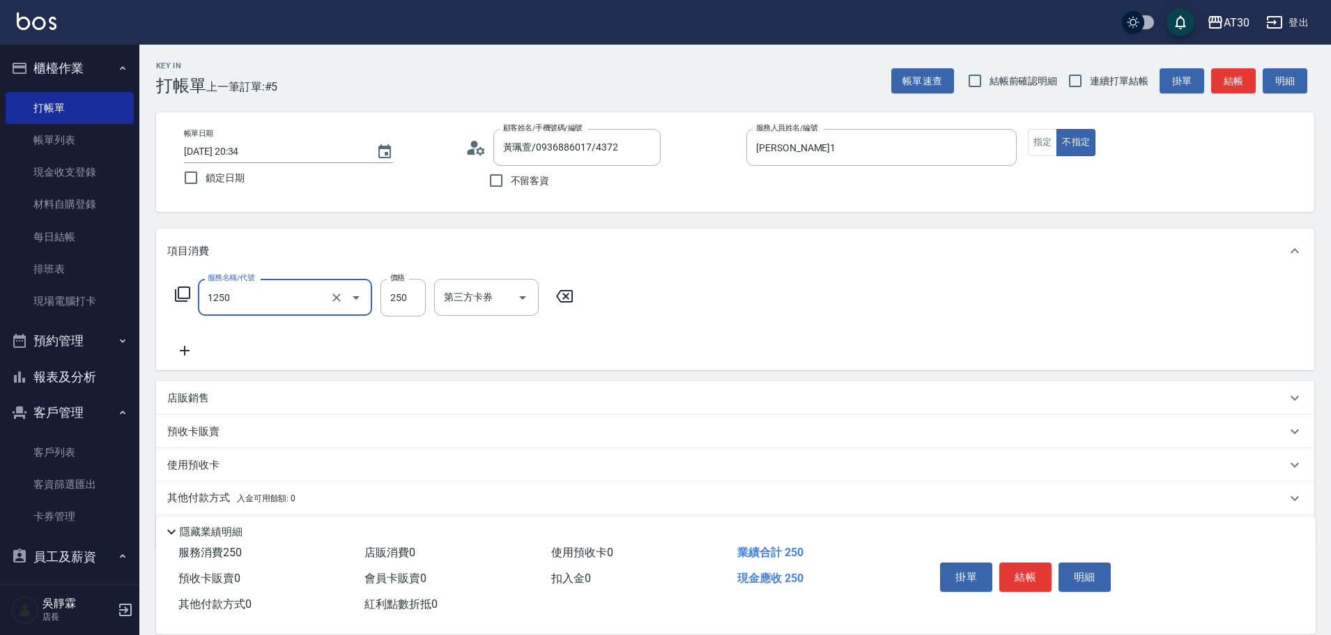
type input "洗髮250(1250)"
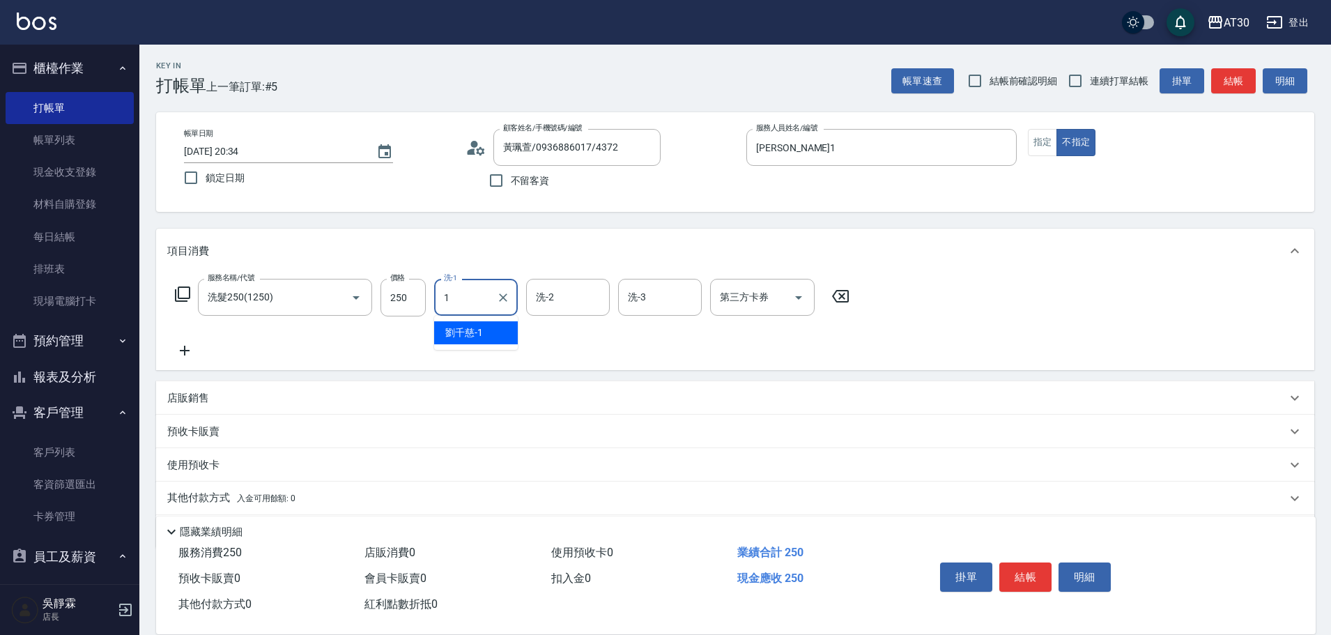
type input "[PERSON_NAME]1"
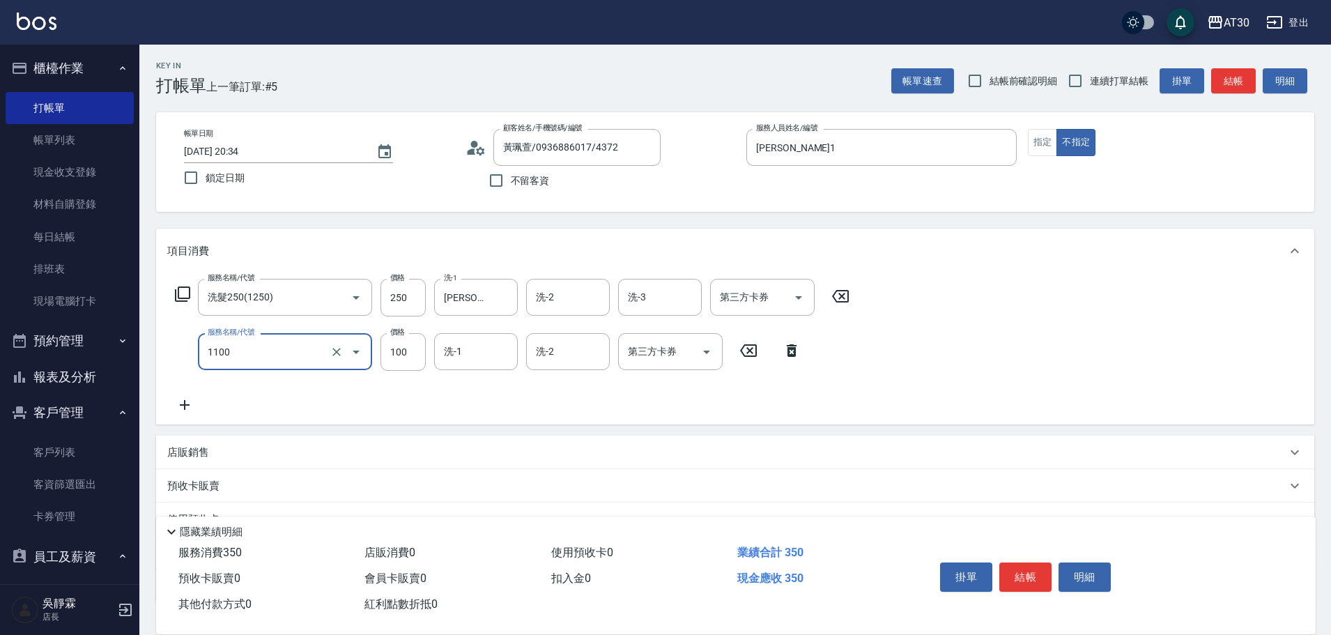
type input "補色洗(1100)"
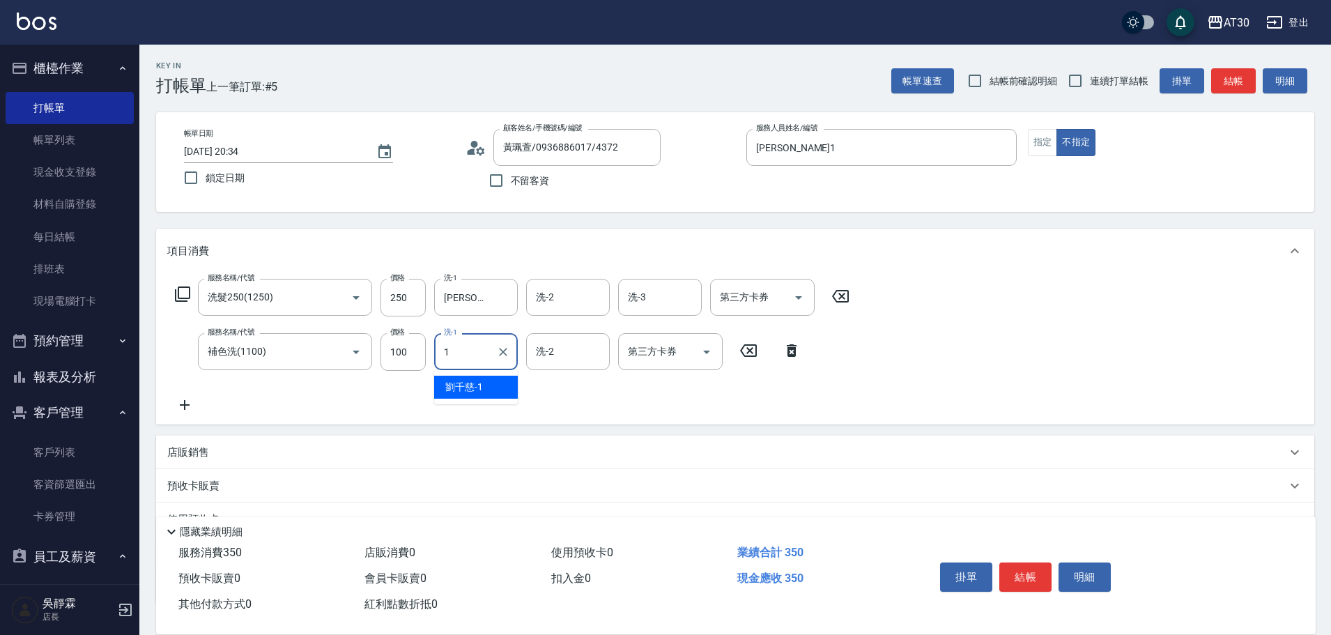
type input "[PERSON_NAME]1"
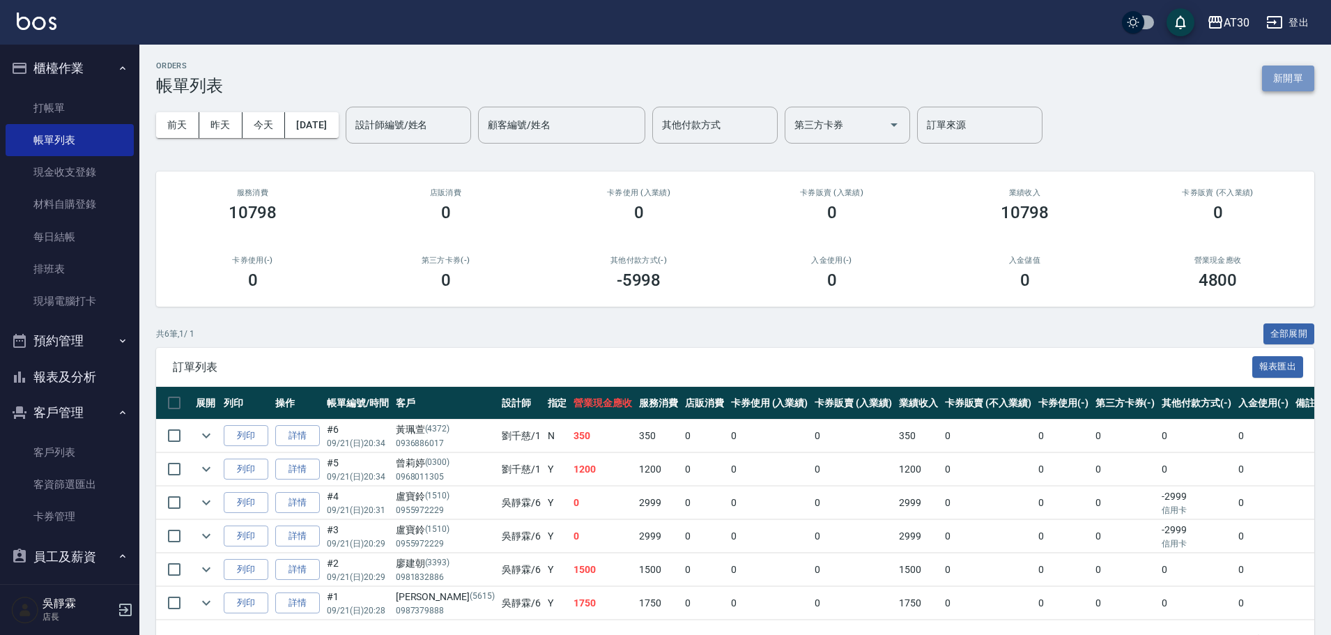
click at [1307, 83] on button "新開單" at bounding box center [1288, 79] width 52 height 26
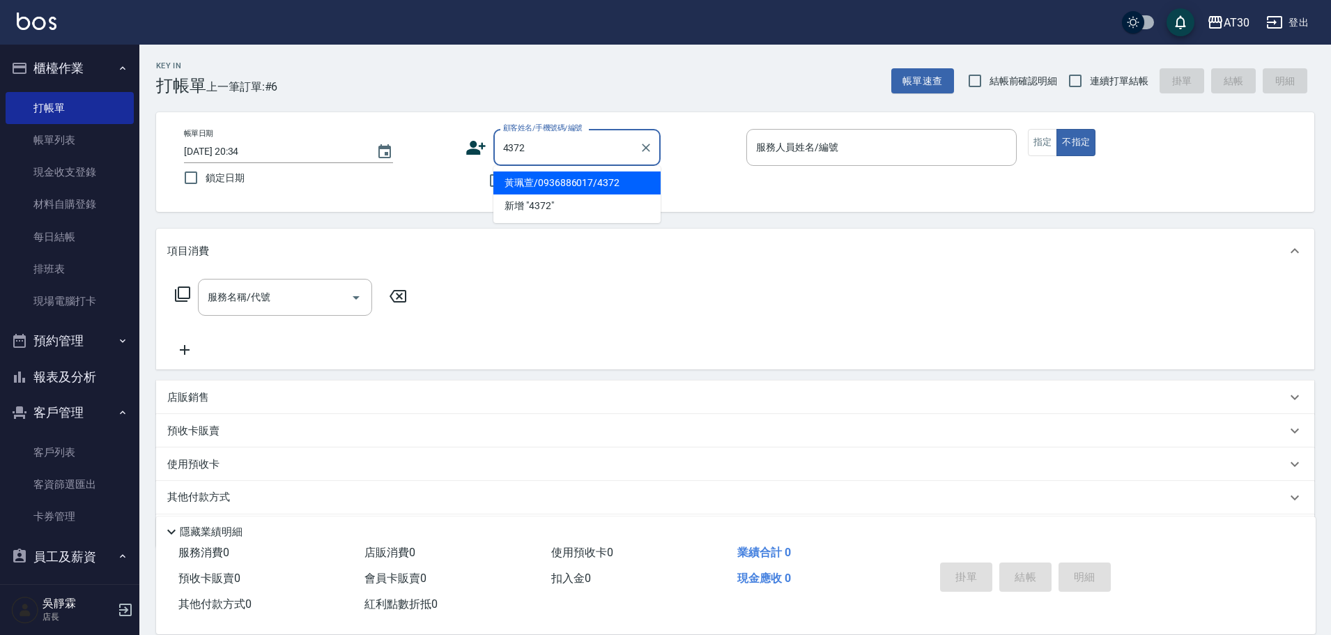
type input "黃珮萱/0936886017/4372"
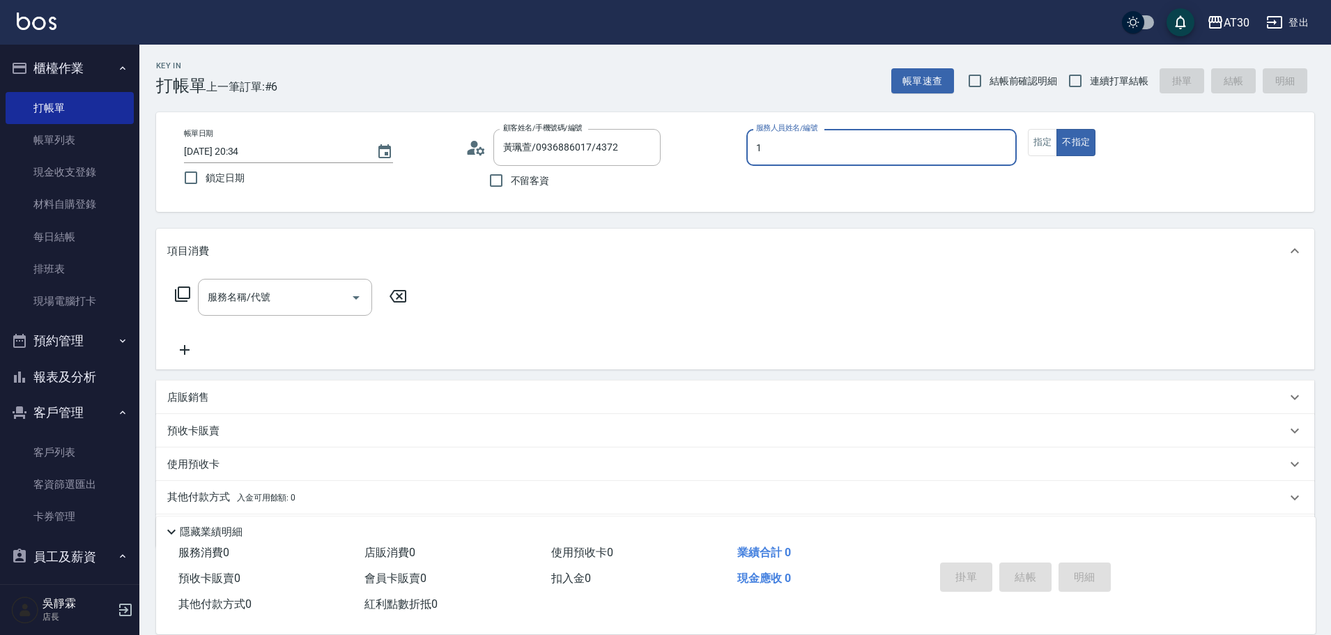
type input "[PERSON_NAME]1"
type button "false"
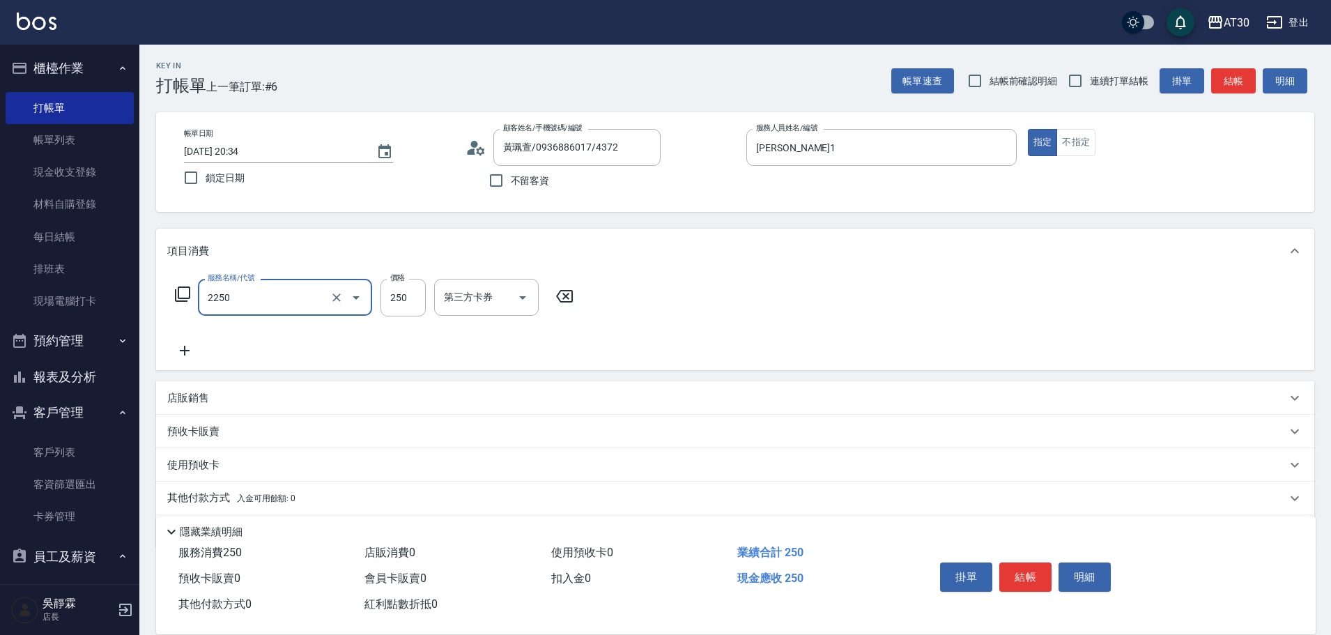
type input "剪髮(2250)"
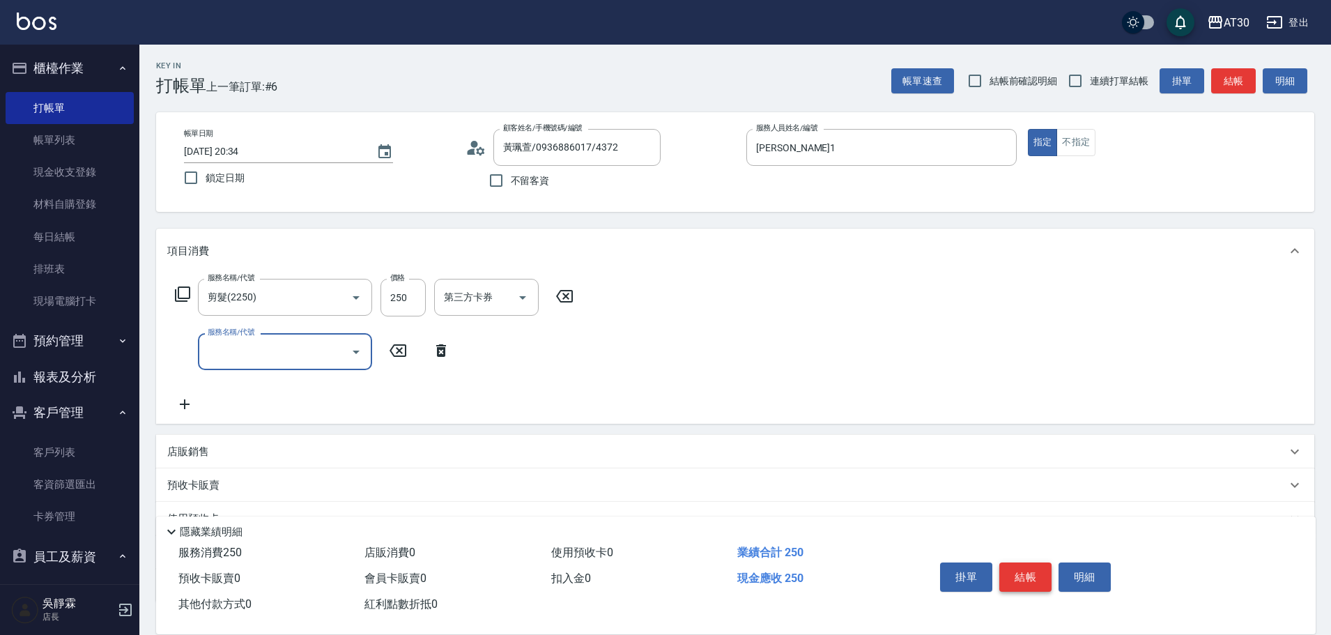
click at [1036, 574] on button "結帳" at bounding box center [1025, 576] width 52 height 29
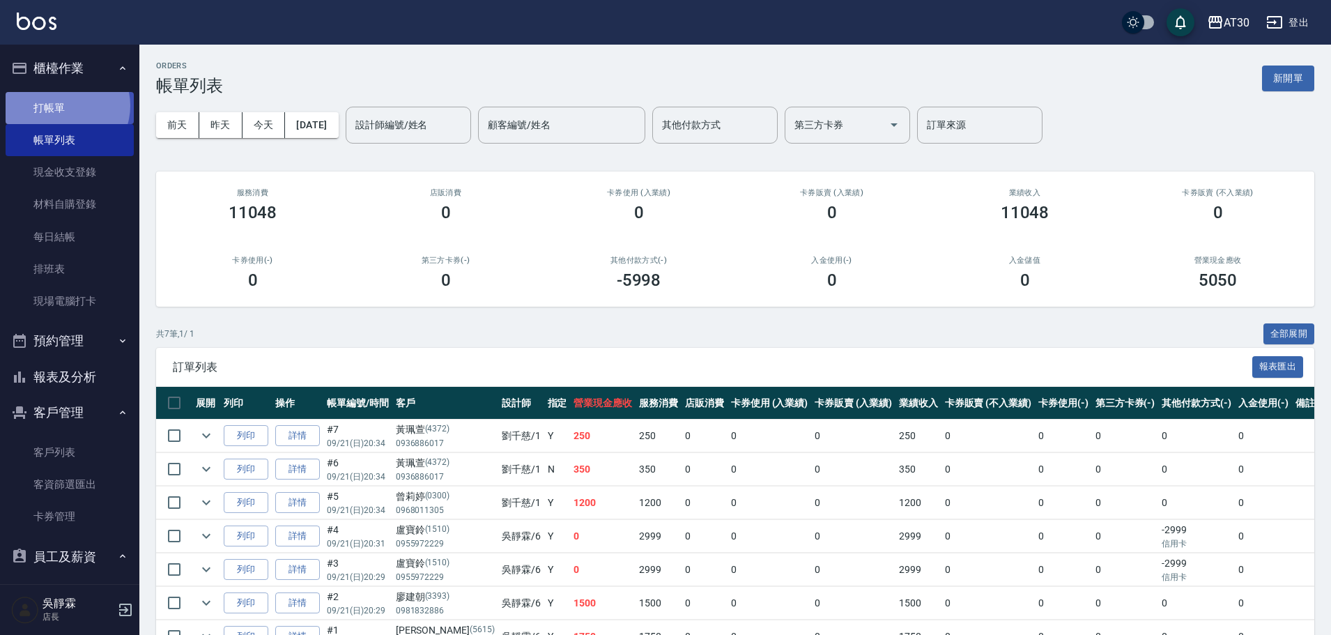
click at [62, 105] on link "打帳單" at bounding box center [70, 108] width 128 height 32
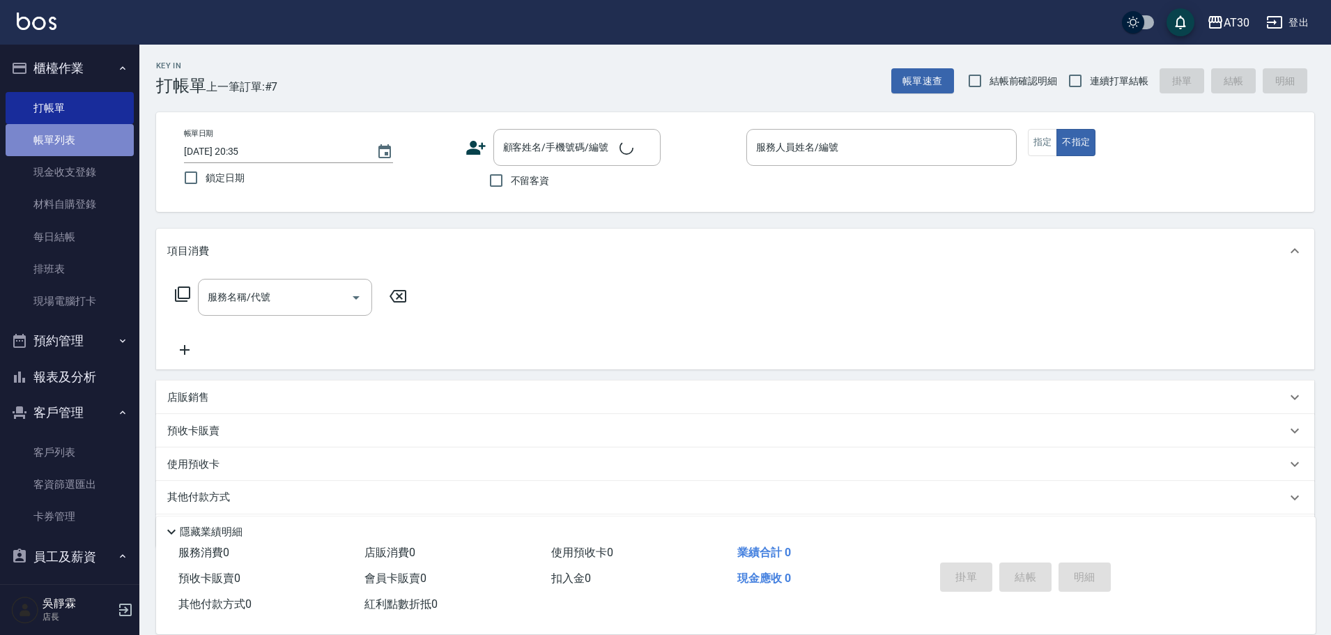
click at [77, 141] on link "帳單列表" at bounding box center [70, 140] width 128 height 32
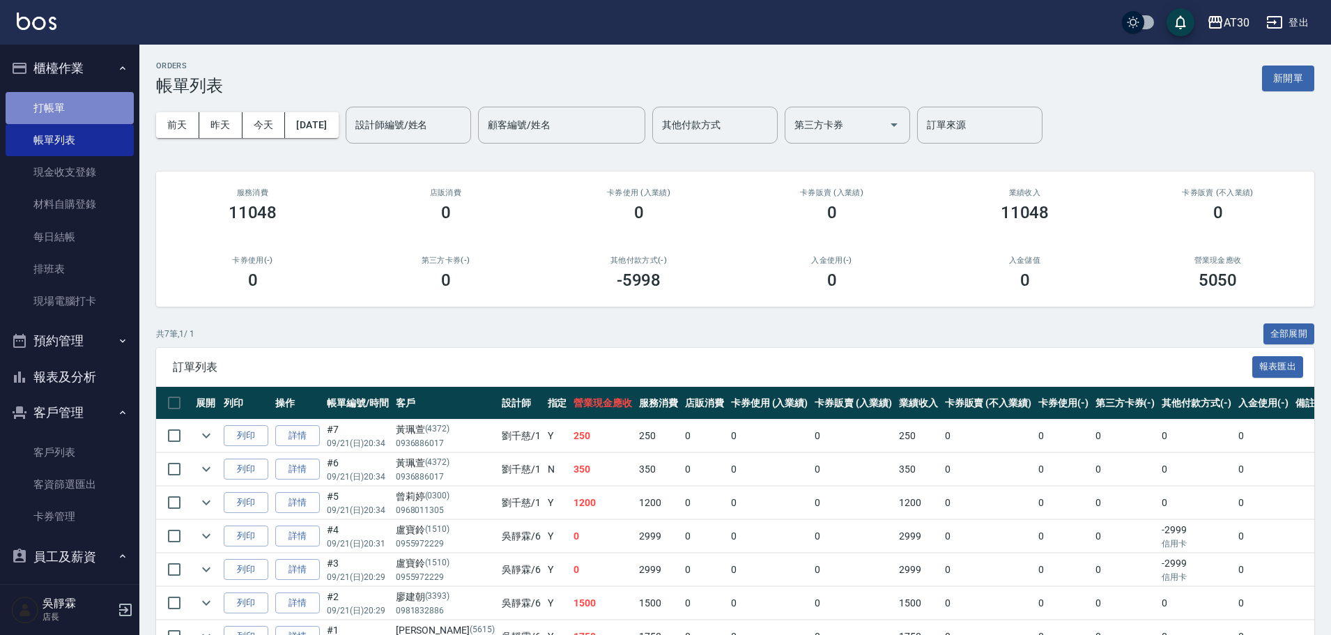
click at [76, 109] on link "打帳單" at bounding box center [70, 108] width 128 height 32
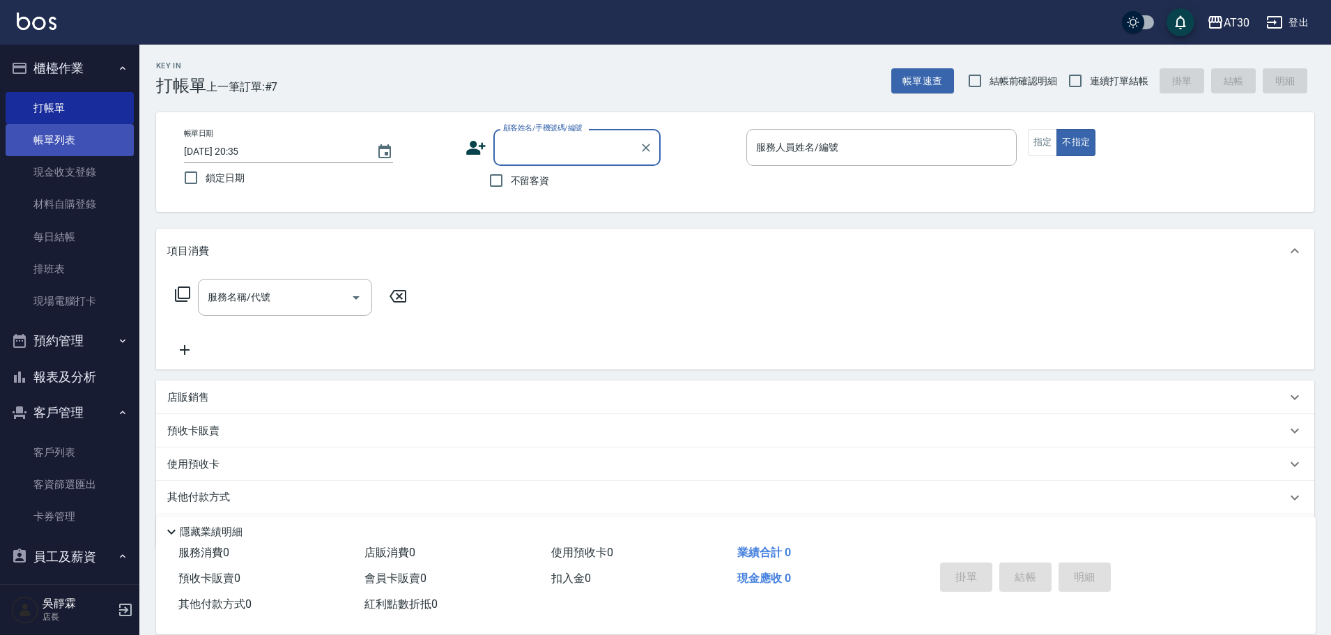
click at [105, 130] on link "帳單列表" at bounding box center [70, 140] width 128 height 32
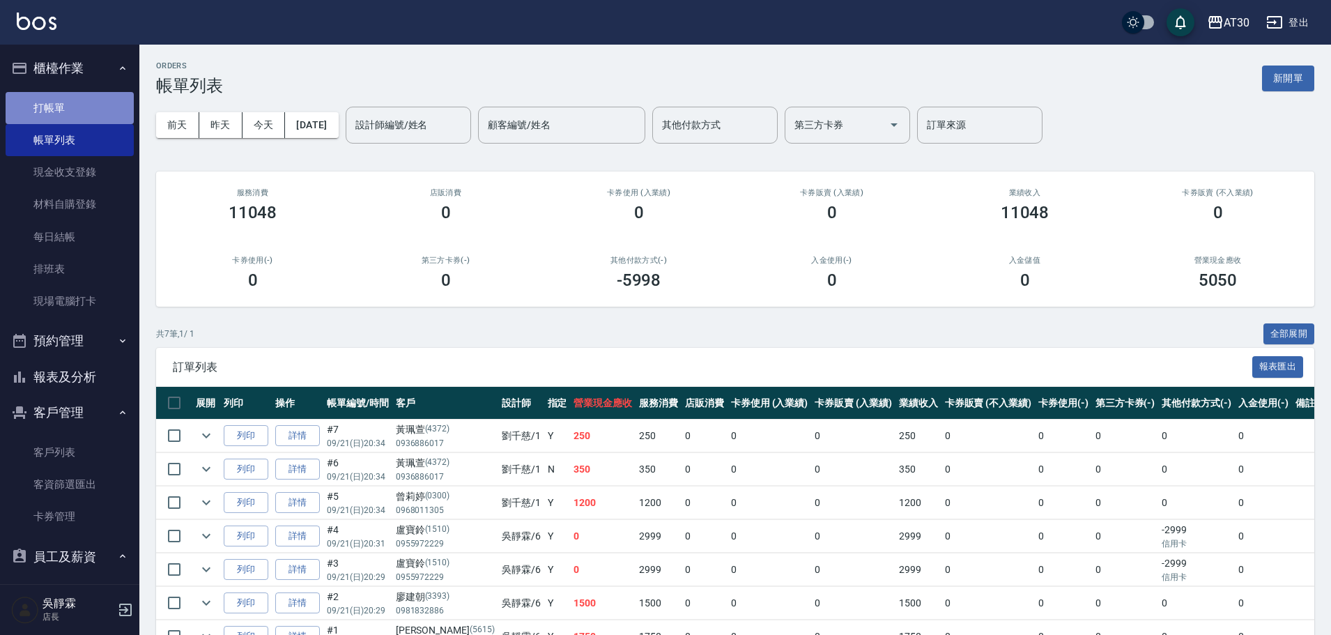
click at [84, 118] on link "打帳單" at bounding box center [70, 108] width 128 height 32
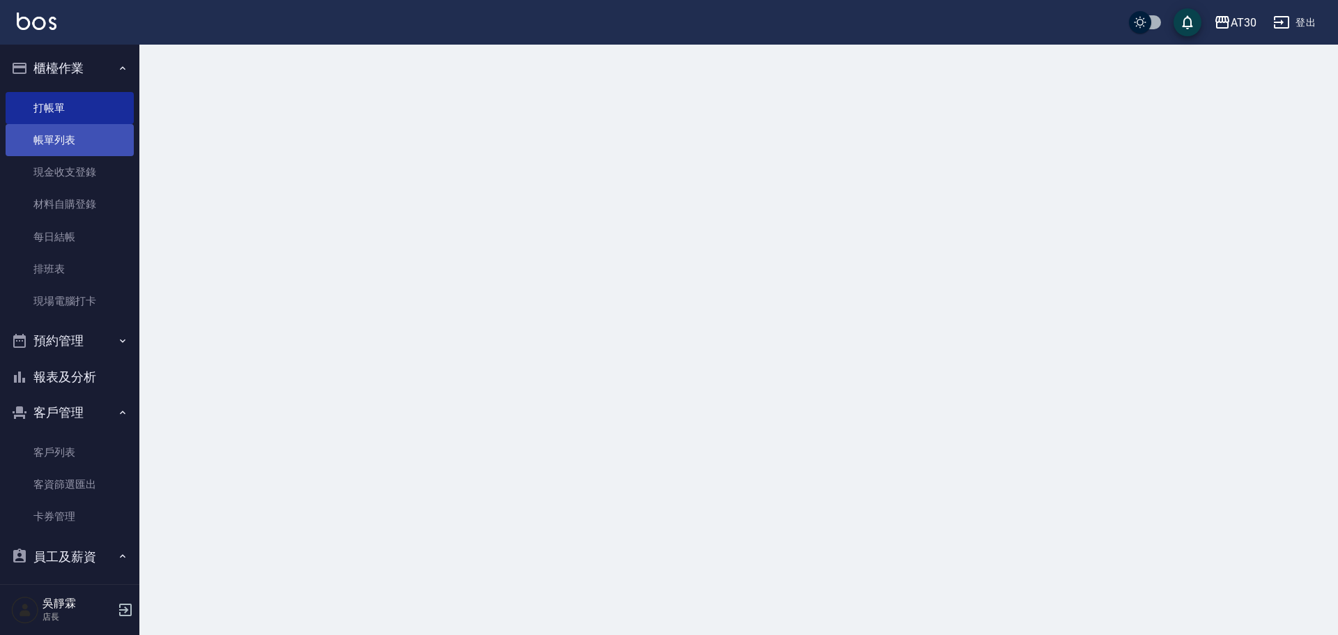
click at [95, 151] on link "帳單列表" at bounding box center [70, 140] width 128 height 32
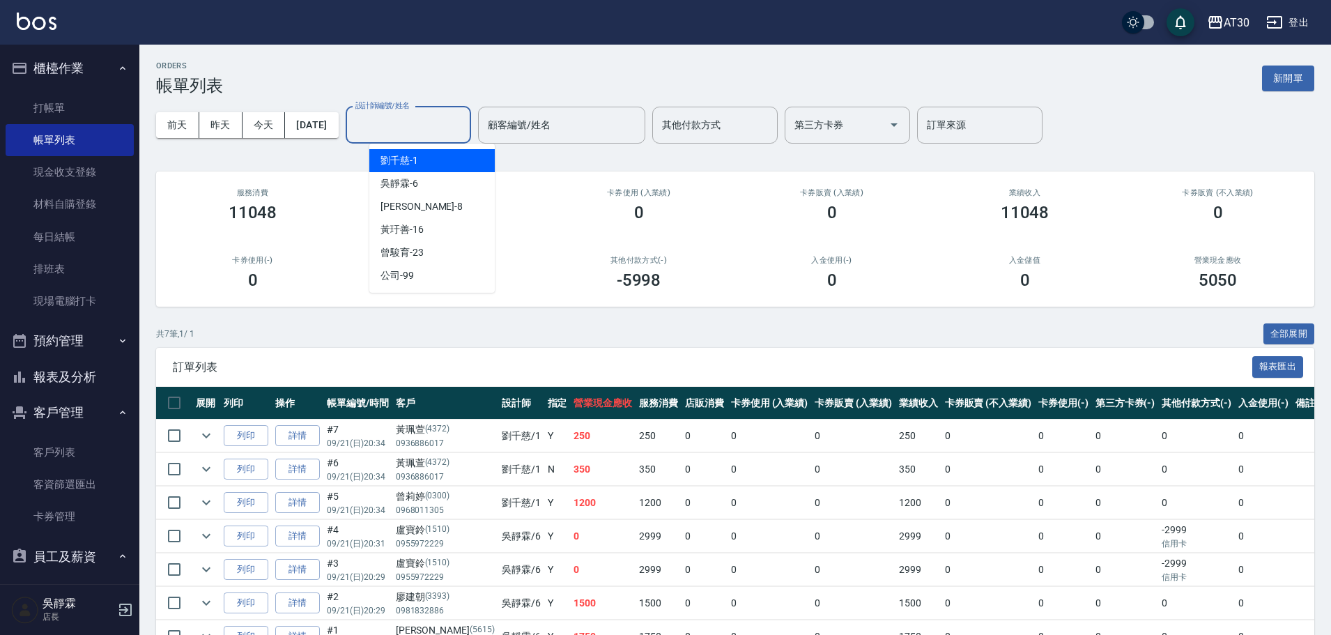
click at [403, 119] on input "設計師編號/姓名" at bounding box center [408, 125] width 113 height 24
click at [414, 181] on span "吳靜霖 -6" at bounding box center [399, 183] width 38 height 15
type input "吳靜霖-6"
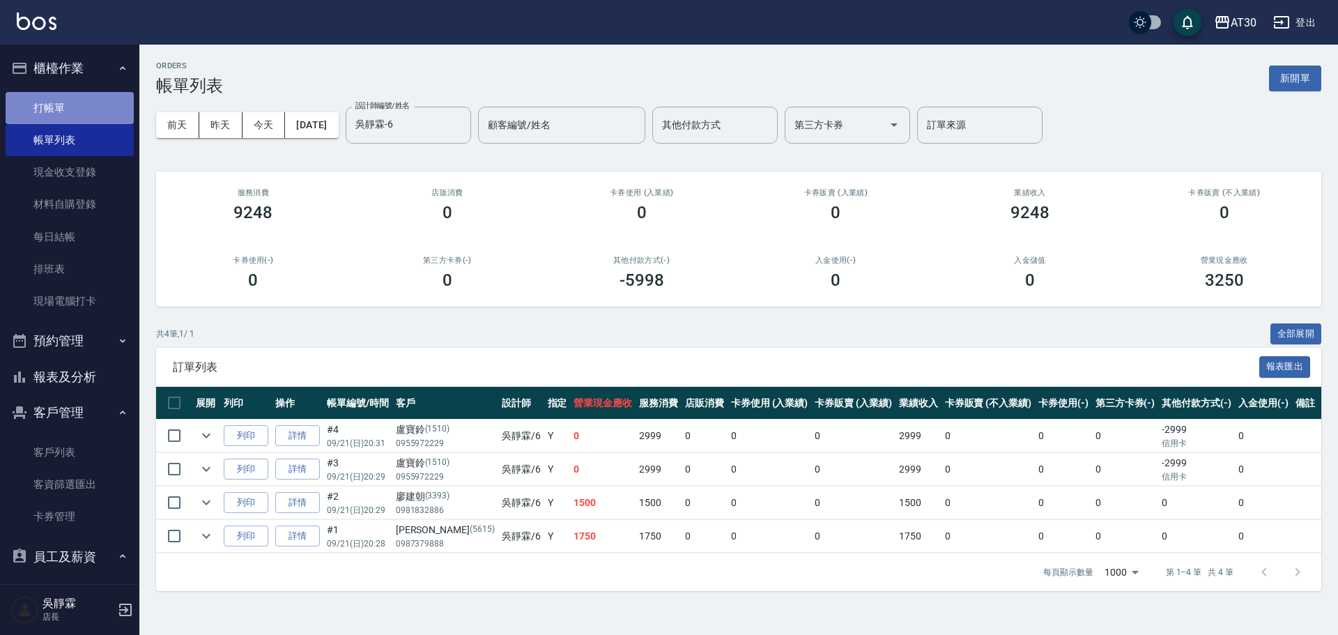
click at [70, 119] on link "打帳單" at bounding box center [70, 108] width 128 height 32
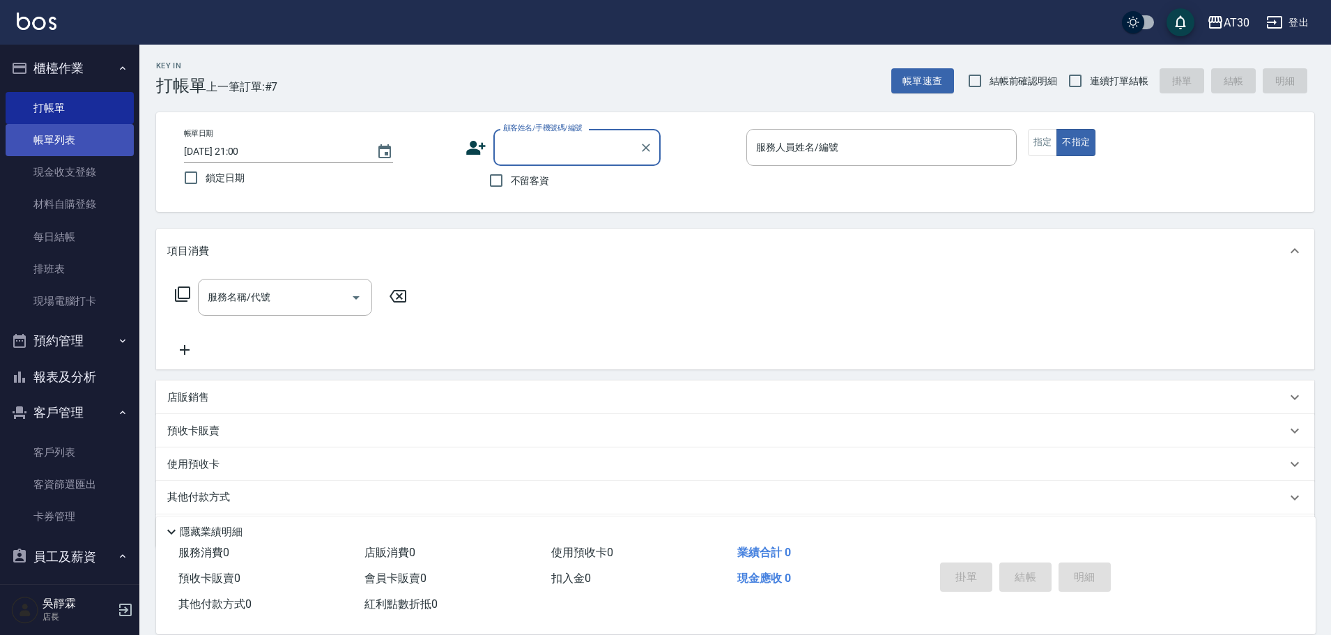
click at [74, 145] on link "帳單列表" at bounding box center [70, 140] width 128 height 32
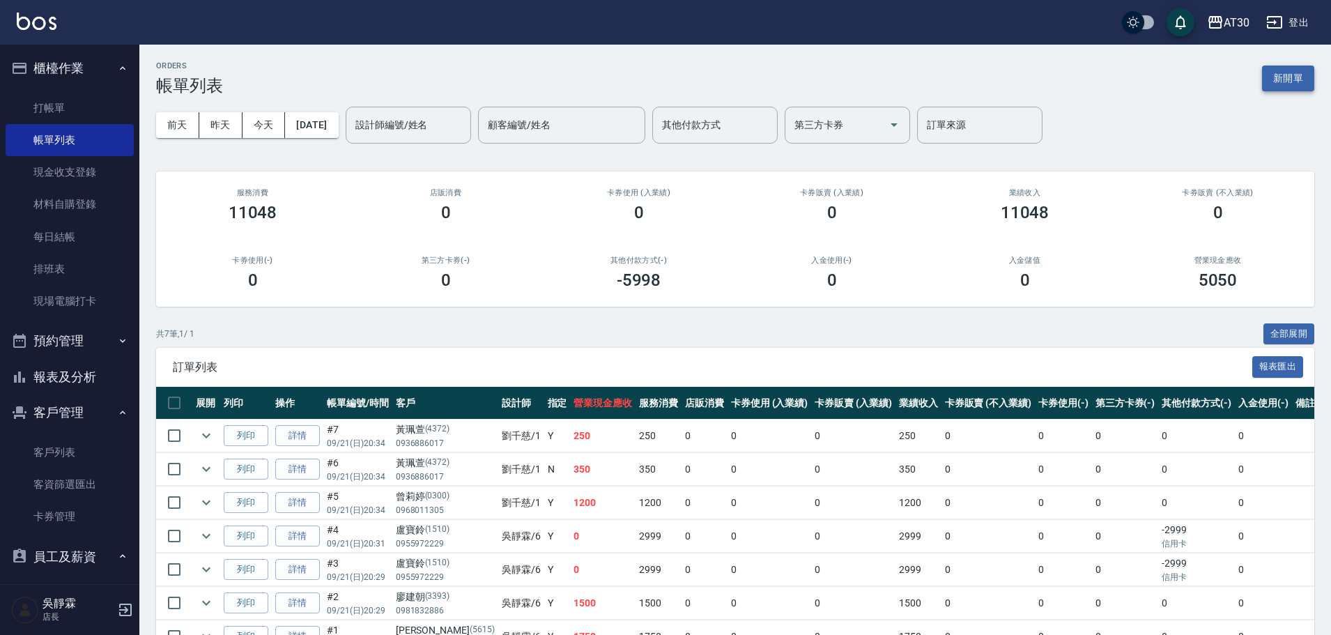
click at [1292, 83] on button "新開單" at bounding box center [1288, 79] width 52 height 26
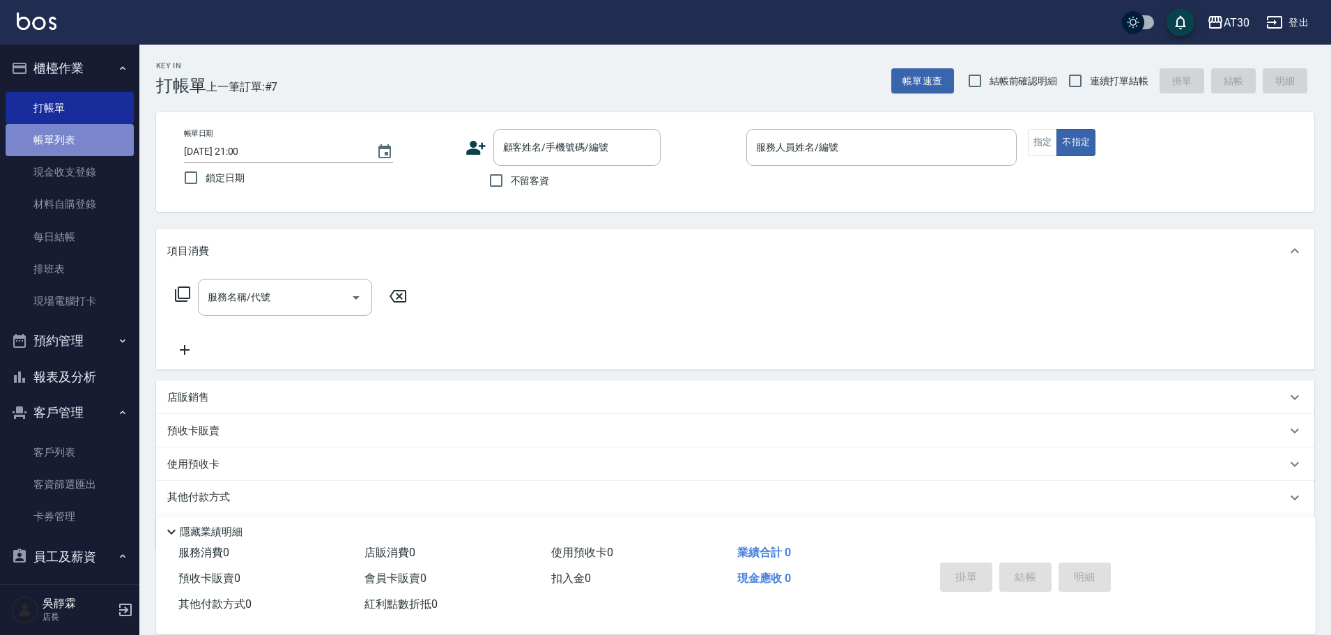
click at [76, 131] on link "帳單列表" at bounding box center [70, 140] width 128 height 32
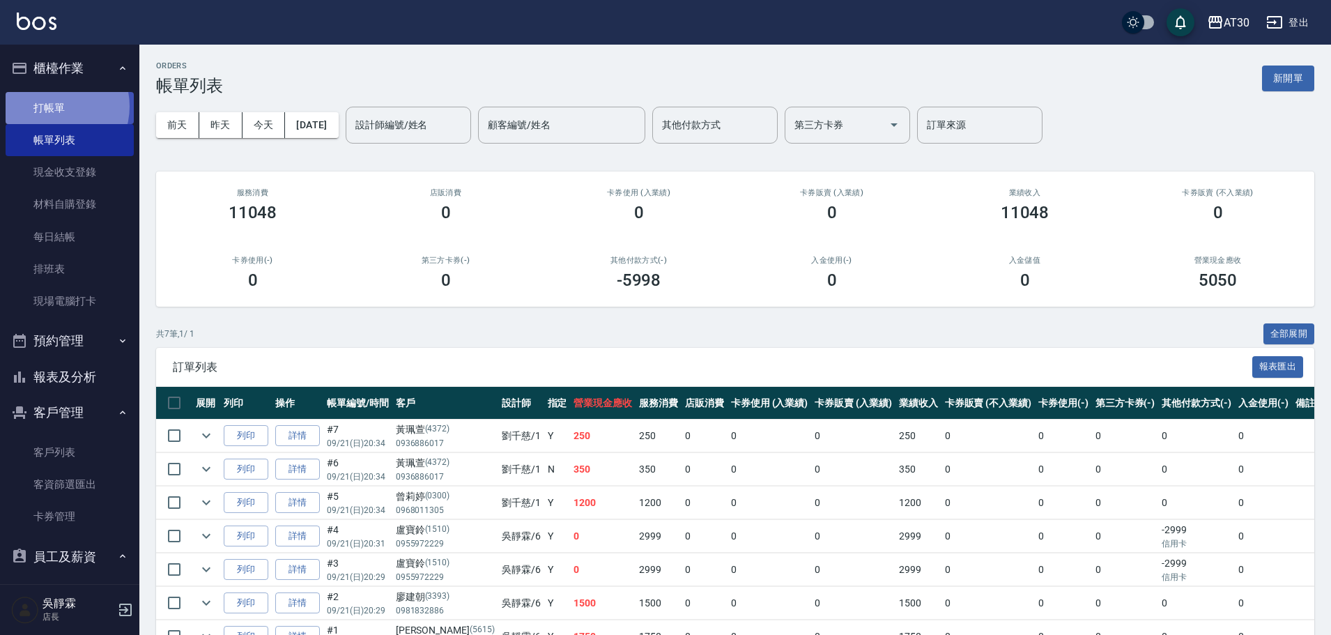
click at [56, 106] on link "打帳單" at bounding box center [70, 108] width 128 height 32
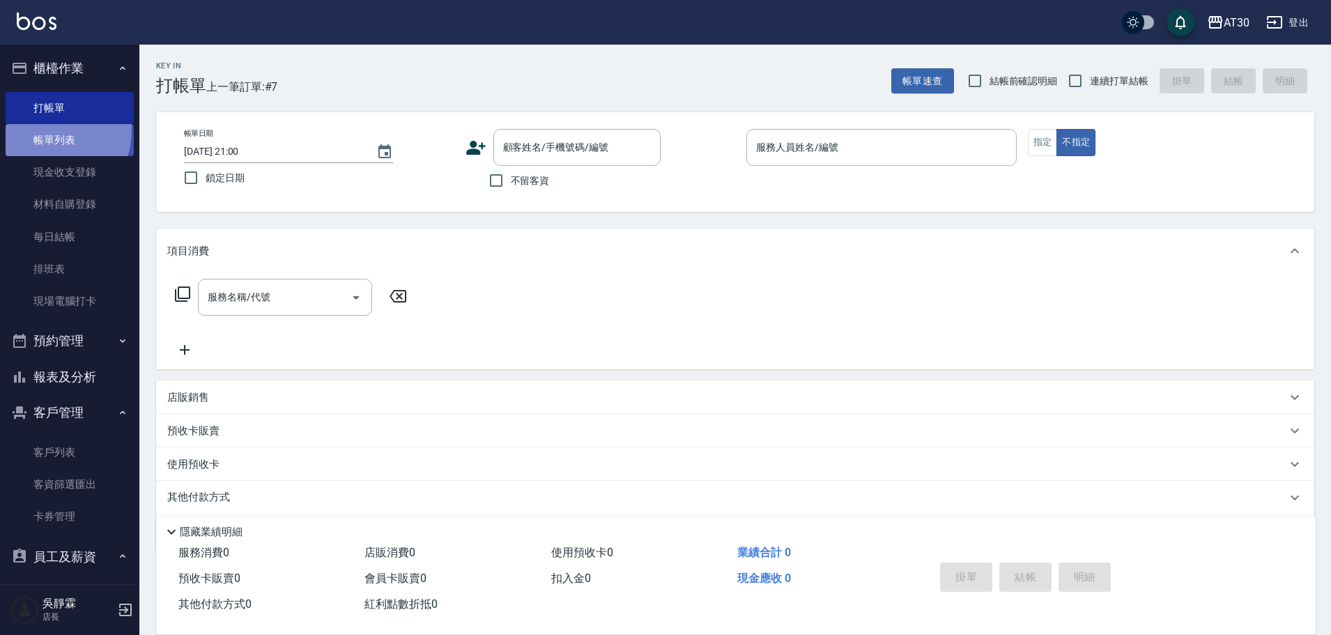
click at [40, 130] on link "帳單列表" at bounding box center [70, 140] width 128 height 32
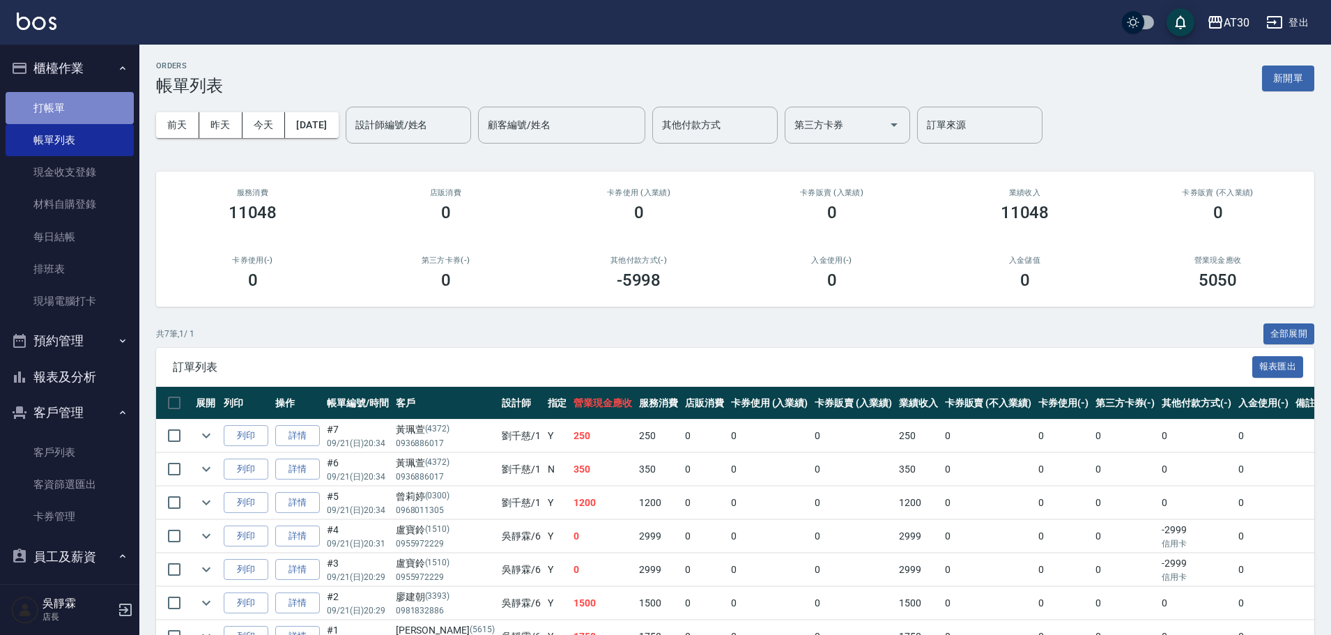
click at [75, 110] on link "打帳單" at bounding box center [70, 108] width 128 height 32
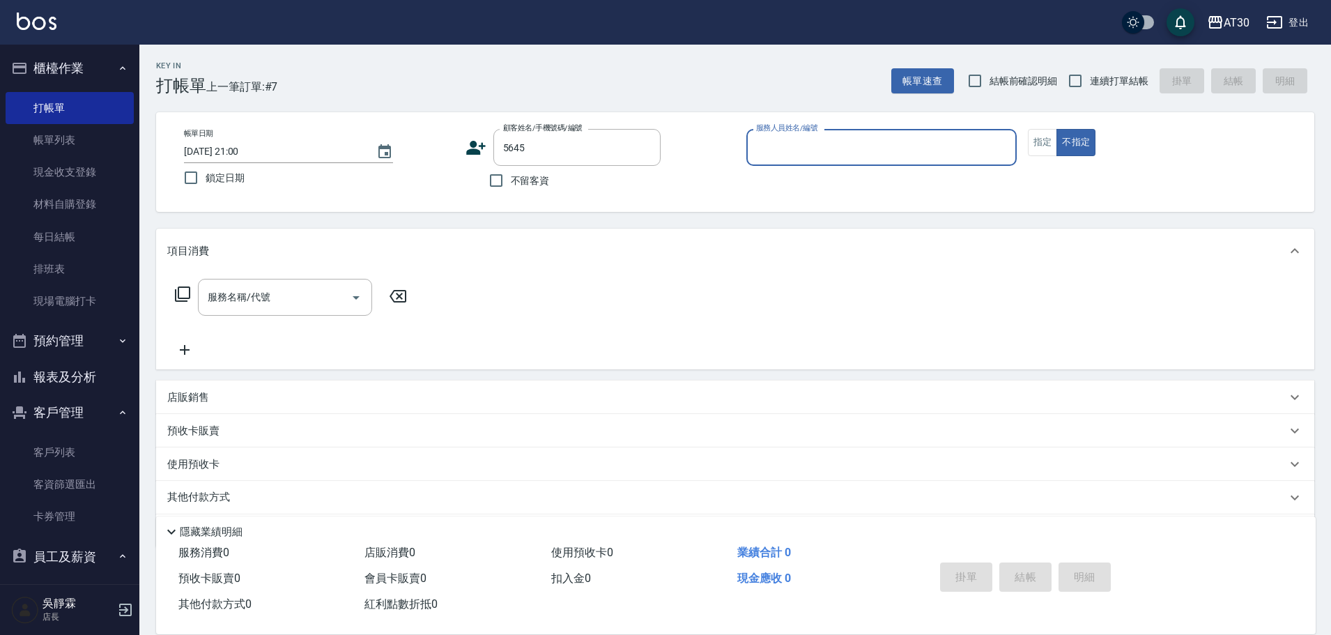
type input "鄭文怡/0911237653/5645"
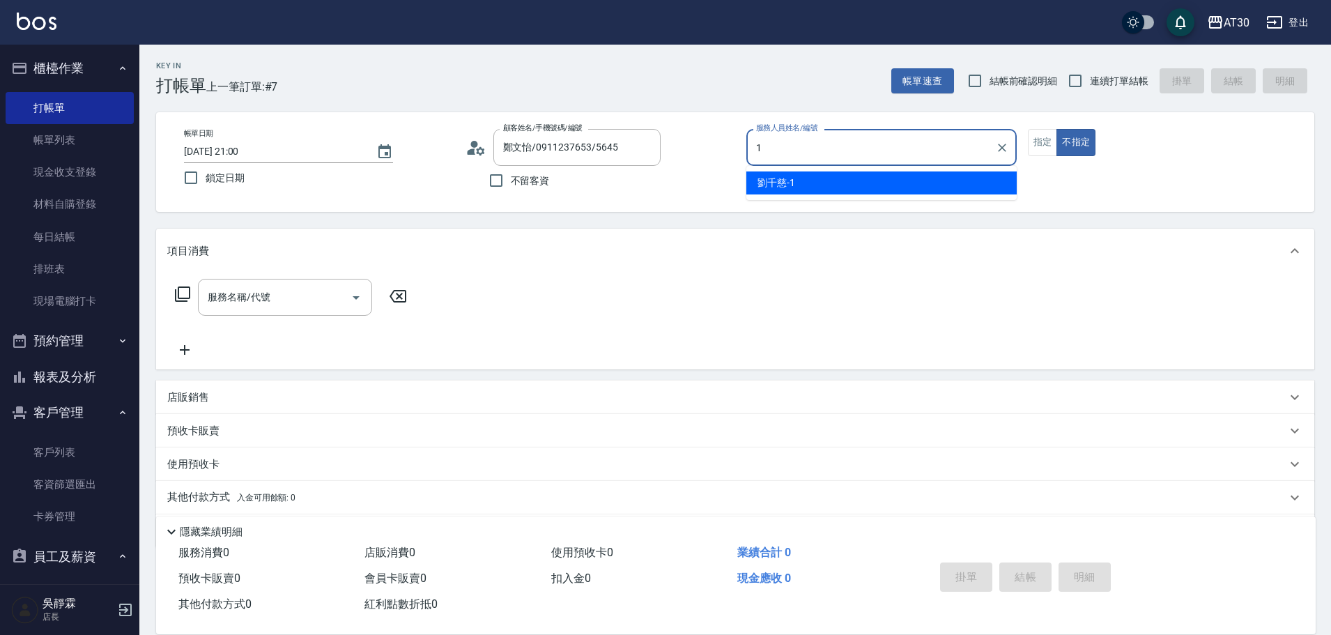
type input "[PERSON_NAME]1"
type button "false"
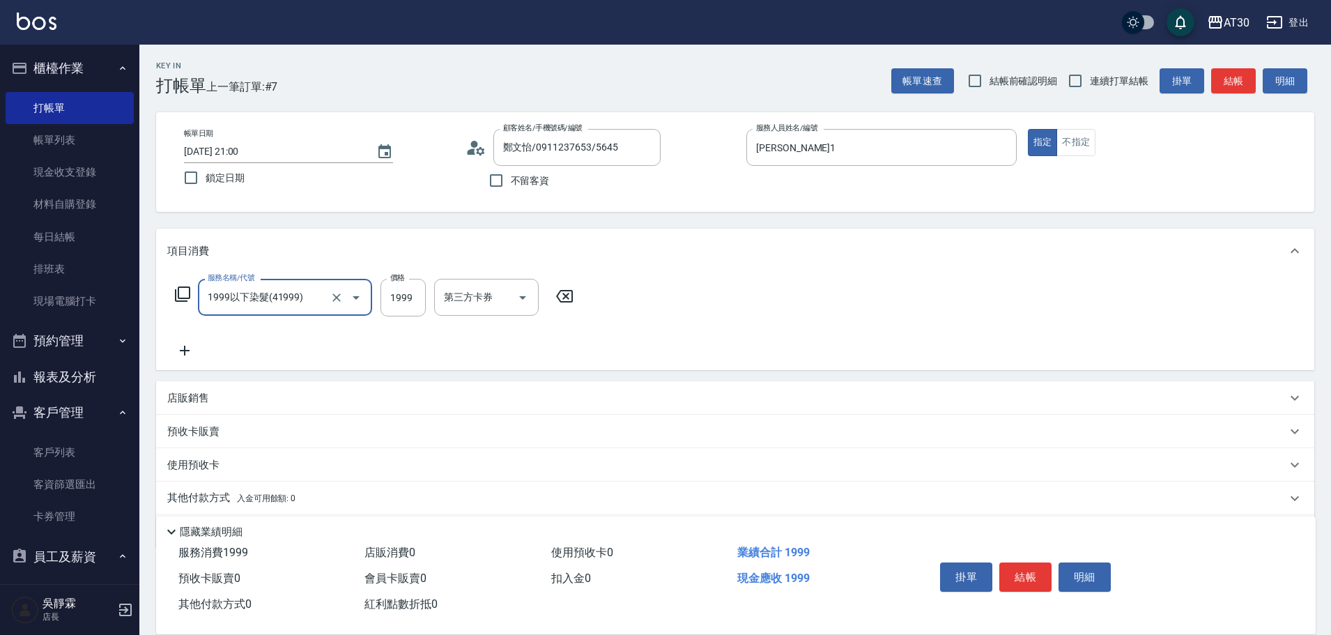
type input "1999以下染髮(41999)"
type input "1099"
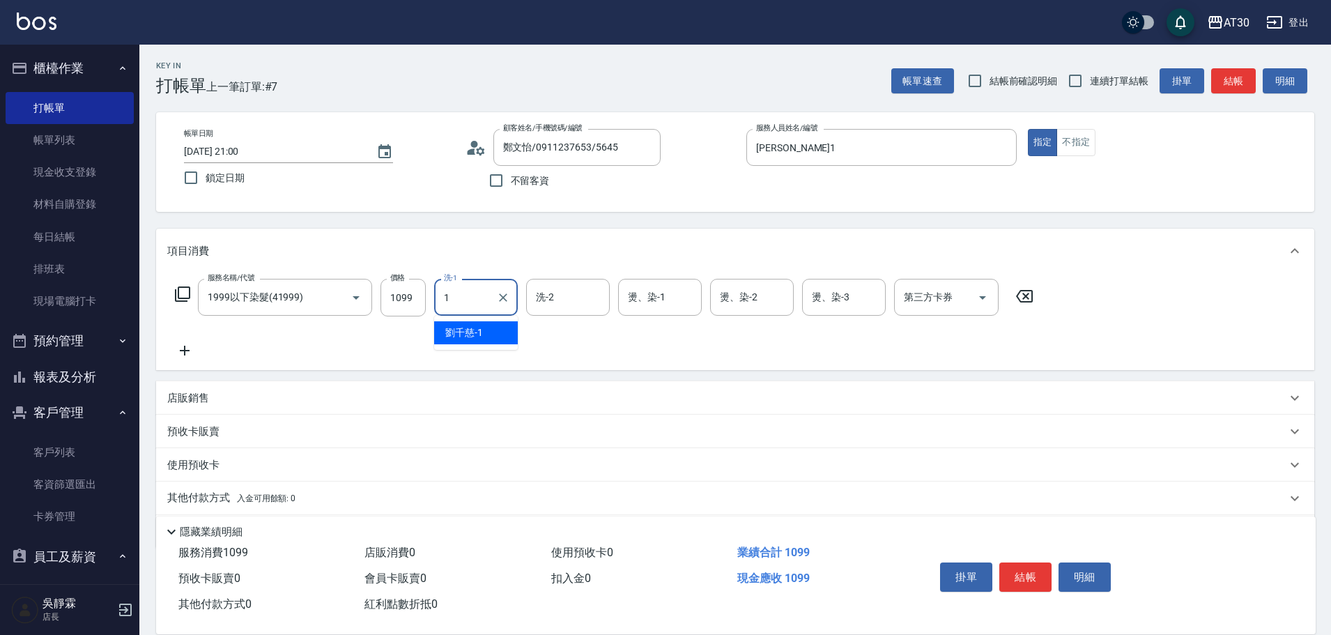
type input "[PERSON_NAME]1"
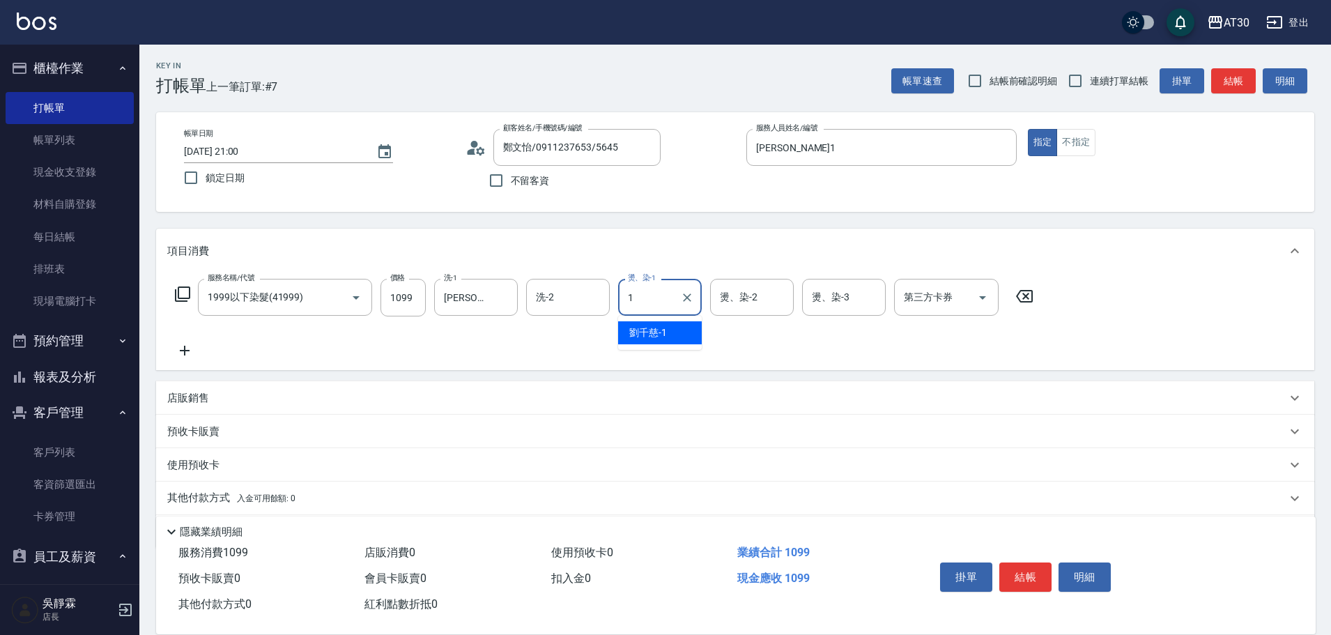
type input "[PERSON_NAME]1"
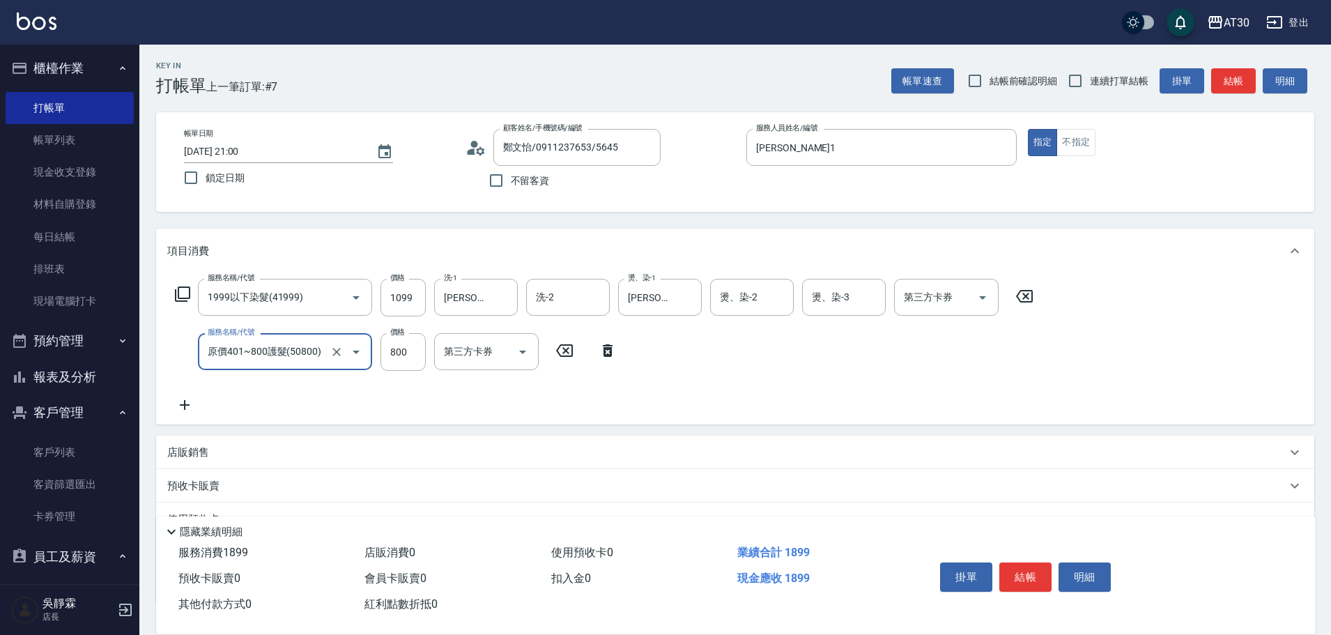
type input "原價401~800護髮(50800)"
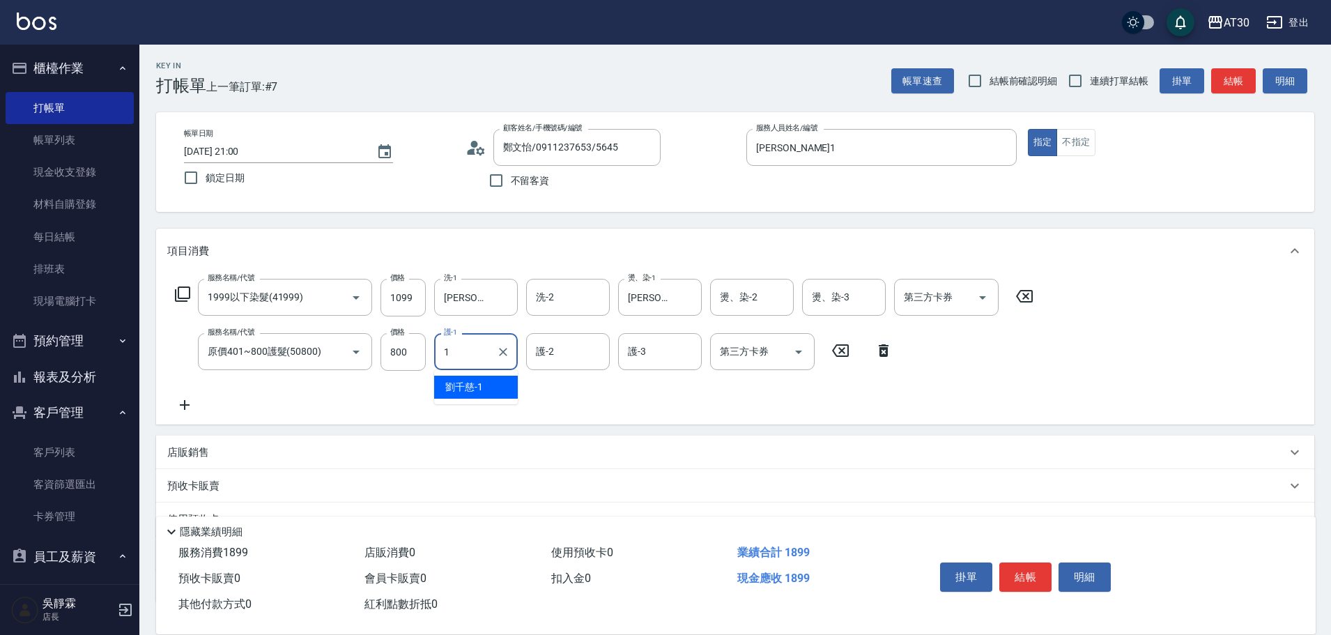
type input "[PERSON_NAME]1"
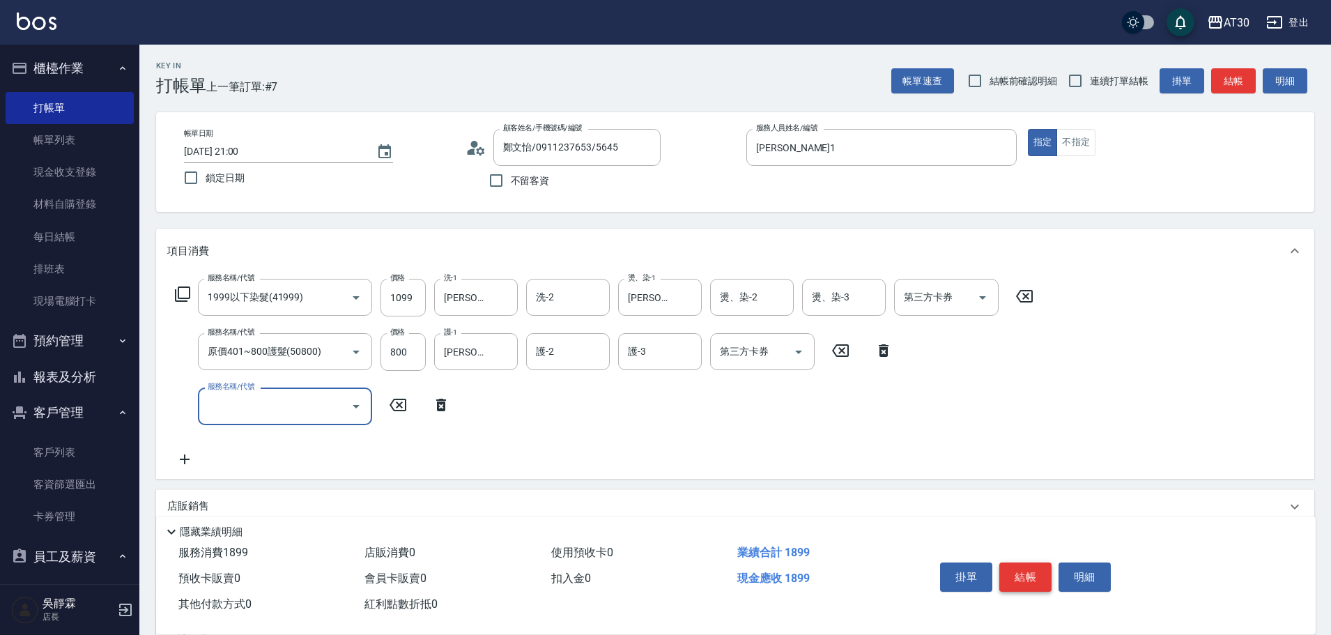
click at [1021, 570] on button "結帳" at bounding box center [1025, 576] width 52 height 29
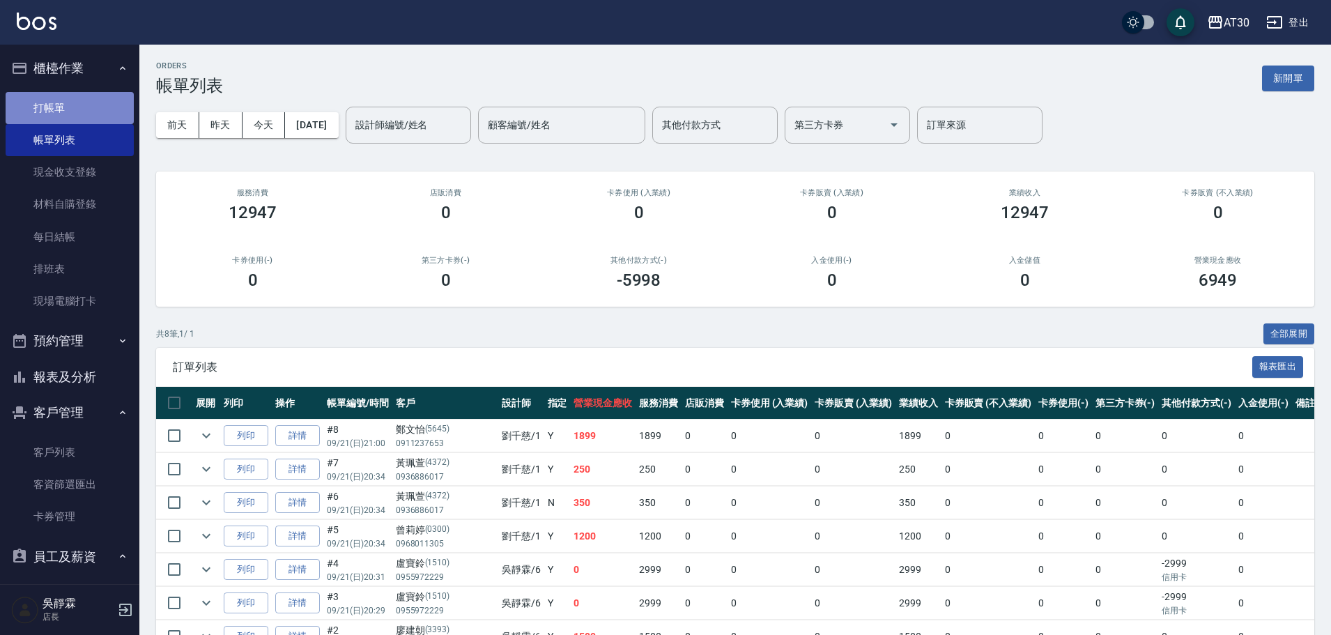
click at [82, 110] on link "打帳單" at bounding box center [70, 108] width 128 height 32
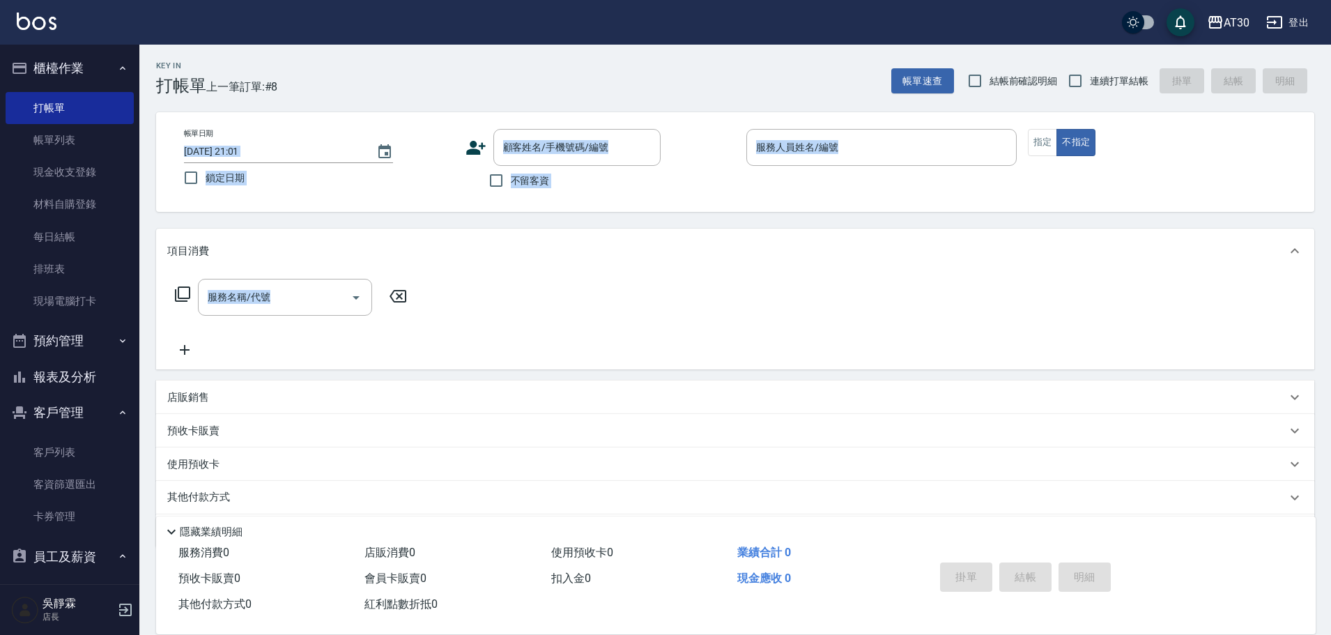
drag, startPoint x: 360, startPoint y: 293, endPoint x: 846, endPoint y: 619, distance: 585.1
click at [699, 535] on div "Key In 打帳單 上一筆訂單:#8 帳單速查 結帳前確認明細 連續打單結帳 掛單 結帳 明細 帳單日期 [DATE] 21:01 鎖定日期 顧客姓名/手機…" at bounding box center [735, 363] width 1192 height 637
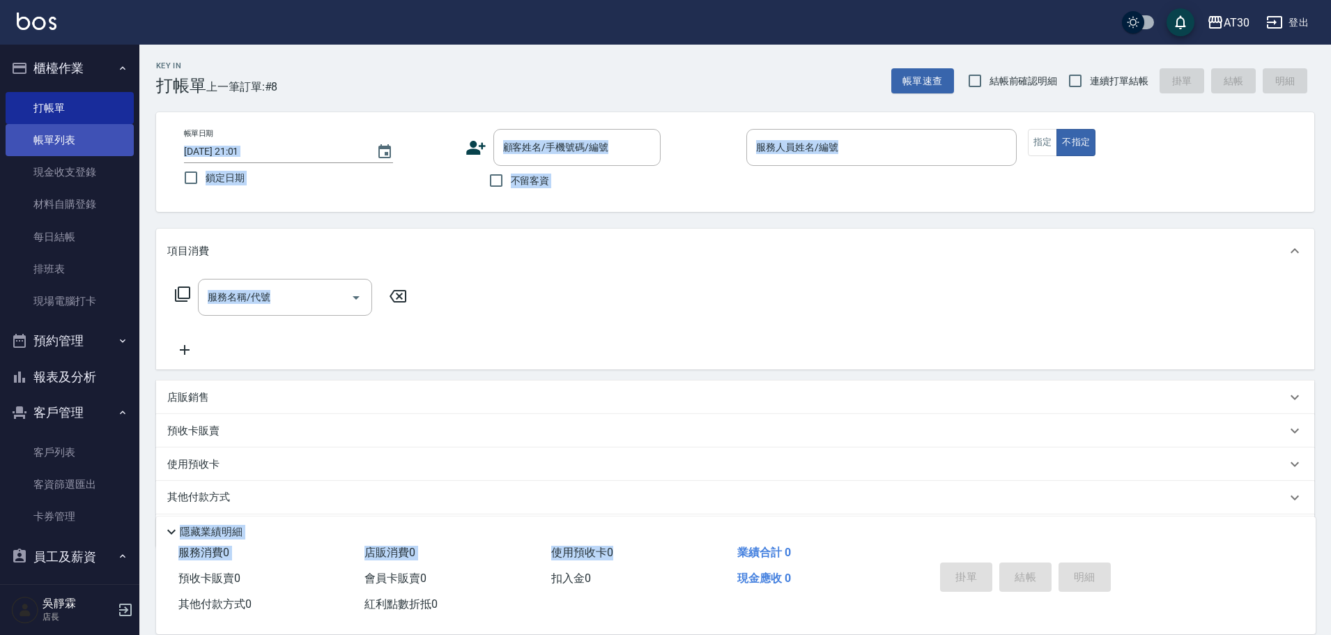
click at [82, 150] on link "帳單列表" at bounding box center [70, 140] width 128 height 32
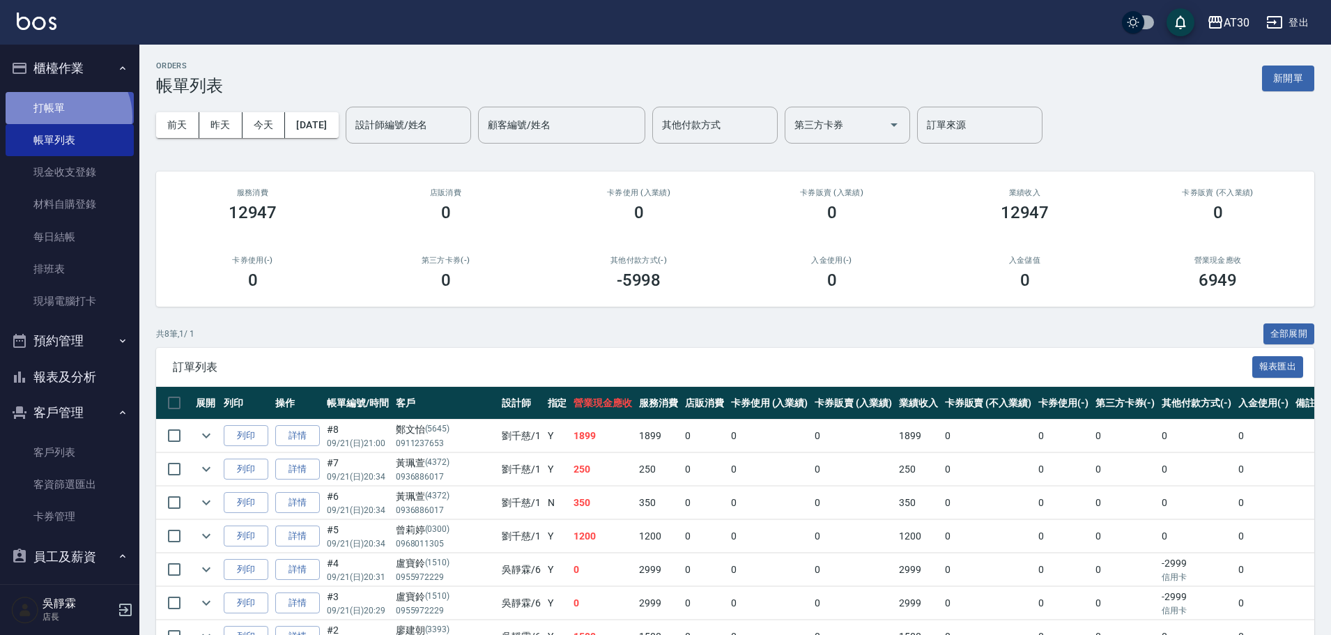
click at [65, 116] on link "打帳單" at bounding box center [70, 108] width 128 height 32
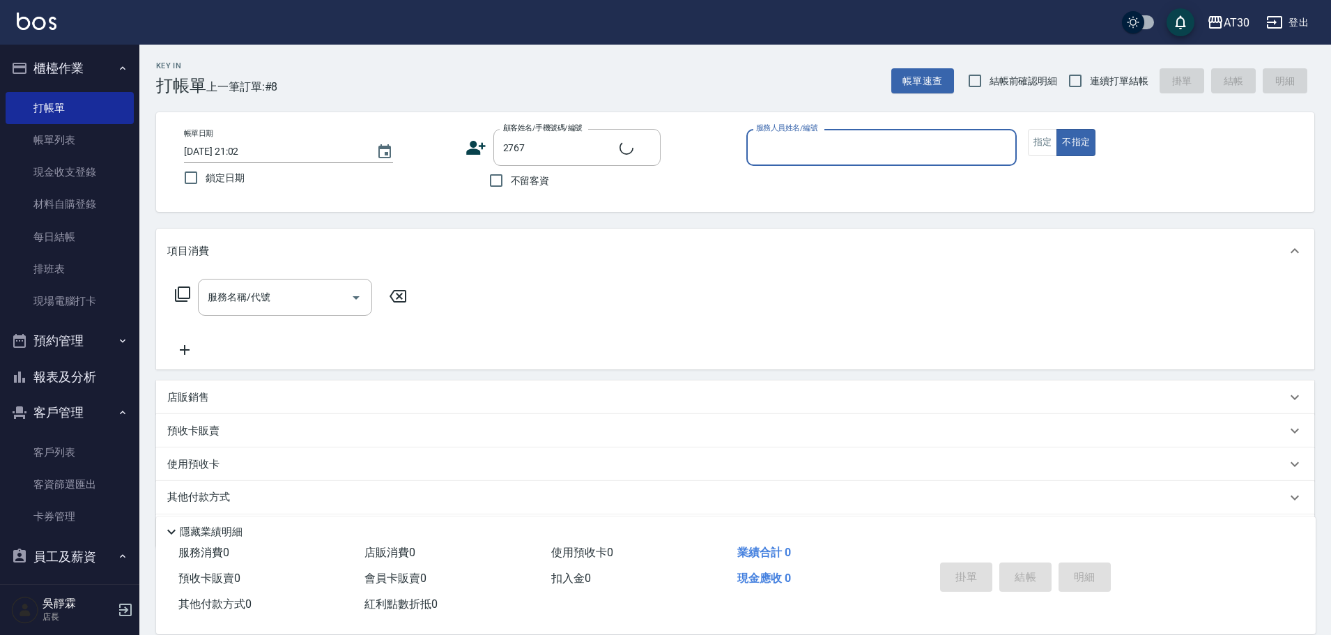
type input "彭晨軒/0986728040/2767"
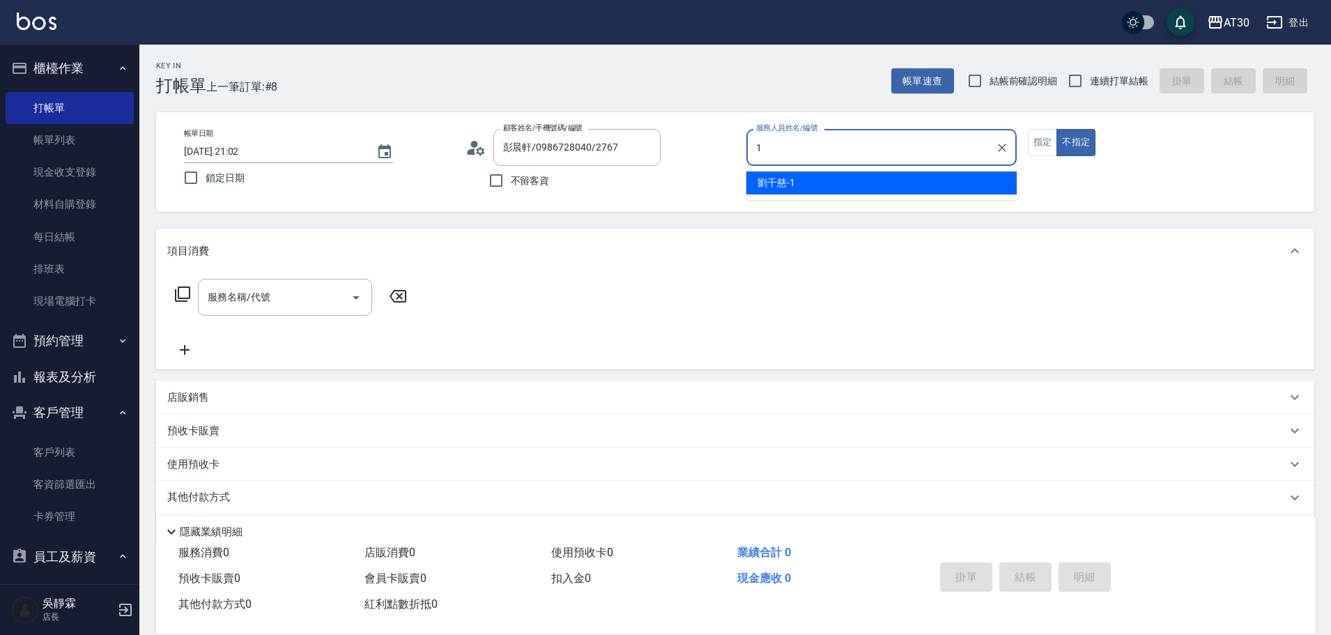
type input "[PERSON_NAME]1"
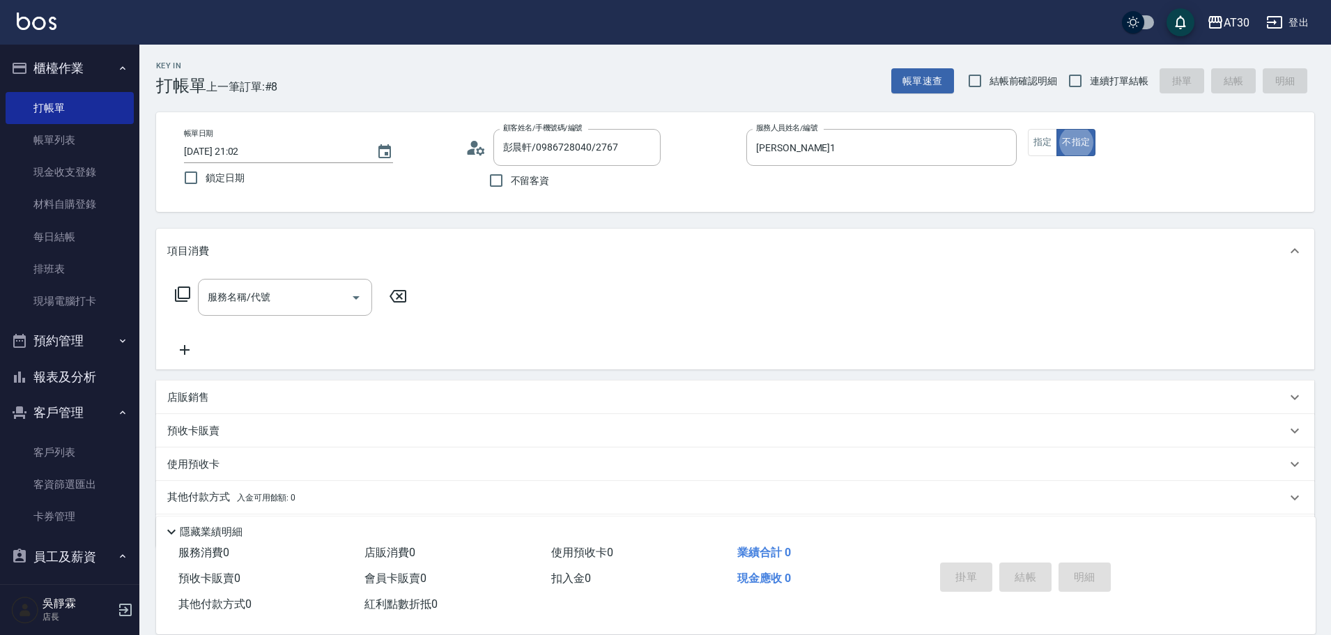
type button "false"
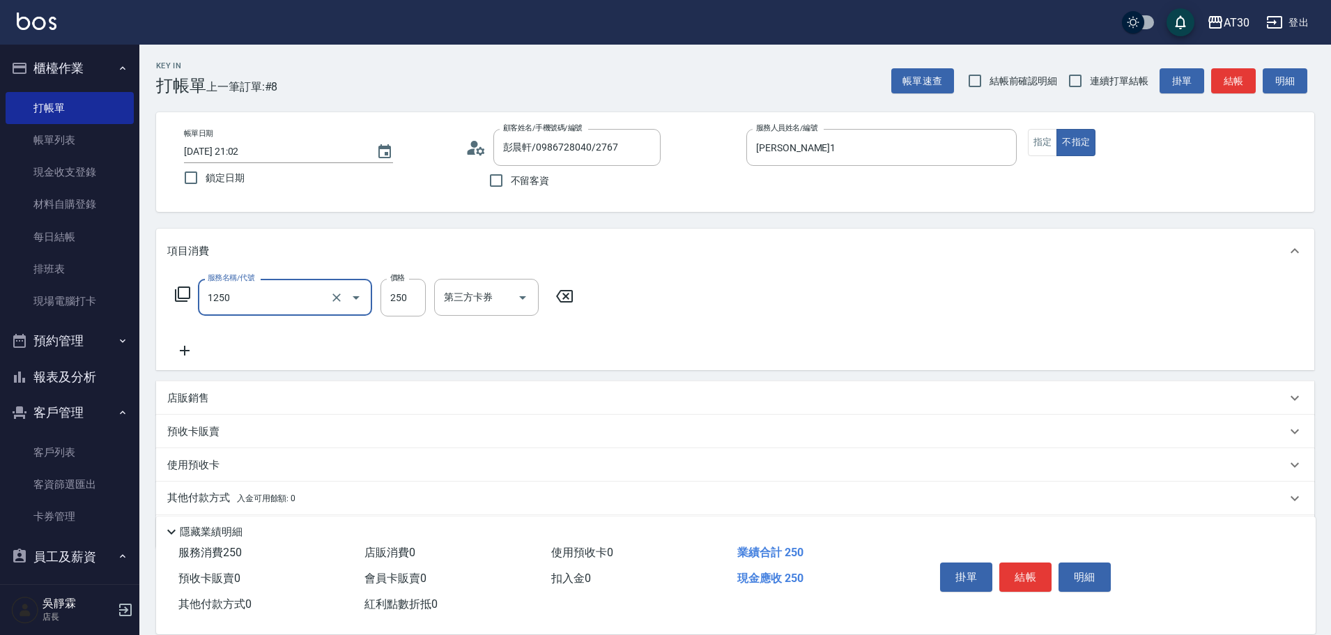
type input "洗髮250(1250)"
click at [1162, 634] on html "AT30 登出 櫃檯作業 打帳單 帳單列表 現金收支登錄 材料自購登錄 每日結帳 排班表 現場電腦打卡 預約管理 預約管理 單日預約紀錄 單週預約紀錄 報表及…" at bounding box center [665, 341] width 1331 height 682
type input "250"
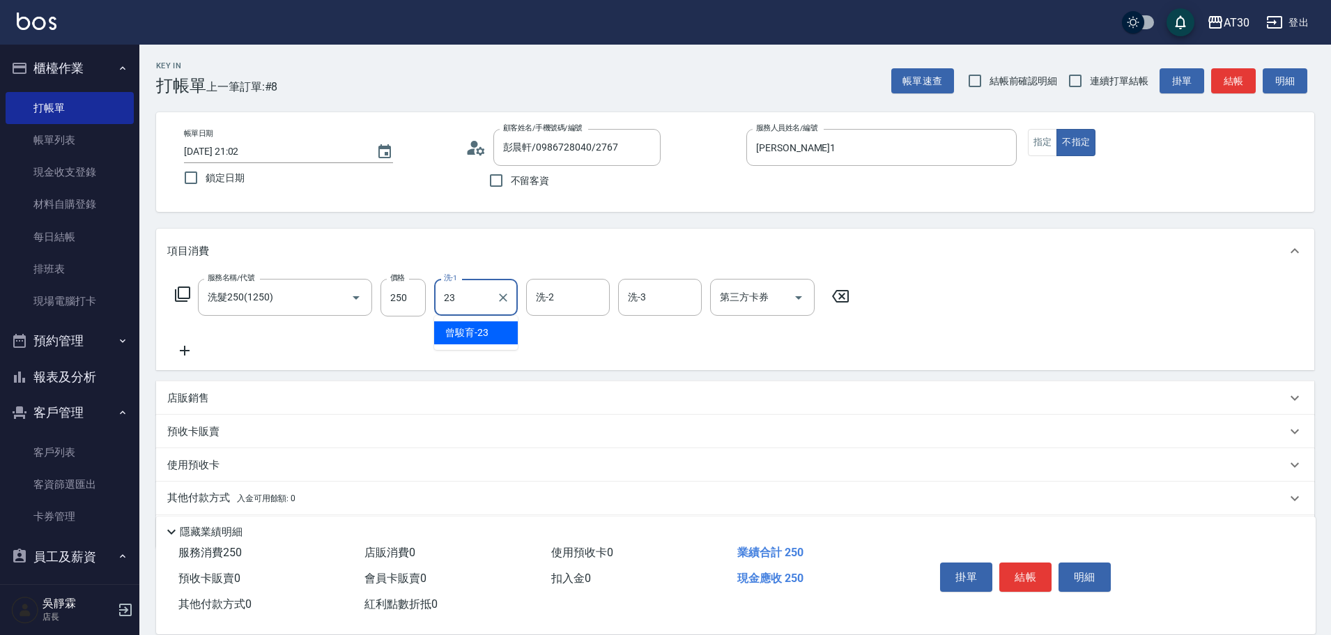
type input "曾駿育-23"
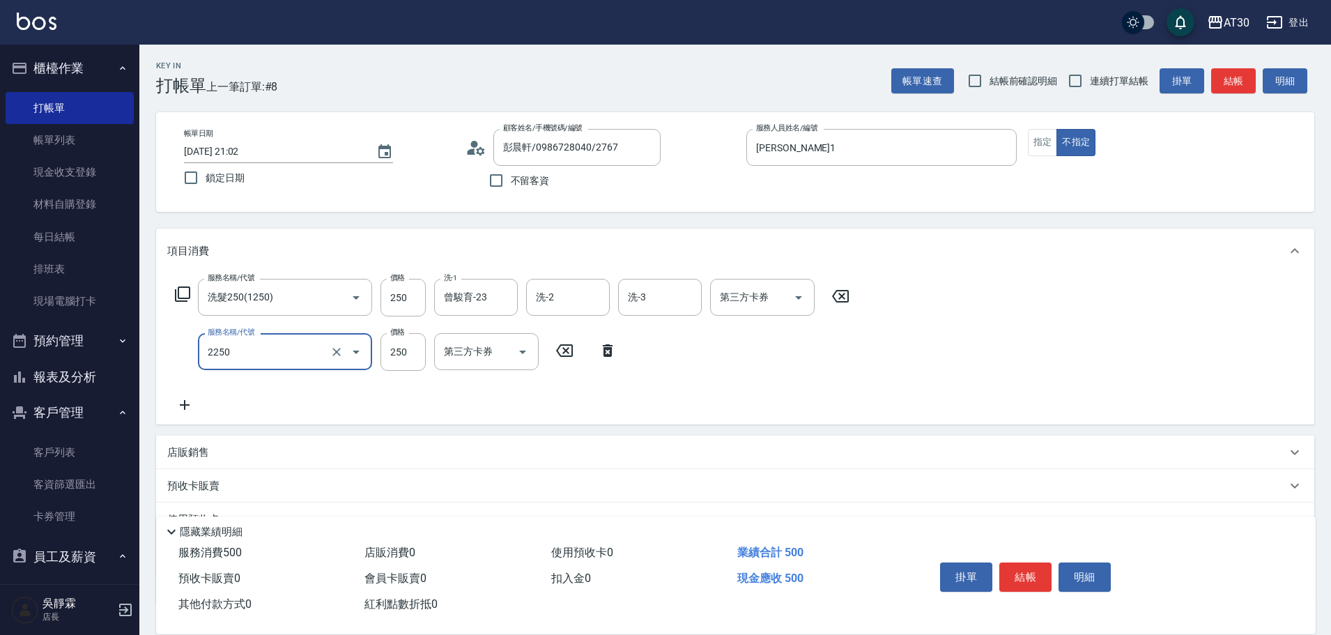
type input "剪髮(2250)"
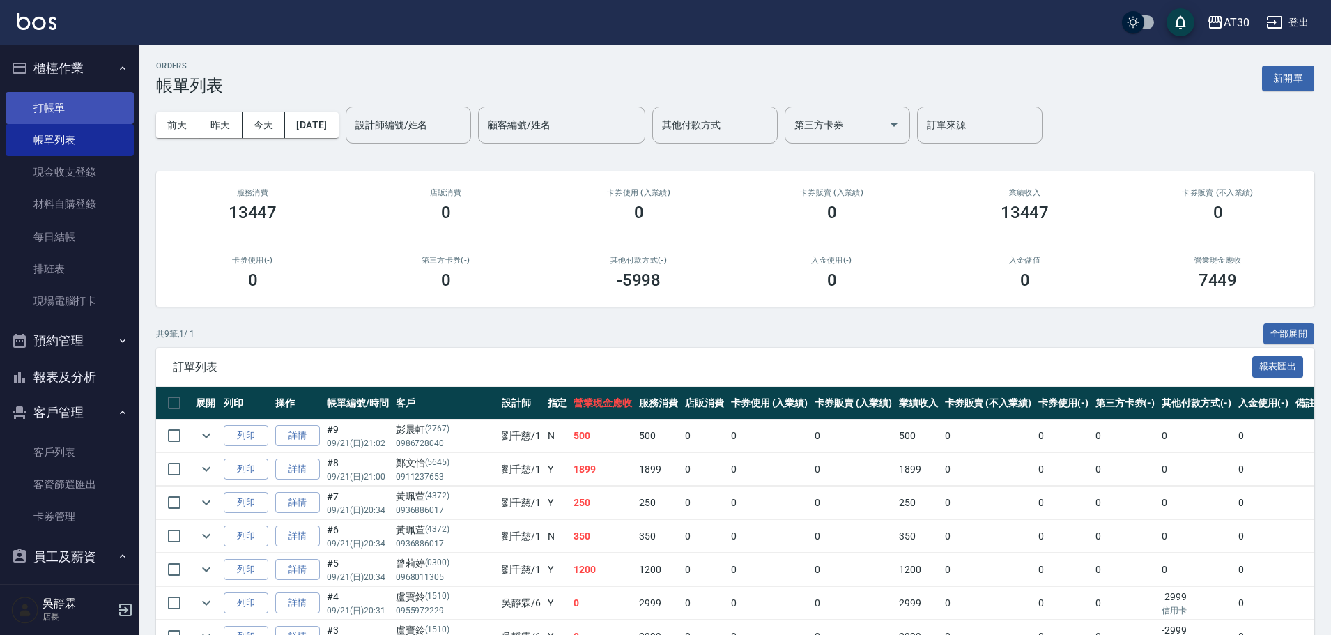
click at [61, 109] on link "打帳單" at bounding box center [70, 108] width 128 height 32
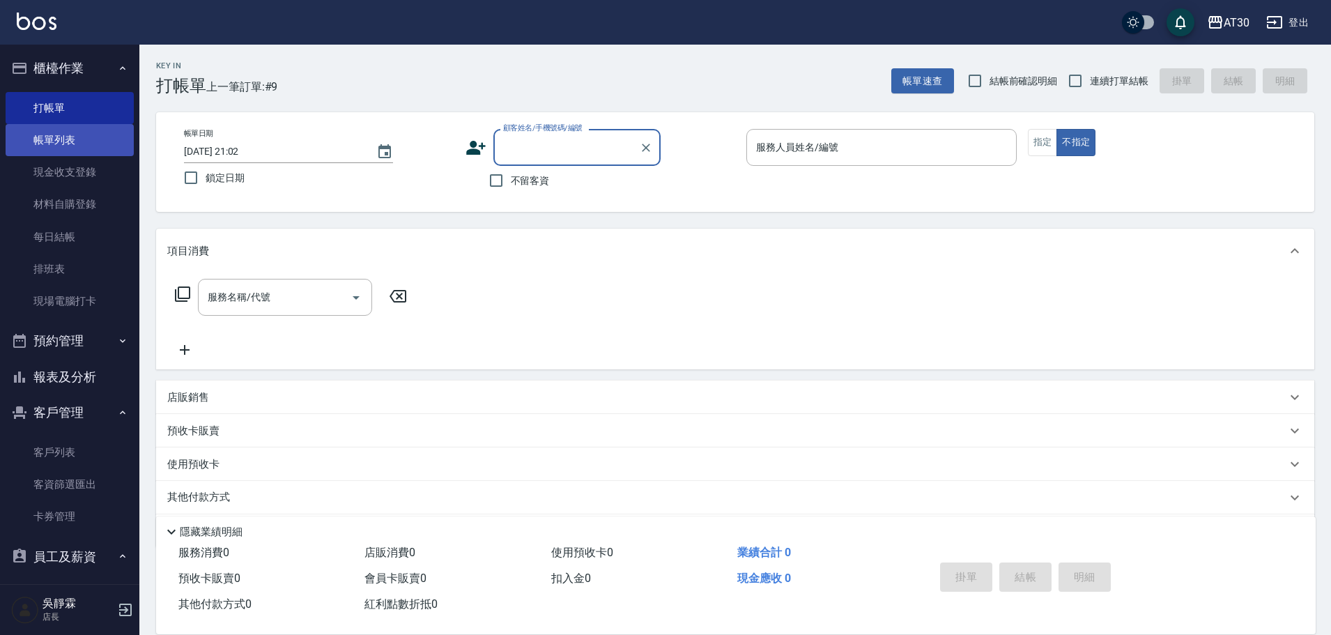
click at [66, 132] on link "帳單列表" at bounding box center [70, 140] width 128 height 32
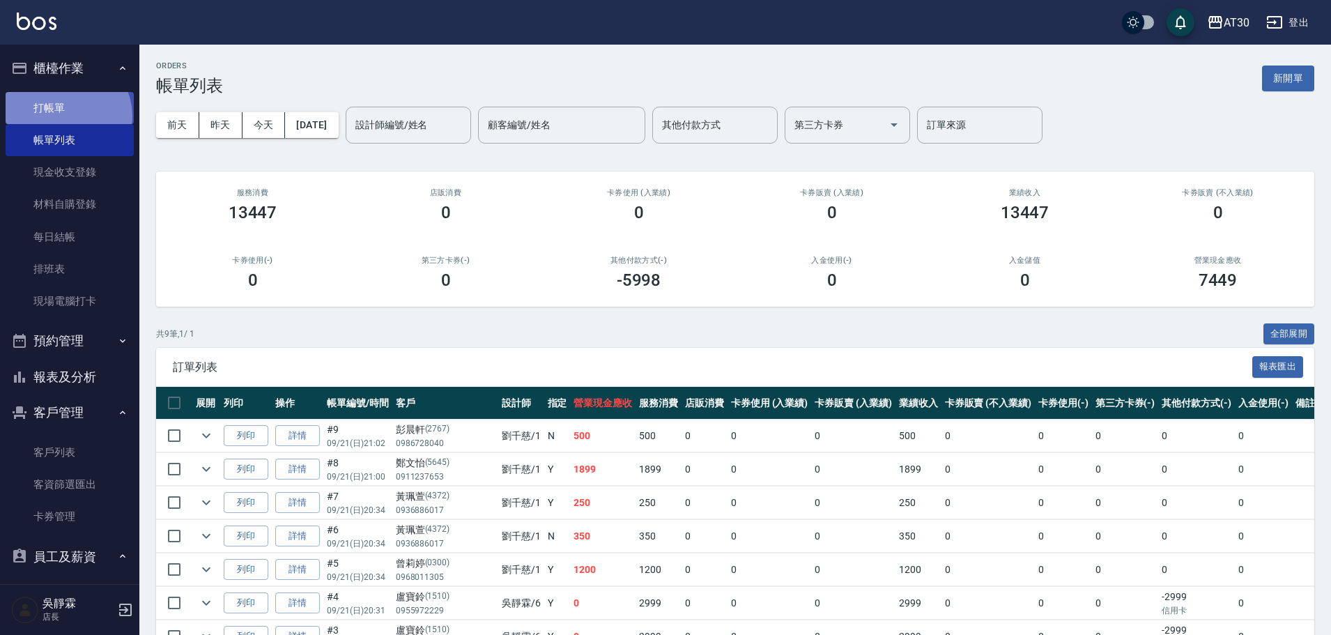
click at [65, 116] on link "打帳單" at bounding box center [70, 108] width 128 height 32
